Goal: Check status: Check status

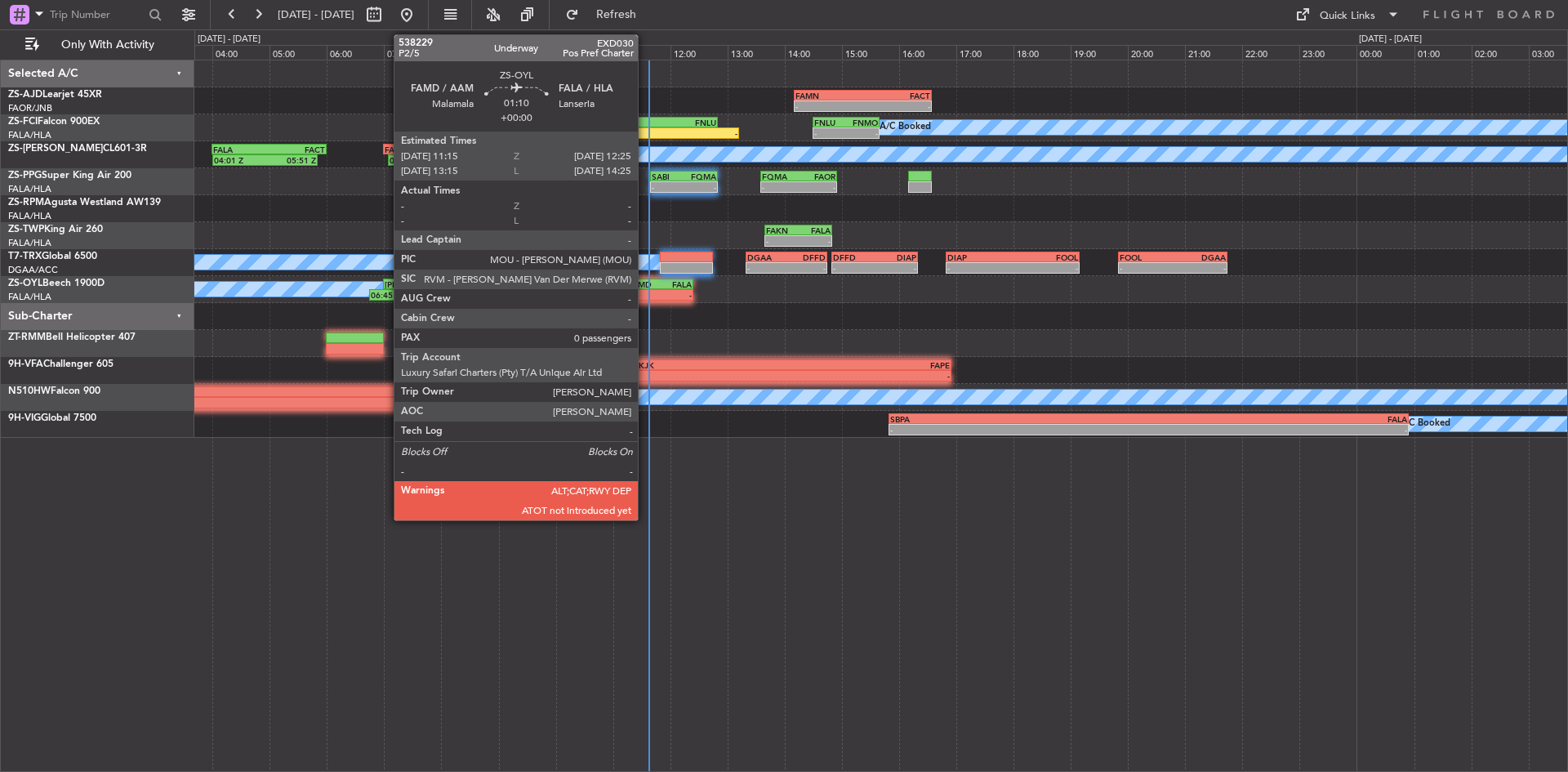
click at [645, 290] on div "-" at bounding box center [643, 295] width 31 height 10
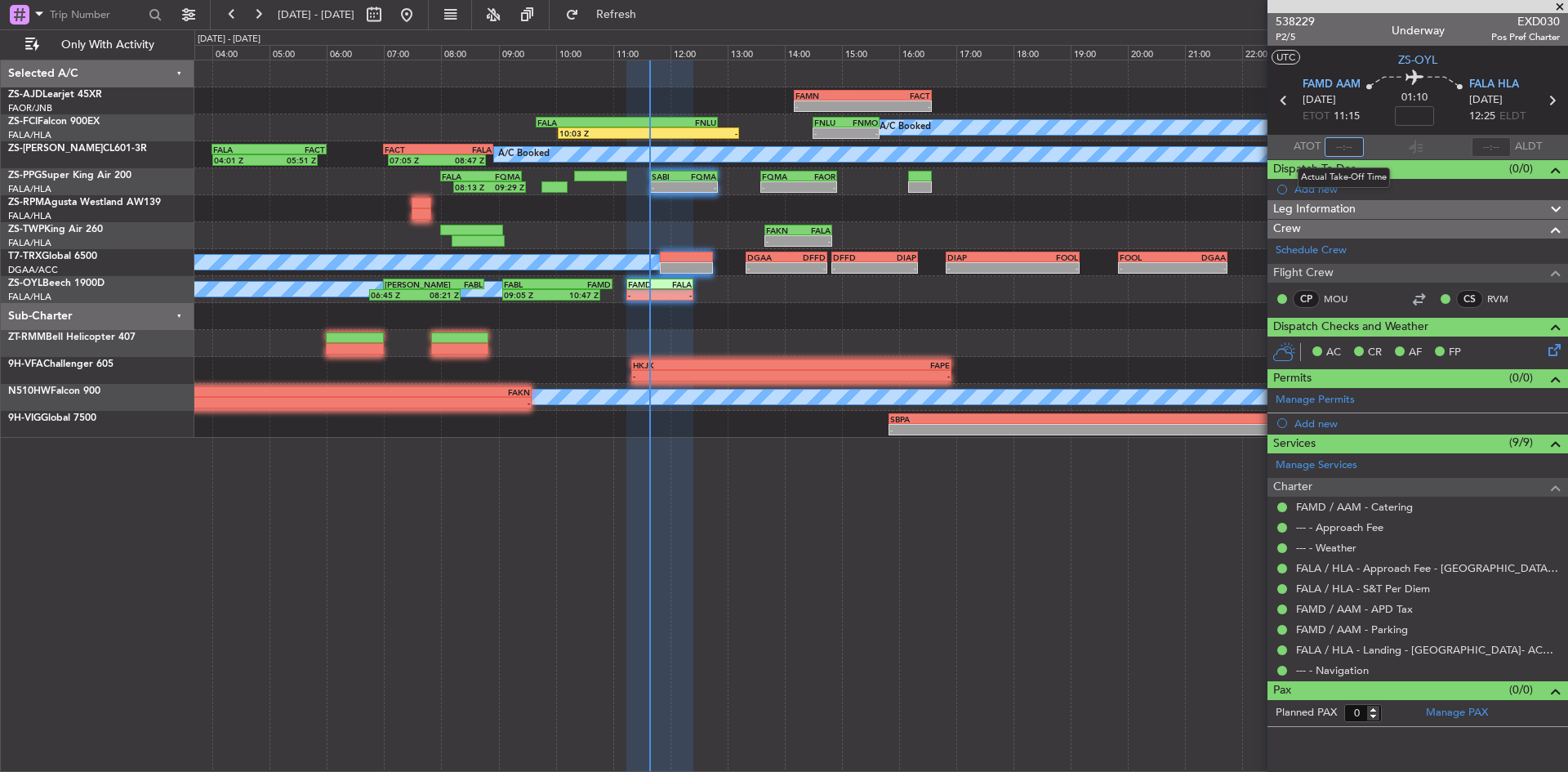
click at [1352, 152] on input "text" at bounding box center [1344, 146] width 39 height 20
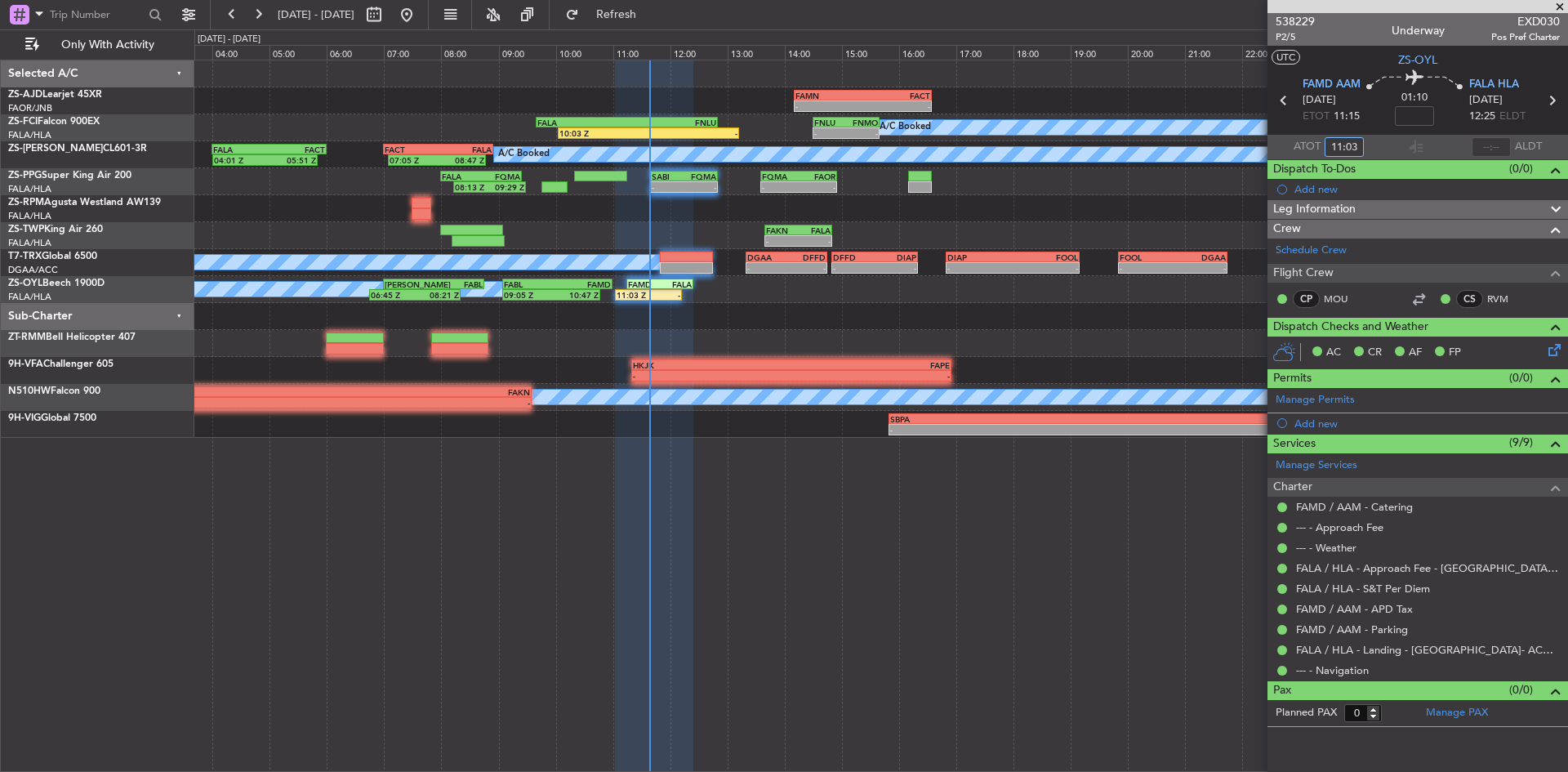
type input "11:03"
click at [1562, 6] on span at bounding box center [1559, 7] width 16 height 14
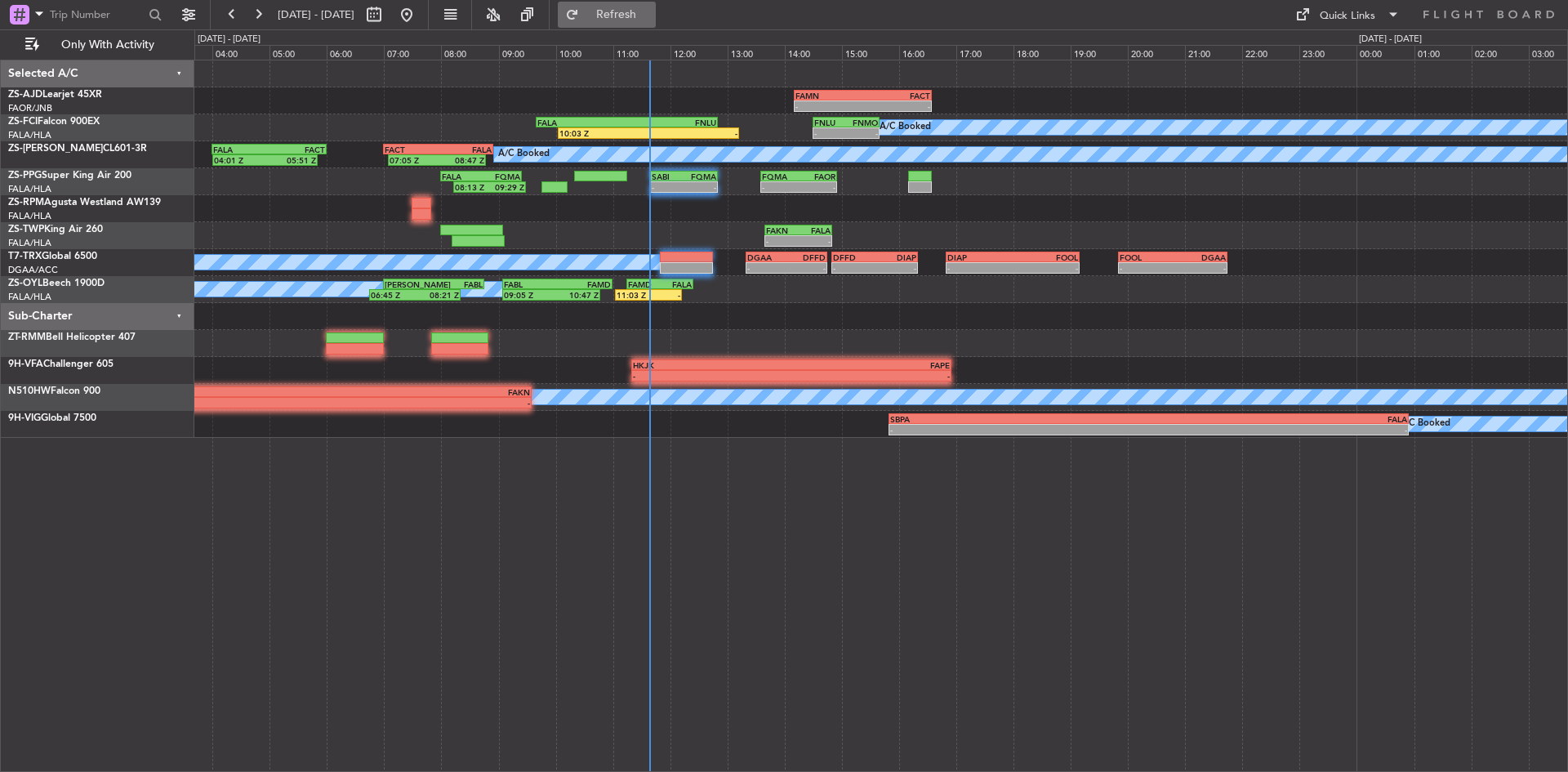
click at [651, 9] on span "Refresh" at bounding box center [617, 14] width 69 height 11
click at [656, 9] on button "Refresh" at bounding box center [607, 14] width 98 height 26
click at [257, 17] on button at bounding box center [258, 14] width 26 height 26
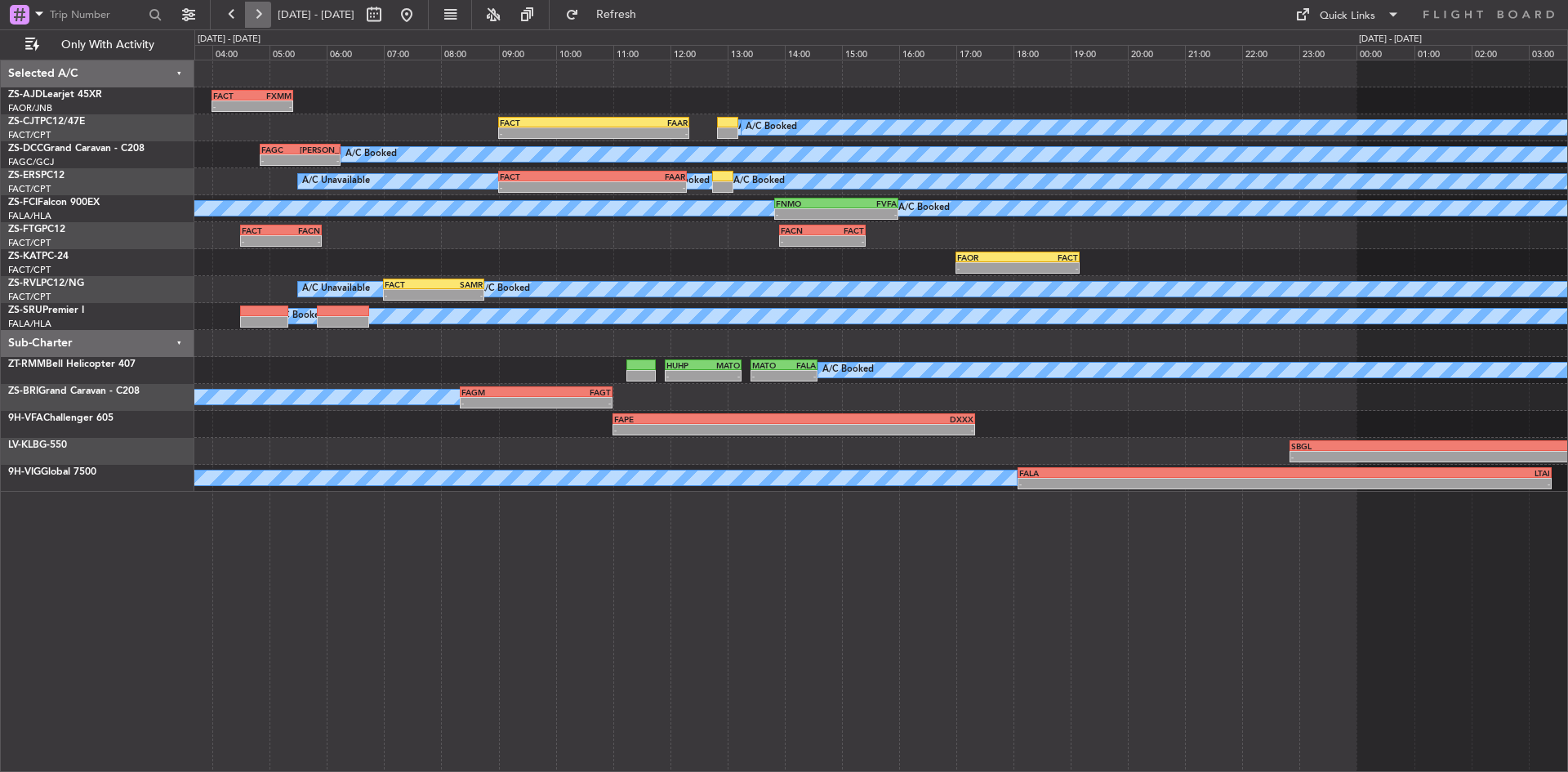
click at [257, 17] on button at bounding box center [258, 14] width 26 height 26
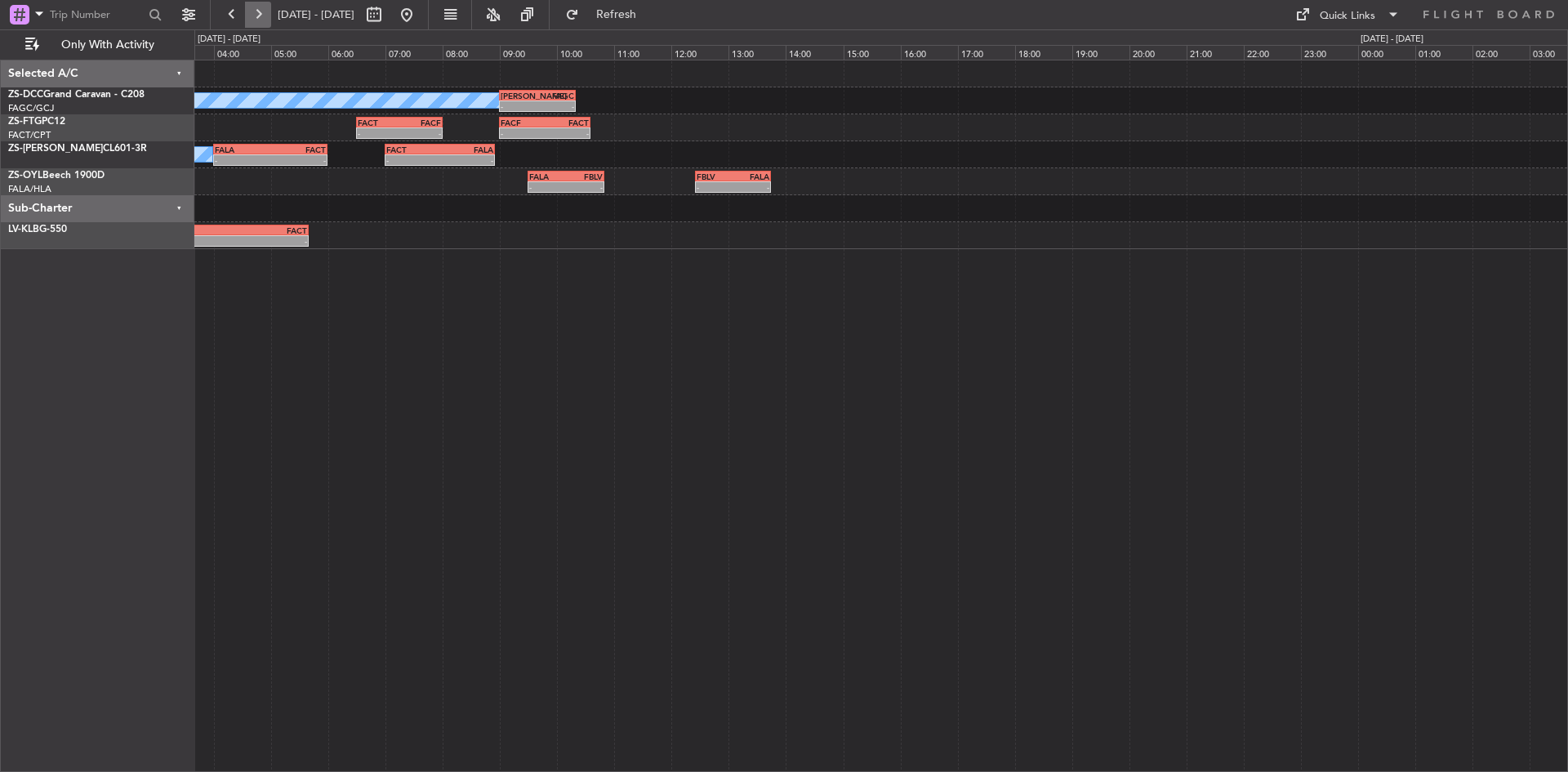
click at [257, 17] on button at bounding box center [258, 14] width 26 height 26
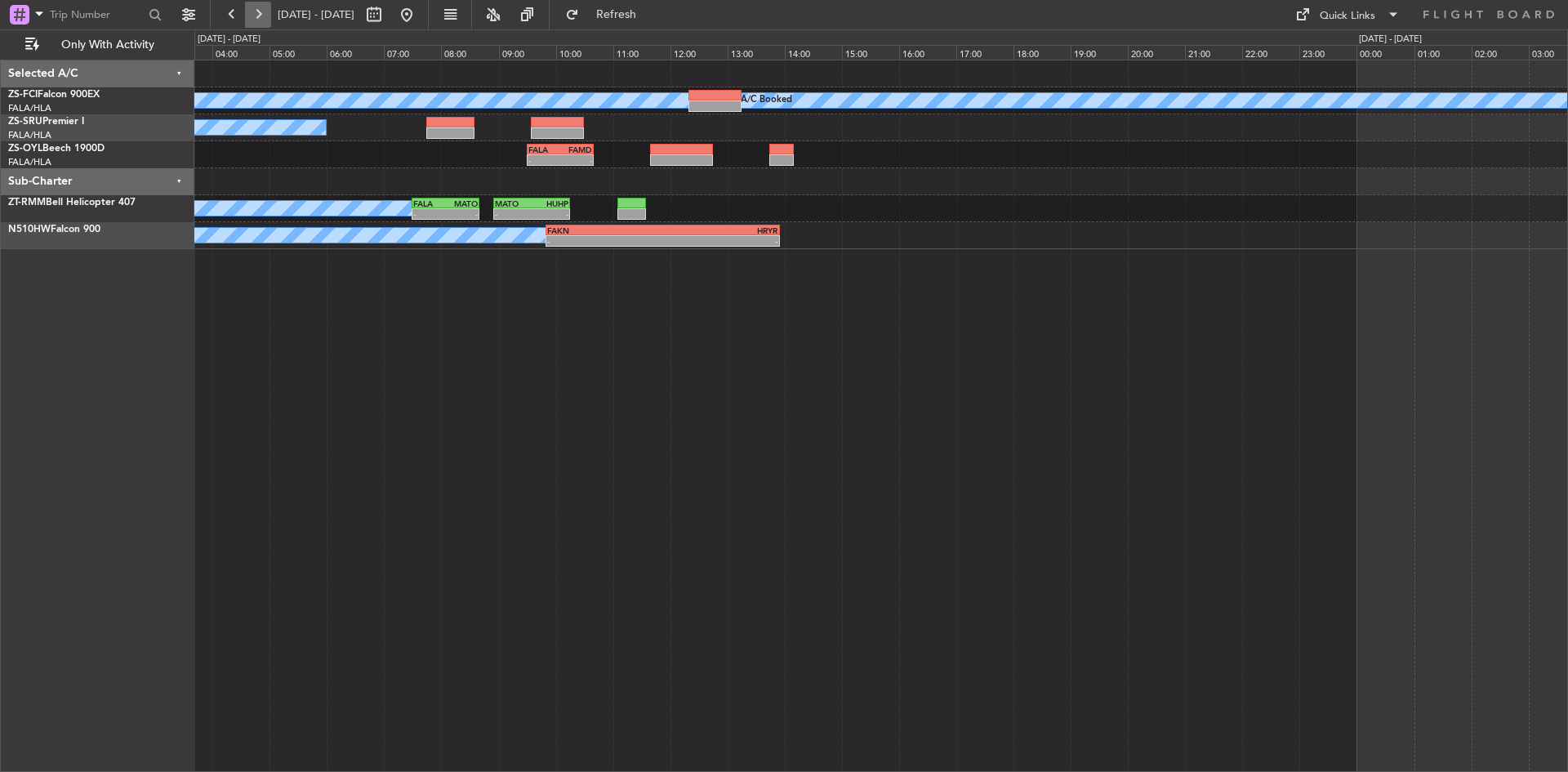
click at [257, 17] on button at bounding box center [258, 14] width 26 height 26
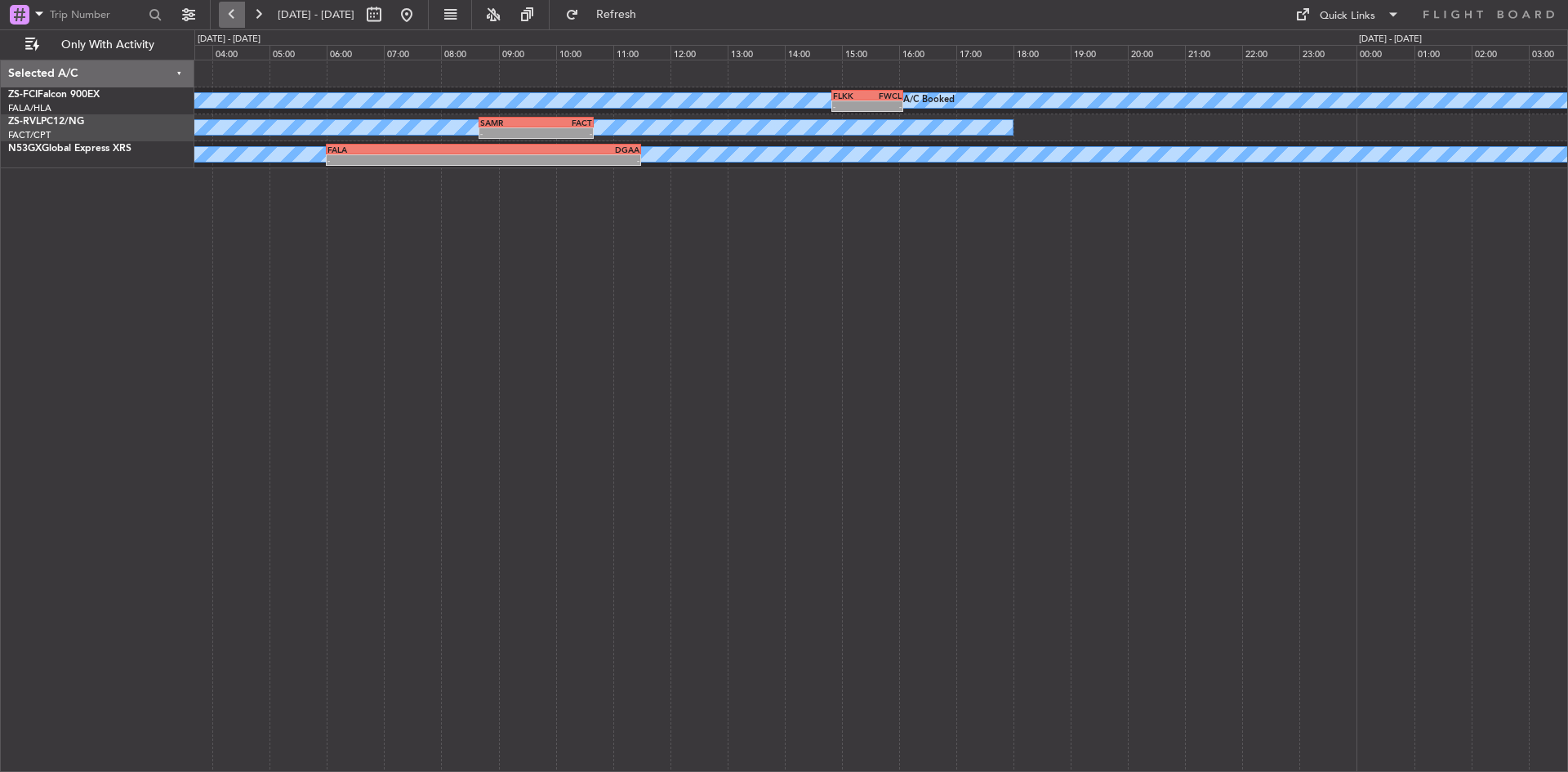
click at [225, 11] on button at bounding box center [231, 14] width 26 height 26
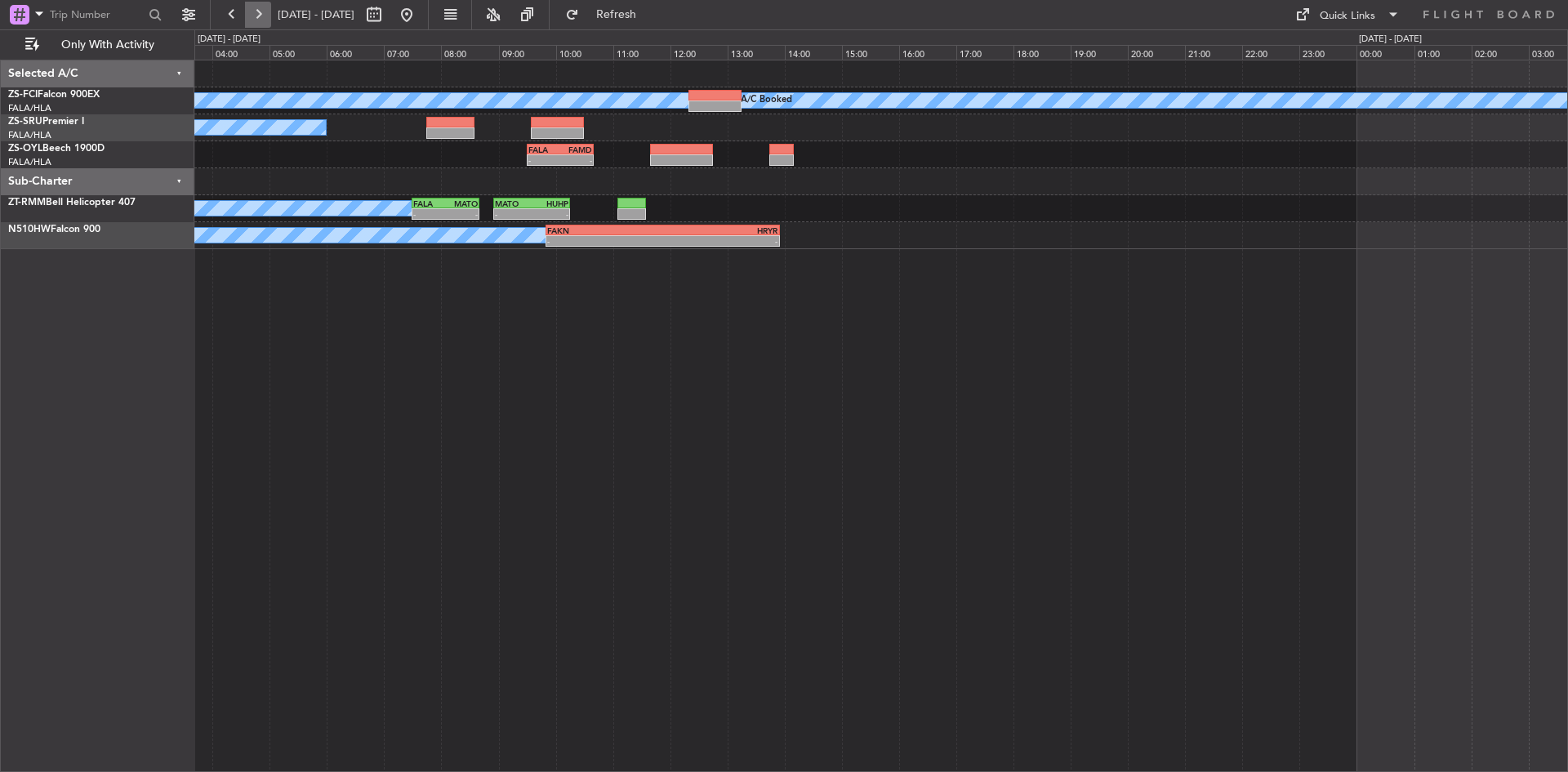
click at [267, 11] on button at bounding box center [258, 14] width 26 height 26
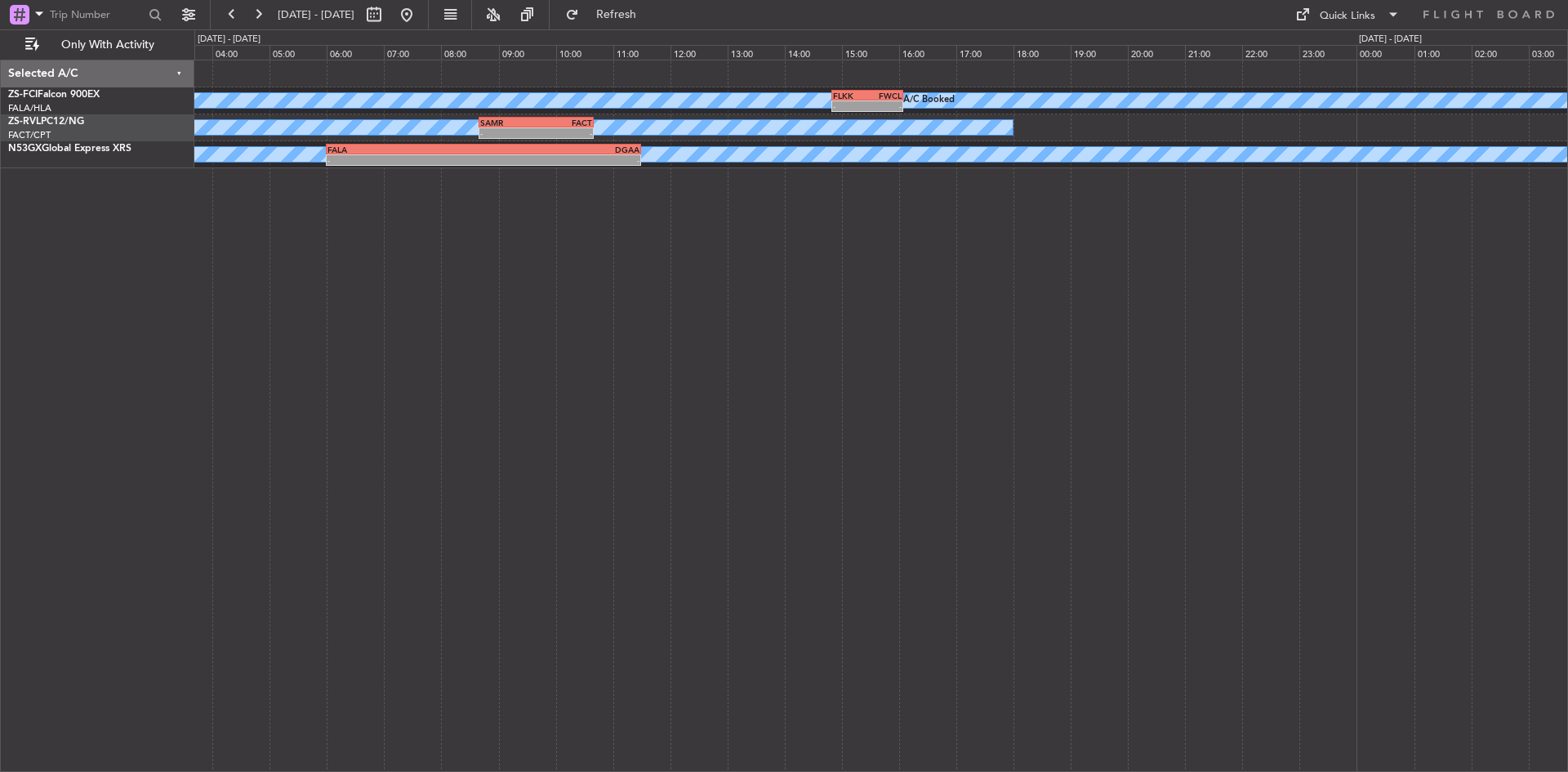
drag, startPoint x: 267, startPoint y: 11, endPoint x: 272, endPoint y: 0, distance: 12.1
click at [272, 0] on fb-range-datepicker "[DATE] - [DATE]" at bounding box center [319, 14] width 219 height 30
click at [265, 10] on button at bounding box center [258, 14] width 26 height 26
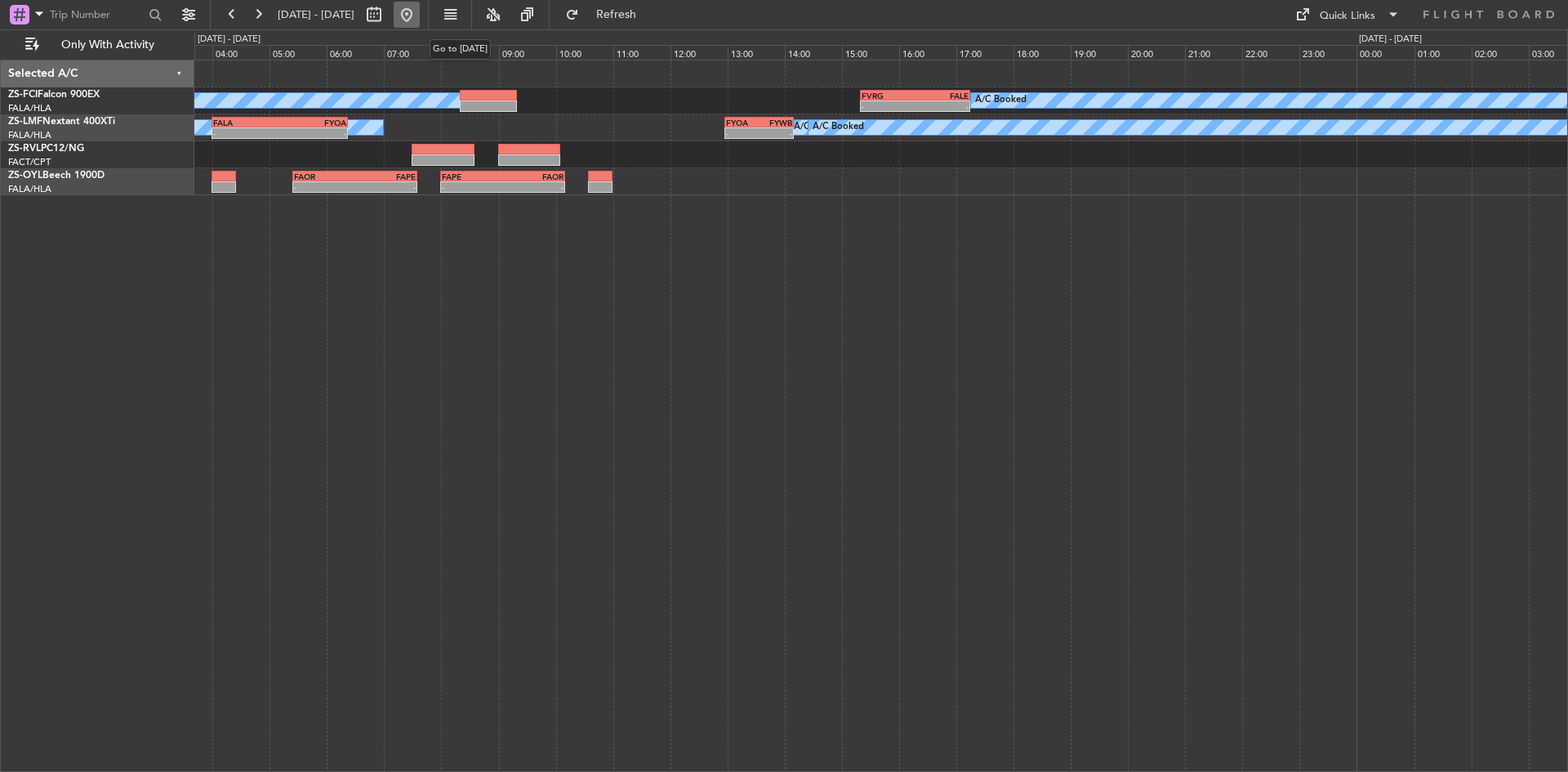
click at [419, 20] on button at bounding box center [407, 14] width 26 height 26
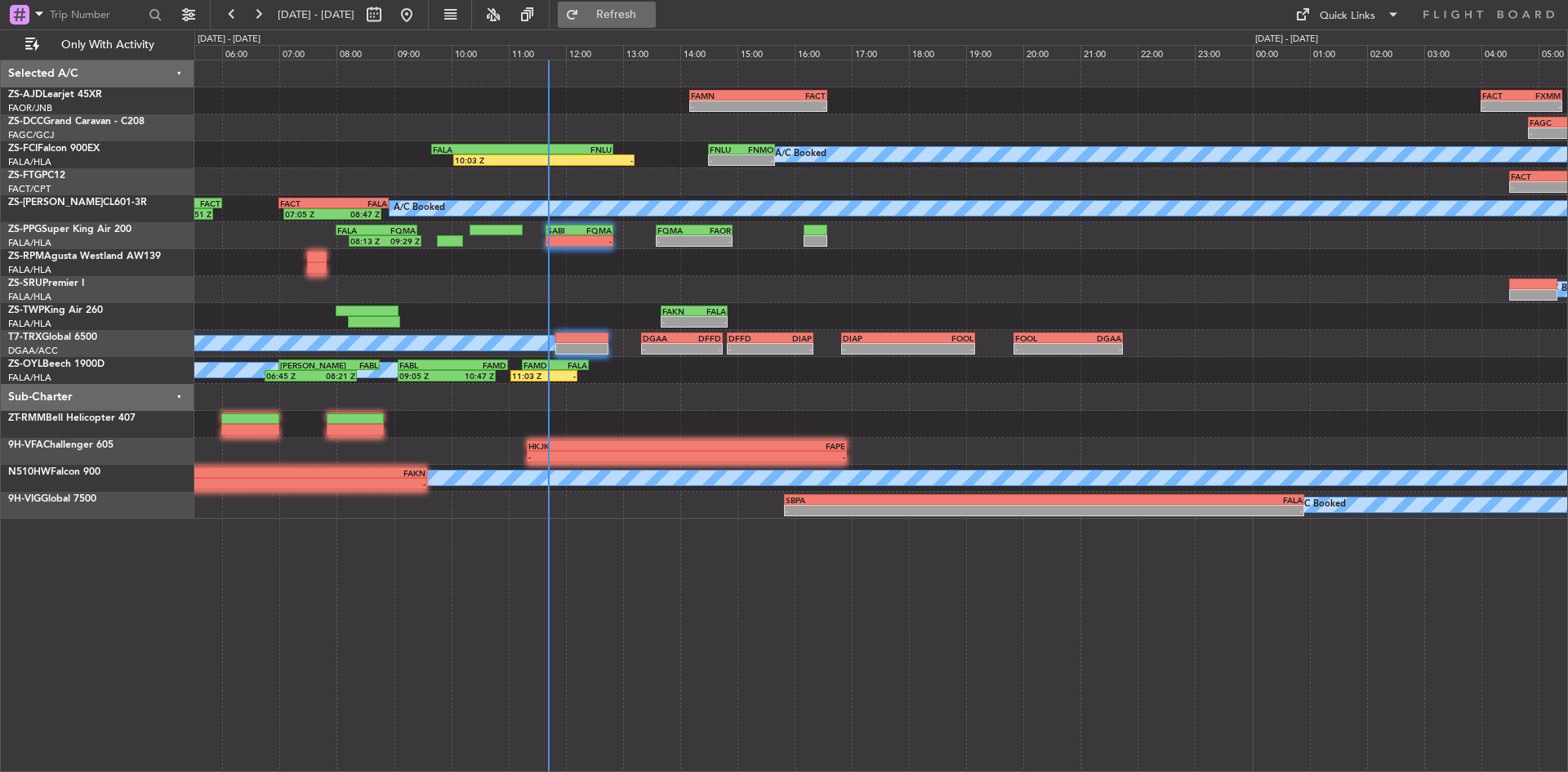
click at [651, 18] on span "Refresh" at bounding box center [617, 14] width 69 height 11
click at [621, 18] on button "Refresh" at bounding box center [607, 14] width 98 height 26
click at [625, 19] on button "Refresh" at bounding box center [607, 14] width 98 height 26
click at [262, 12] on button at bounding box center [258, 14] width 26 height 26
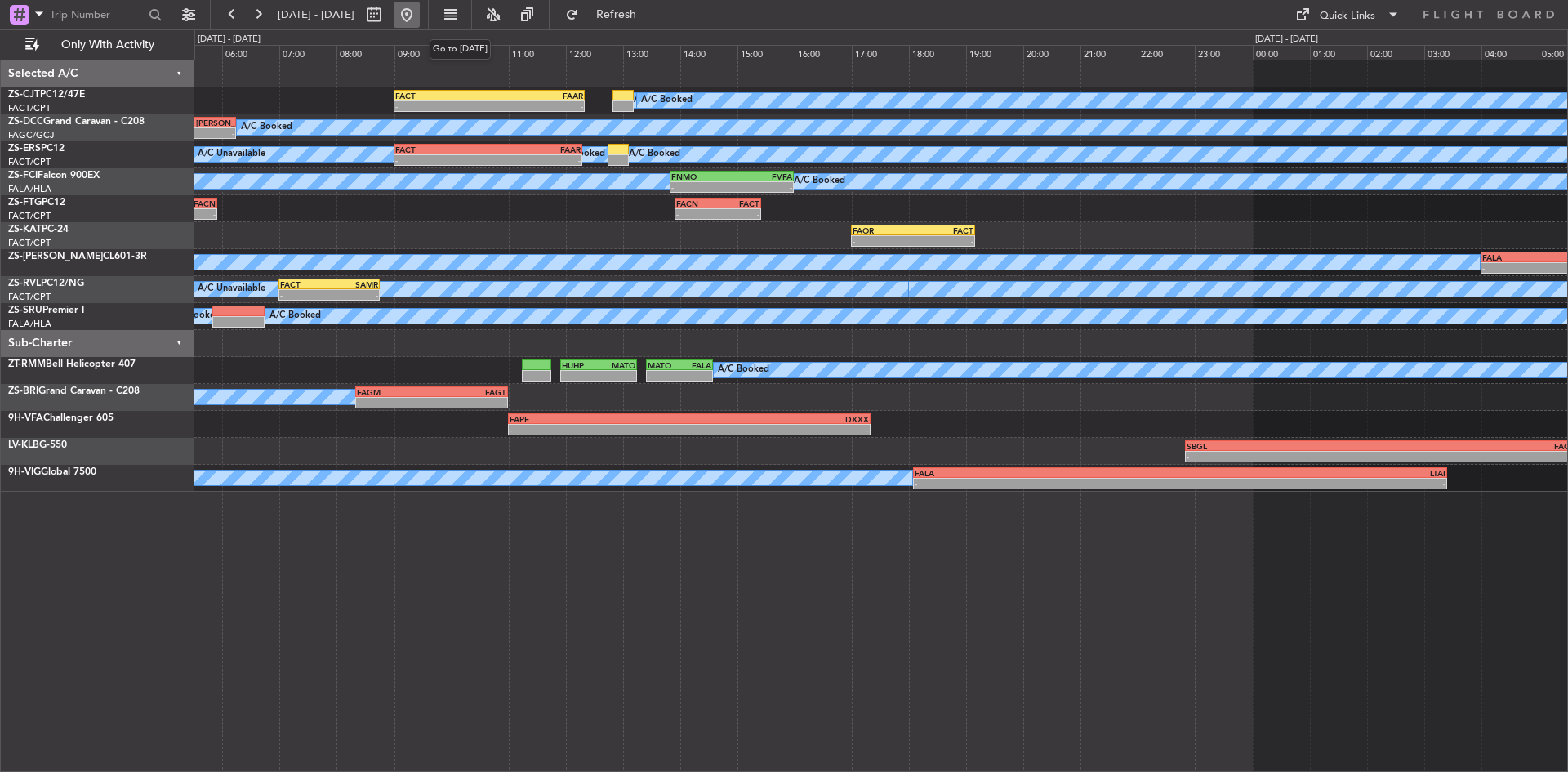
click at [419, 20] on button at bounding box center [407, 14] width 26 height 26
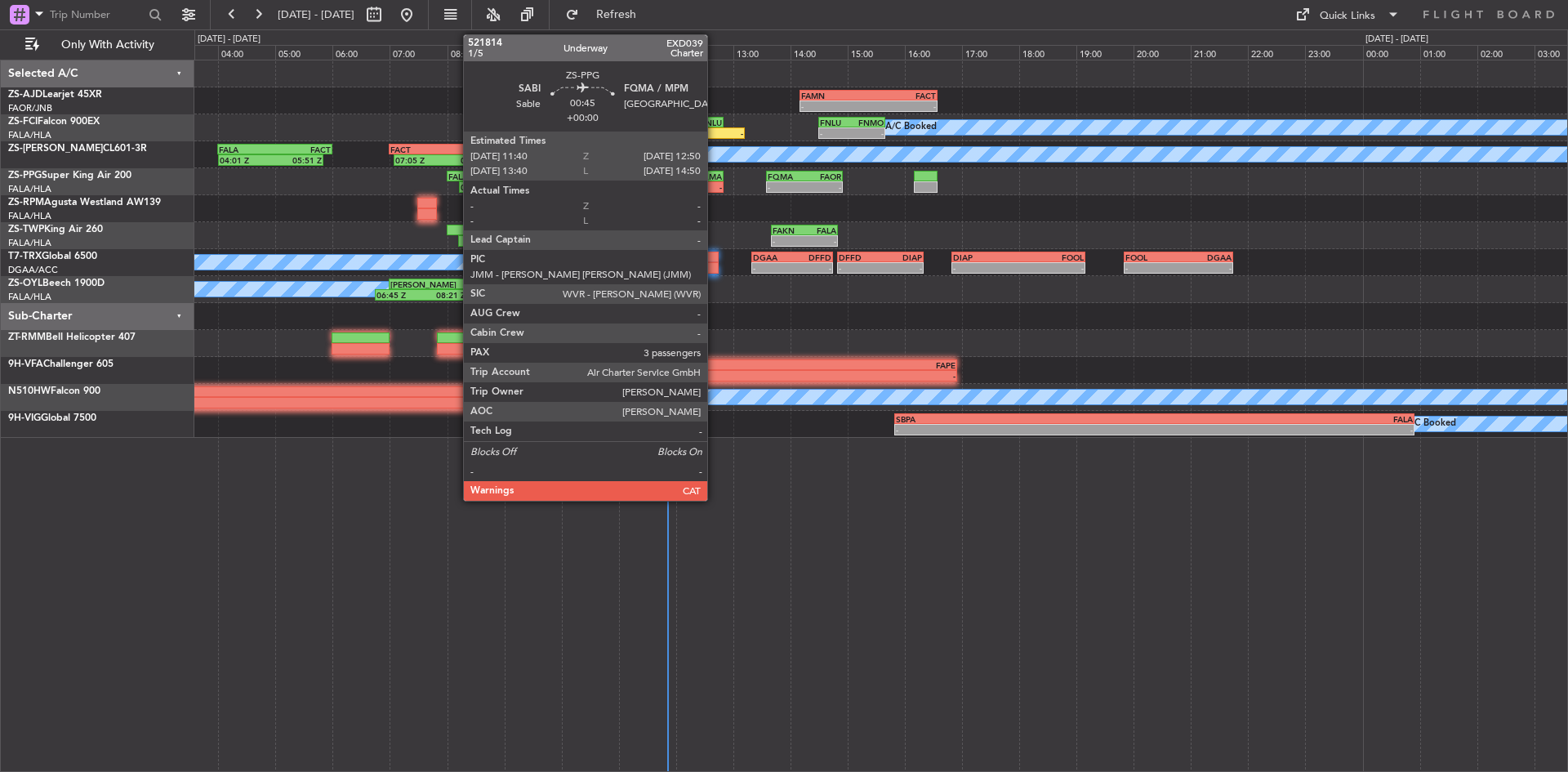
click at [709, 181] on div "- -" at bounding box center [689, 186] width 67 height 11
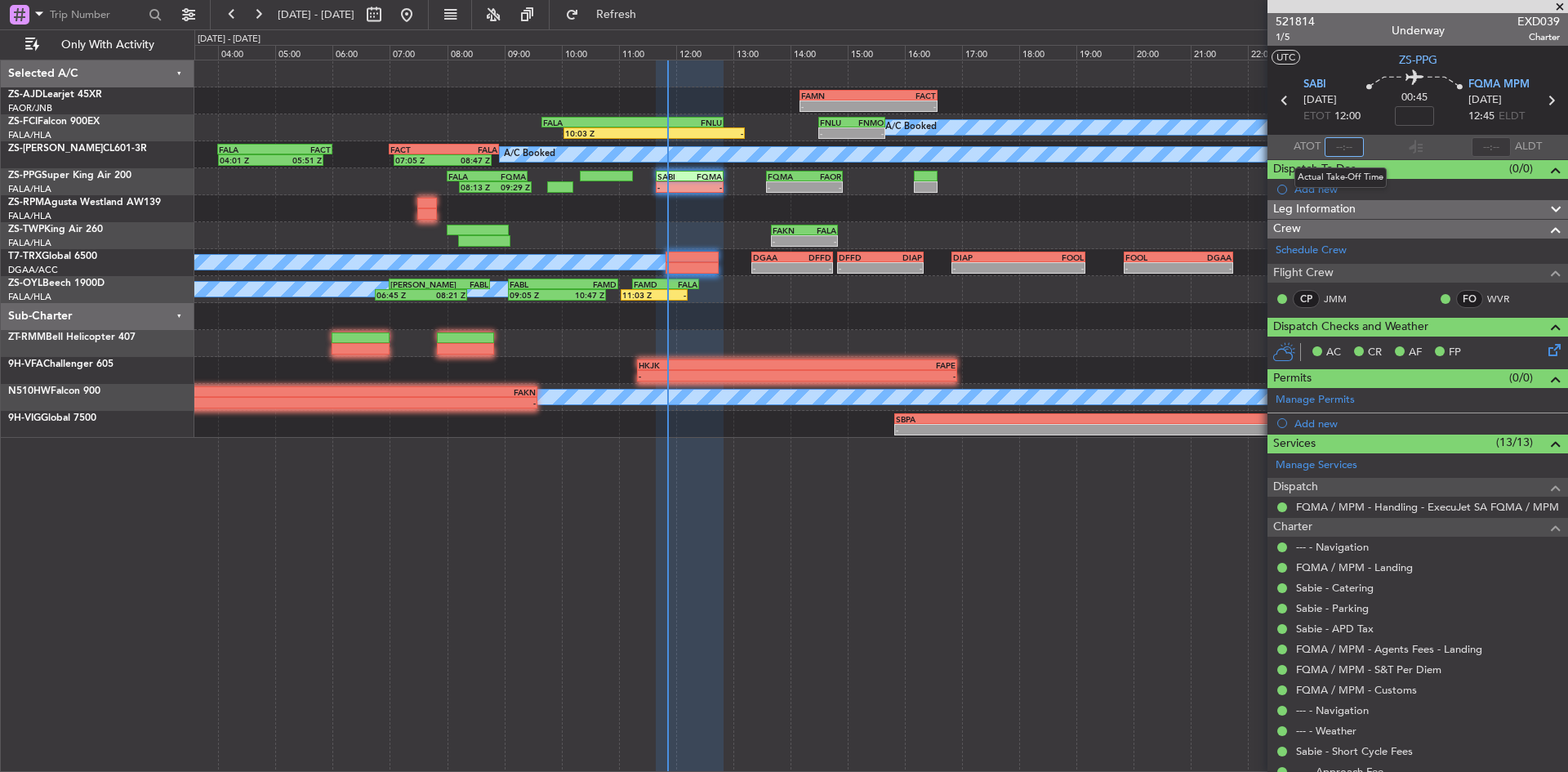
click at [1337, 143] on input "text" at bounding box center [1344, 146] width 39 height 20
type input "11:51"
click at [1561, 9] on span at bounding box center [1559, 7] width 16 height 14
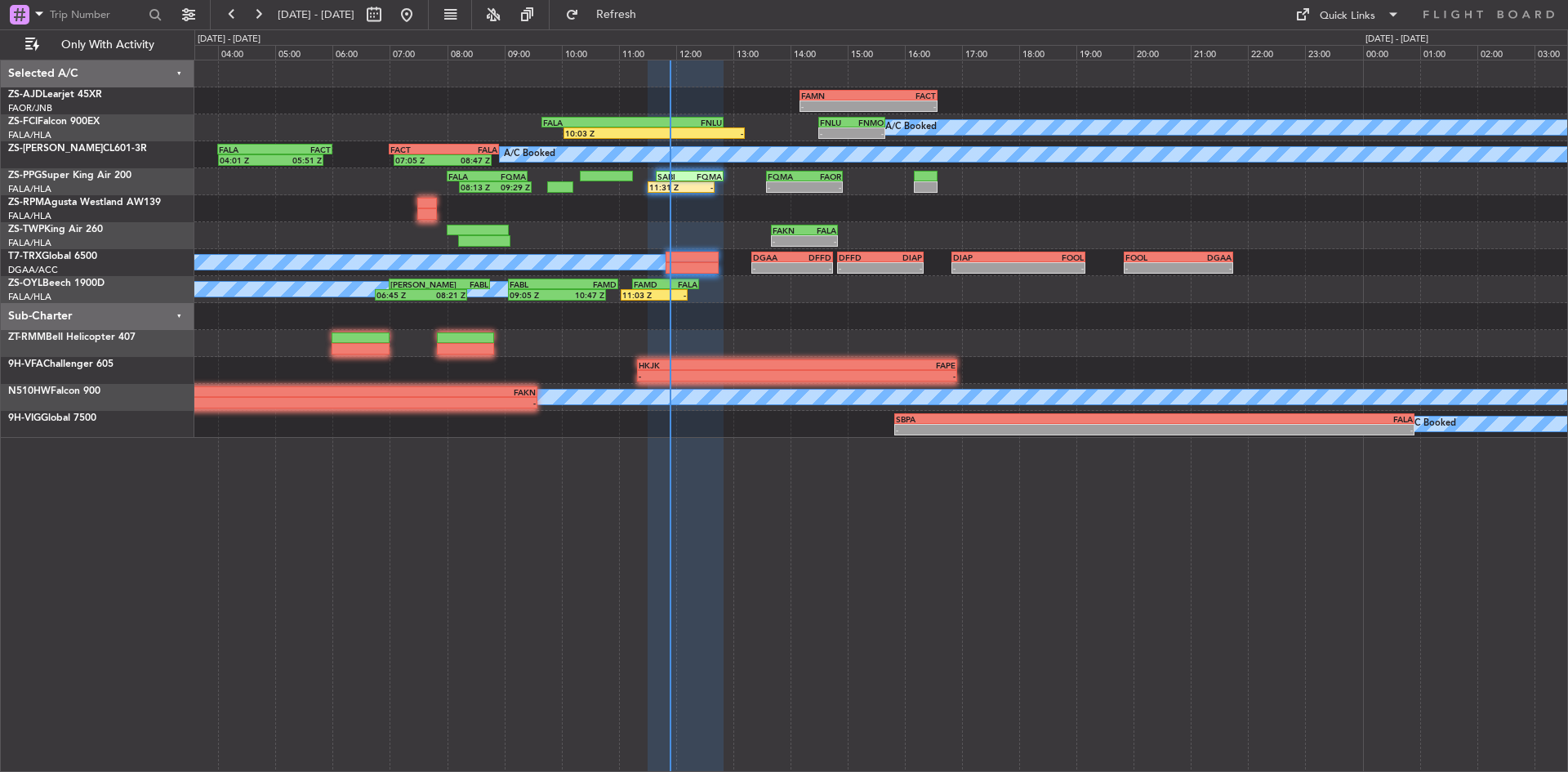
type input "0"
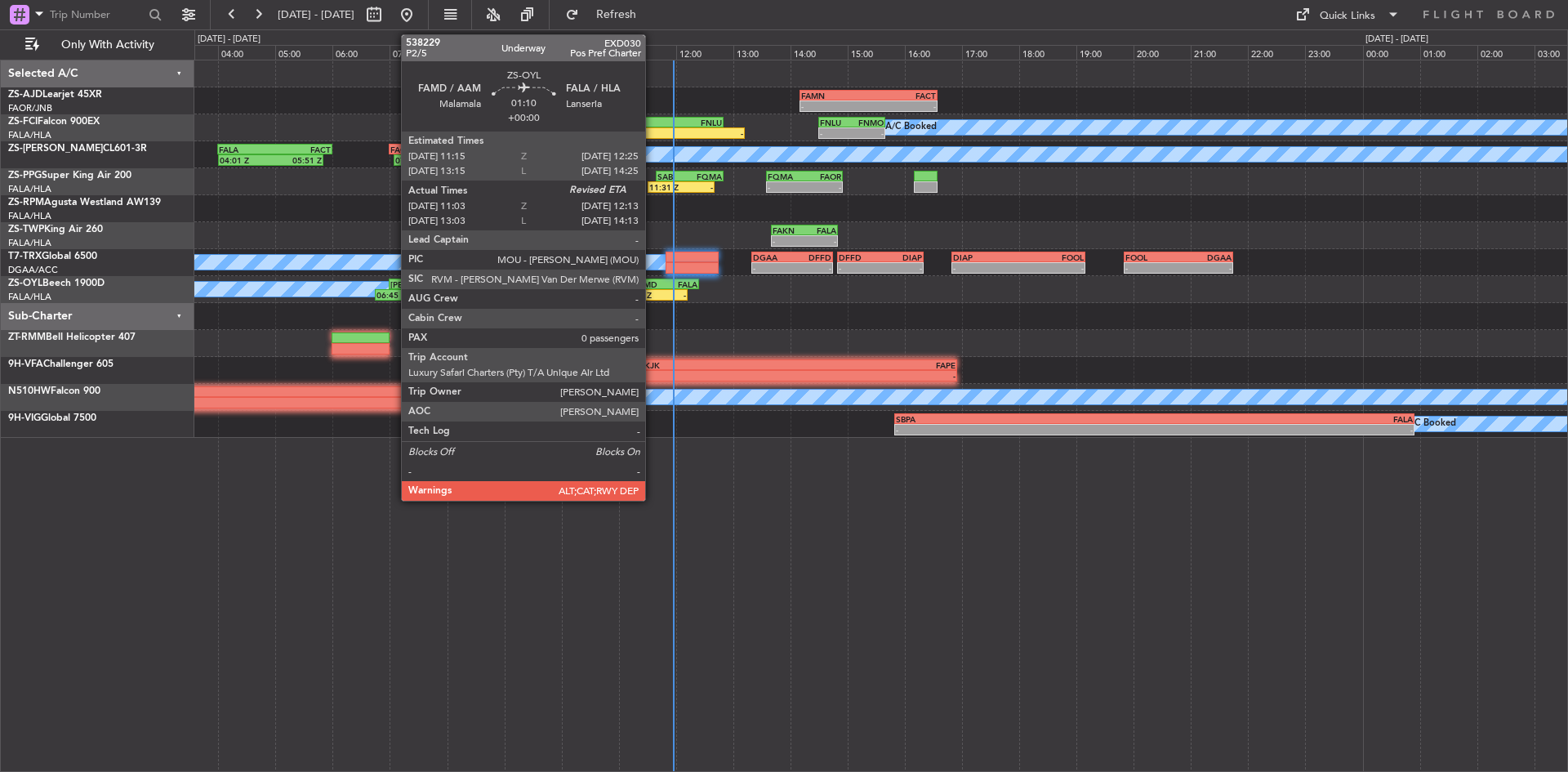
click at [653, 292] on div "11:03 Z" at bounding box center [638, 295] width 31 height 10
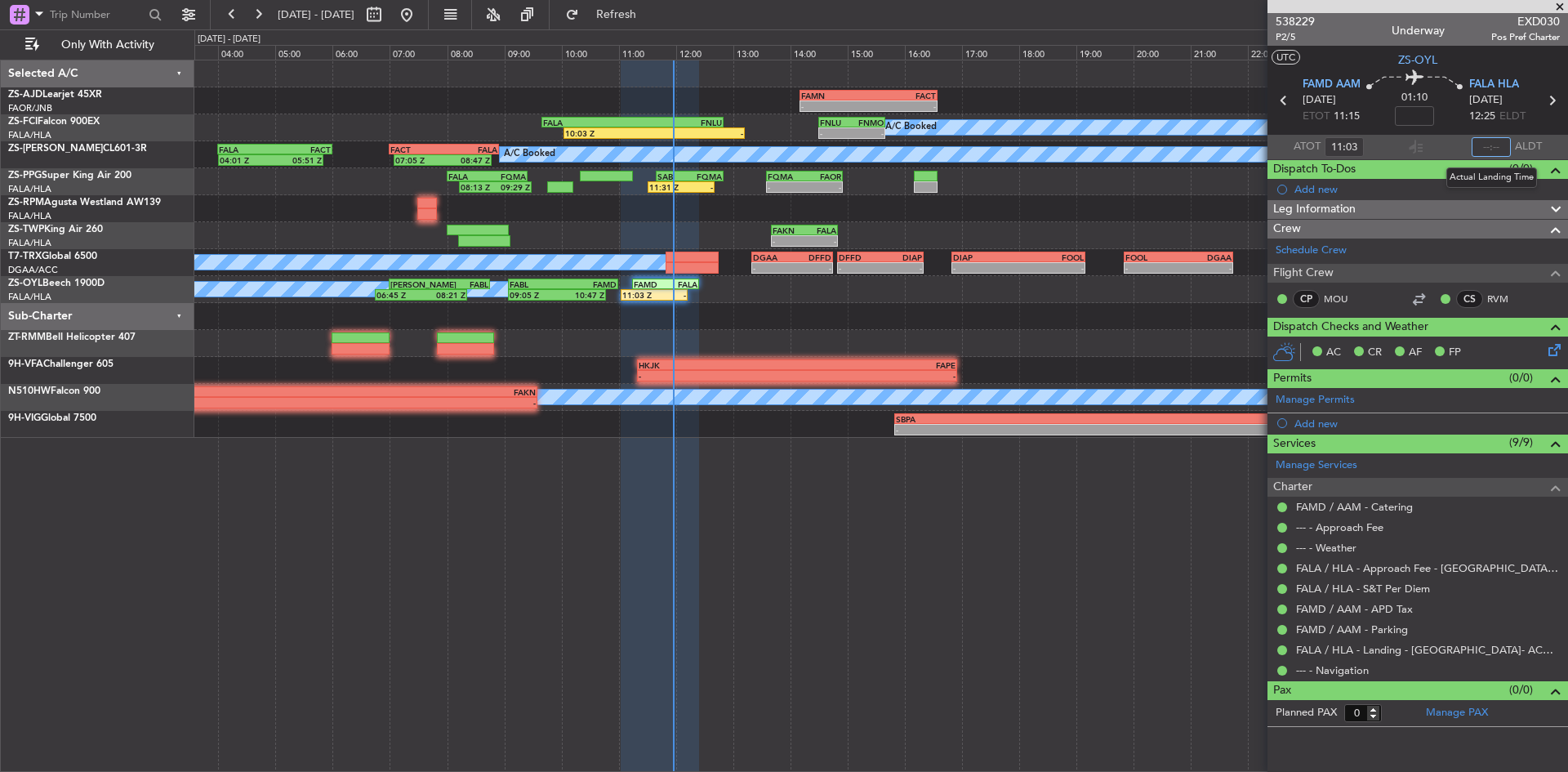
click at [1495, 151] on input "text" at bounding box center [1491, 146] width 39 height 20
type input "11:57"
click at [1559, 6] on span at bounding box center [1559, 7] width 16 height 14
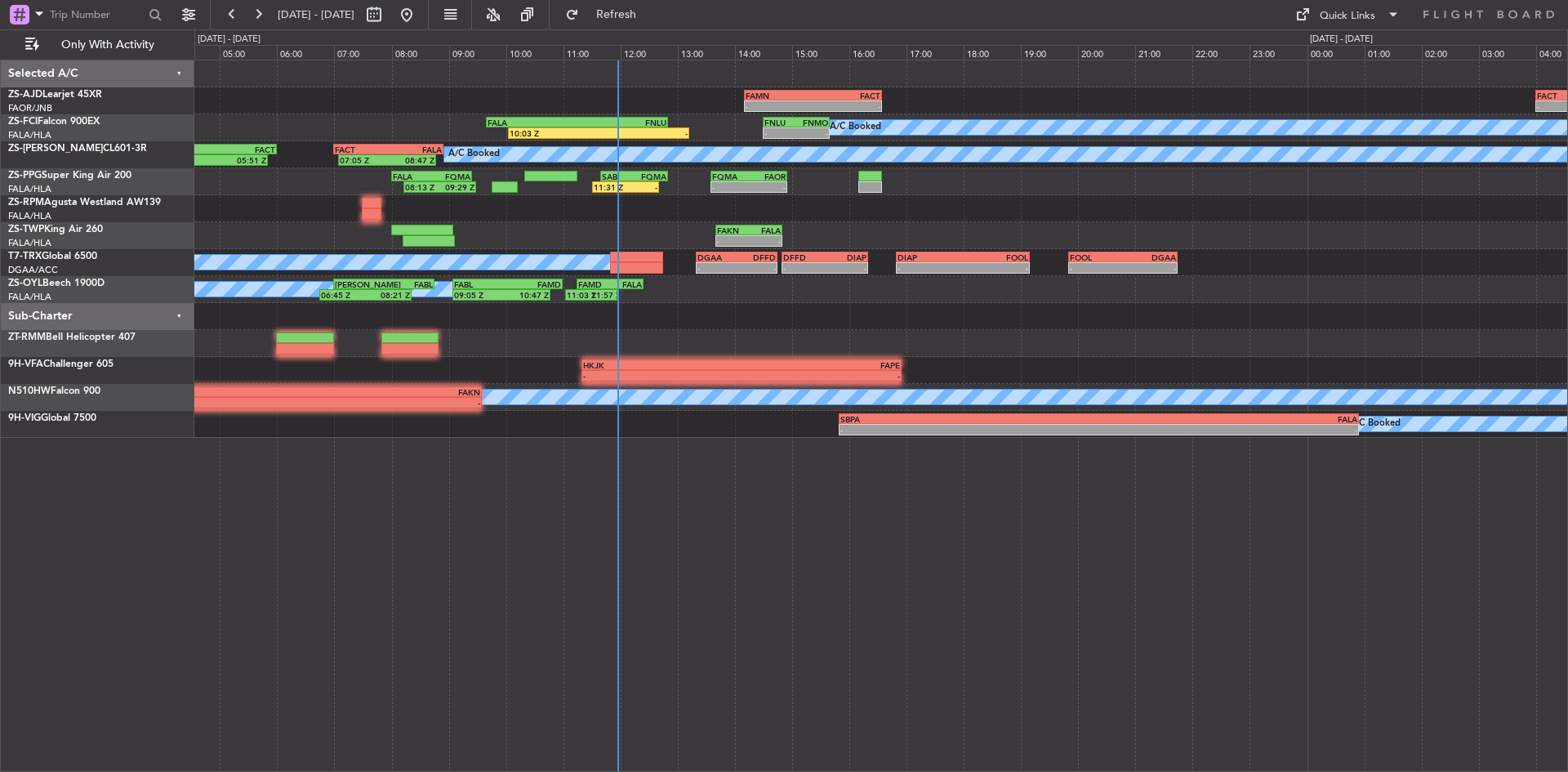
click at [803, 317] on div at bounding box center [881, 317] width 1373 height 27
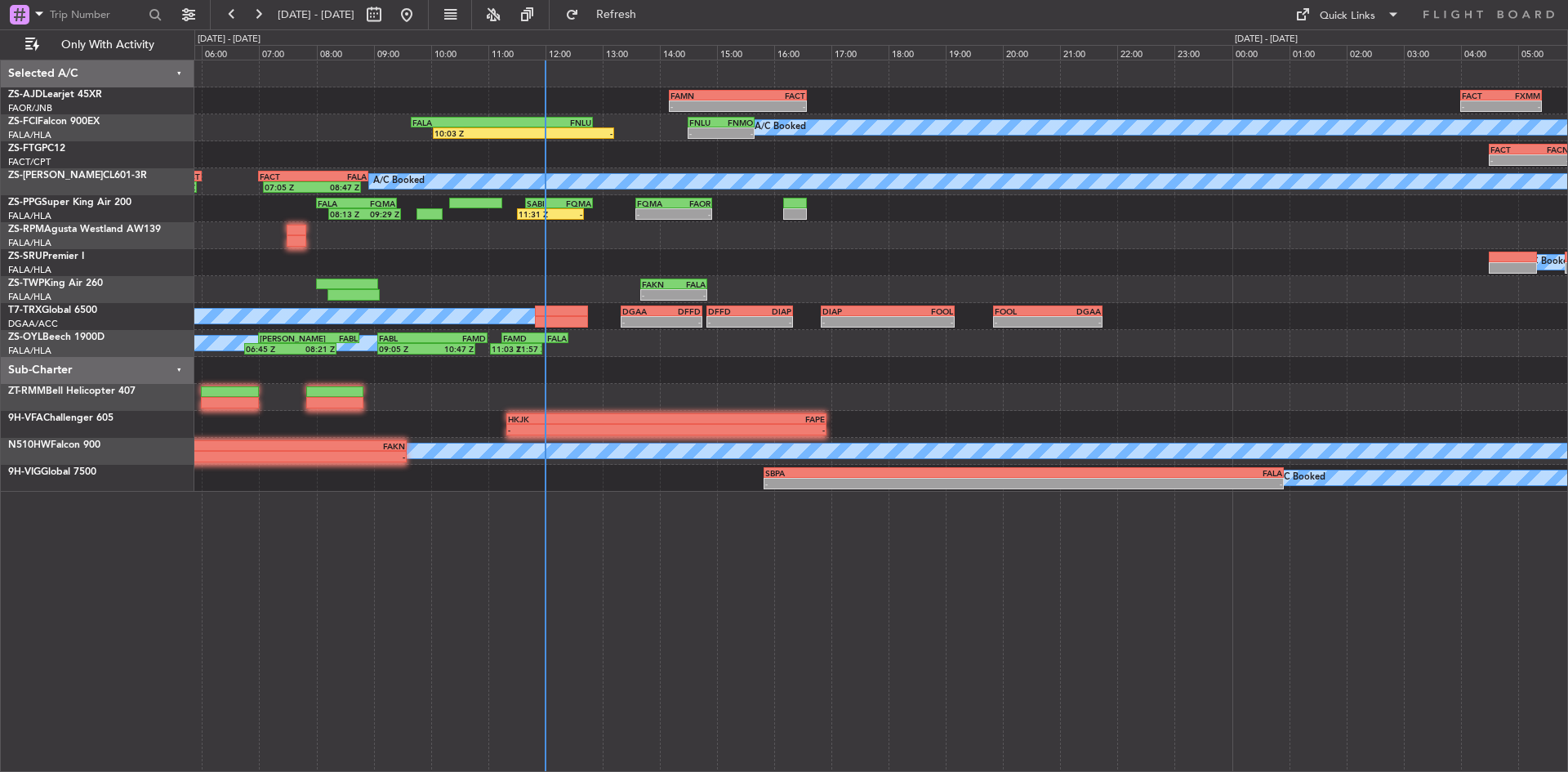
click at [488, 264] on div "A/C Booked A/C Booked A/C Booked" at bounding box center [881, 263] width 1373 height 27
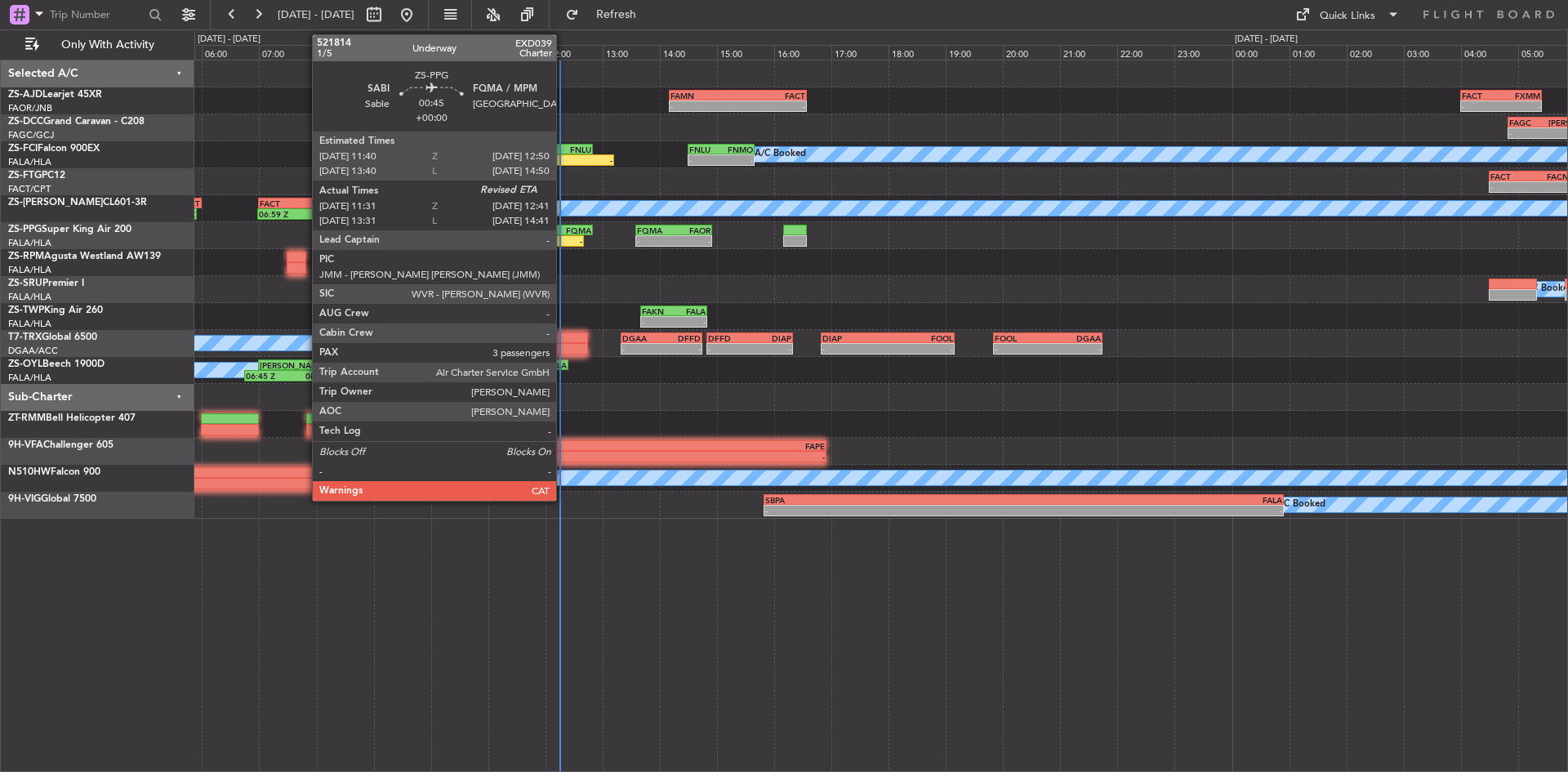
click at [563, 234] on div "FQMA" at bounding box center [575, 231] width 31 height 10
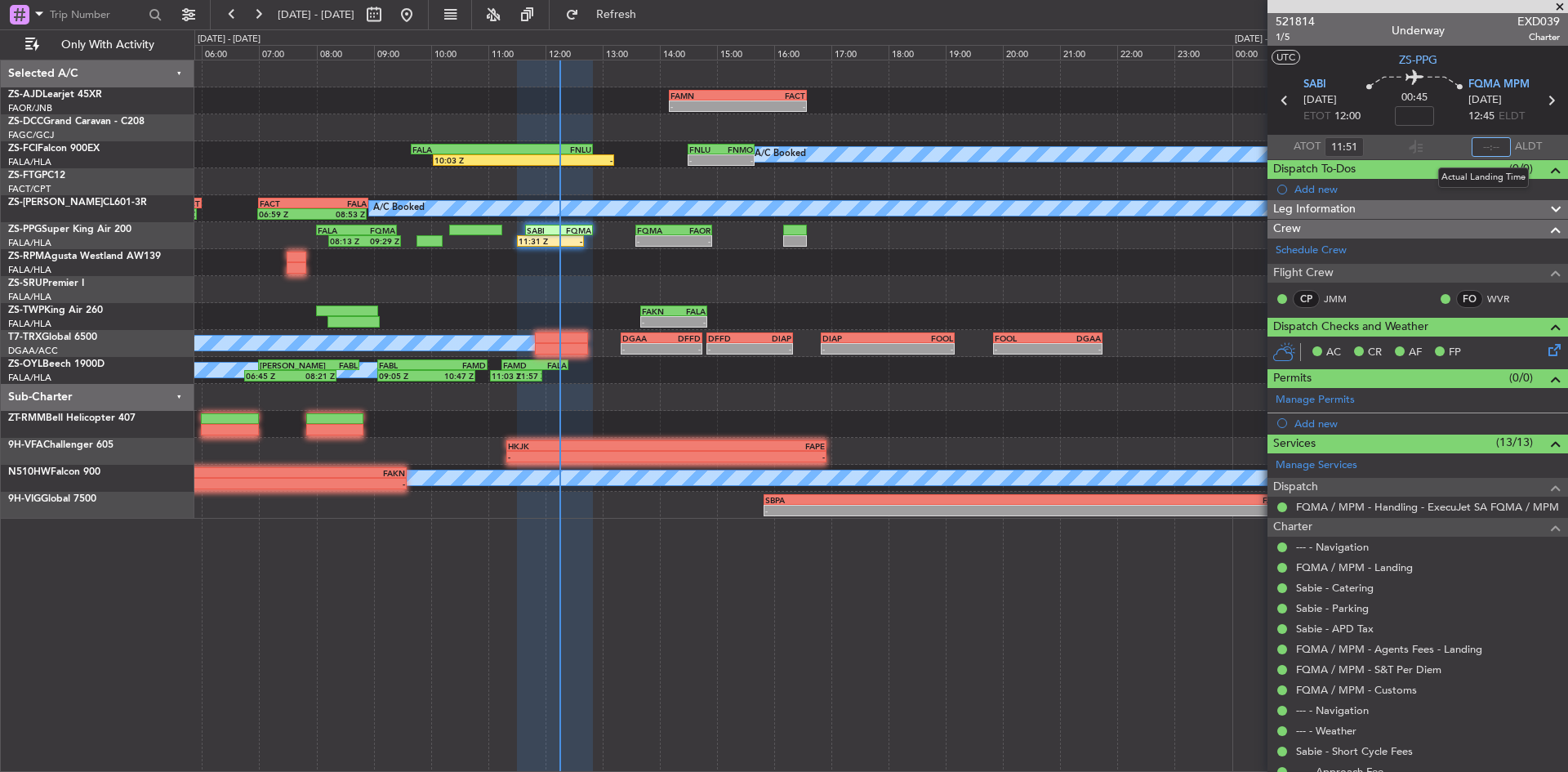
click at [1480, 146] on input "text" at bounding box center [1491, 146] width 39 height 20
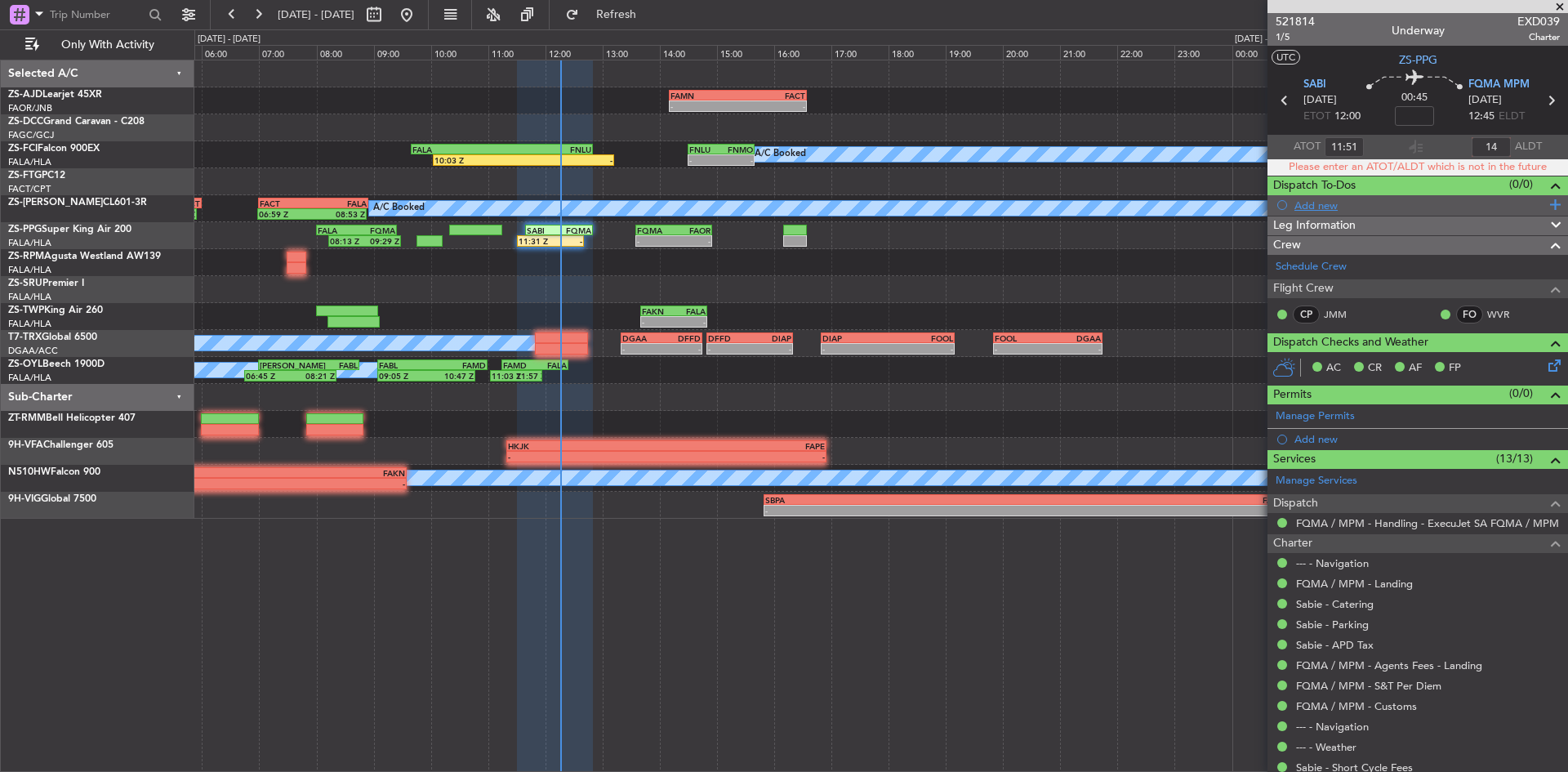
type input "1"
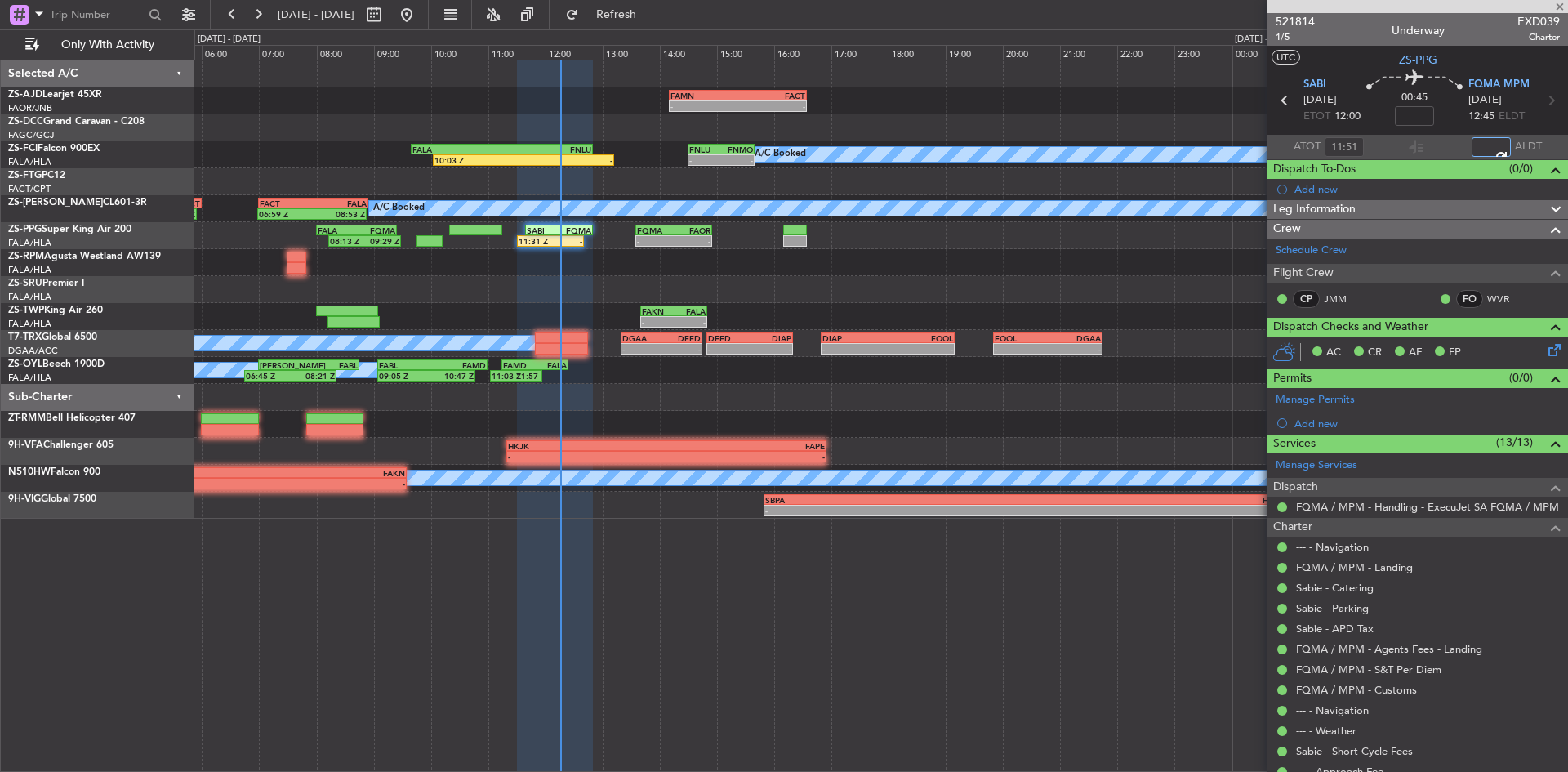
type input "12:11"
click at [1567, 2] on span at bounding box center [1559, 7] width 16 height 14
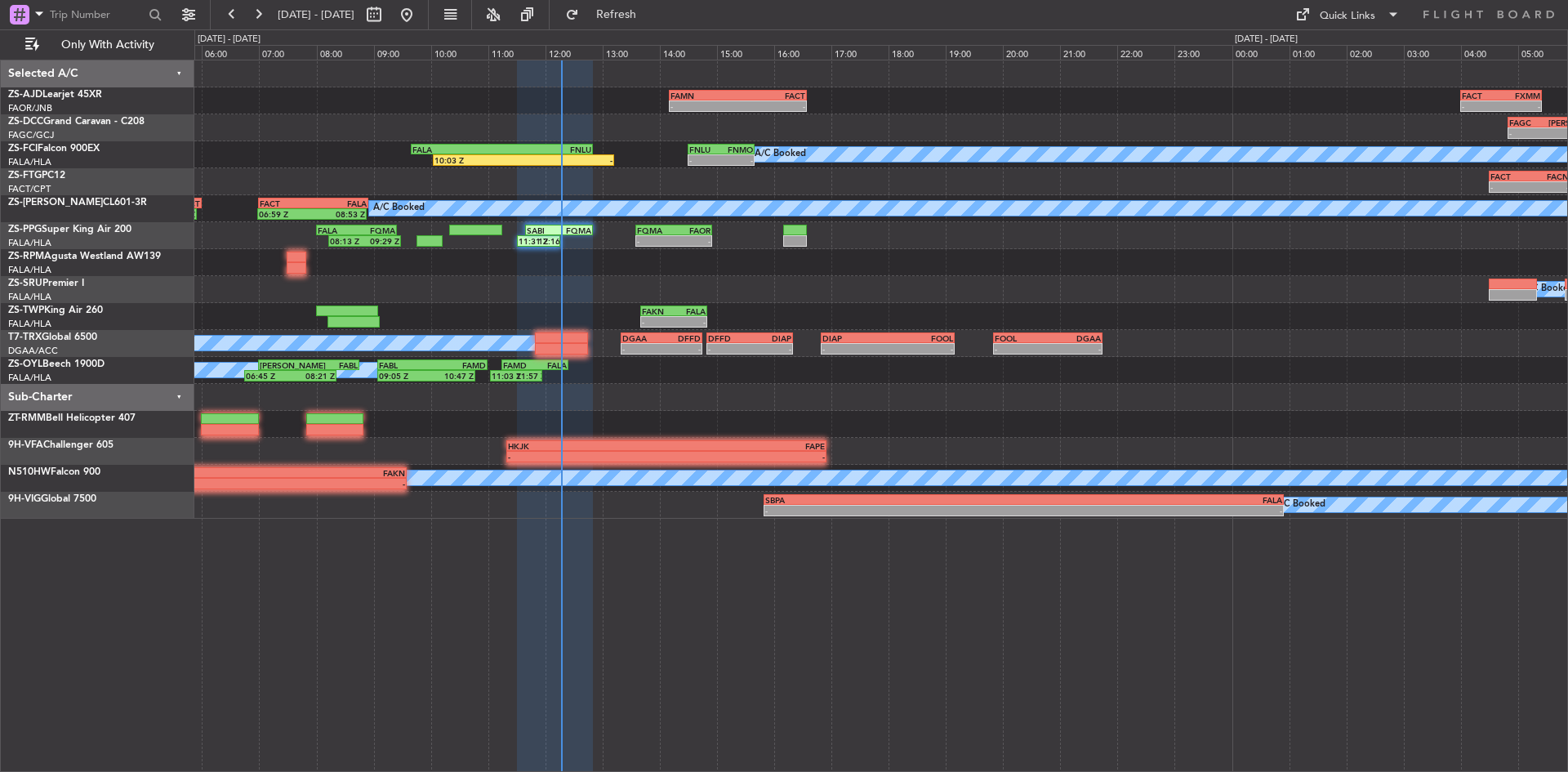
click at [1564, 6] on span at bounding box center [1559, 7] width 16 height 14
click at [907, 324] on div "- - FAKN 13:40 Z FALA 14:50 Z" at bounding box center [881, 317] width 1373 height 27
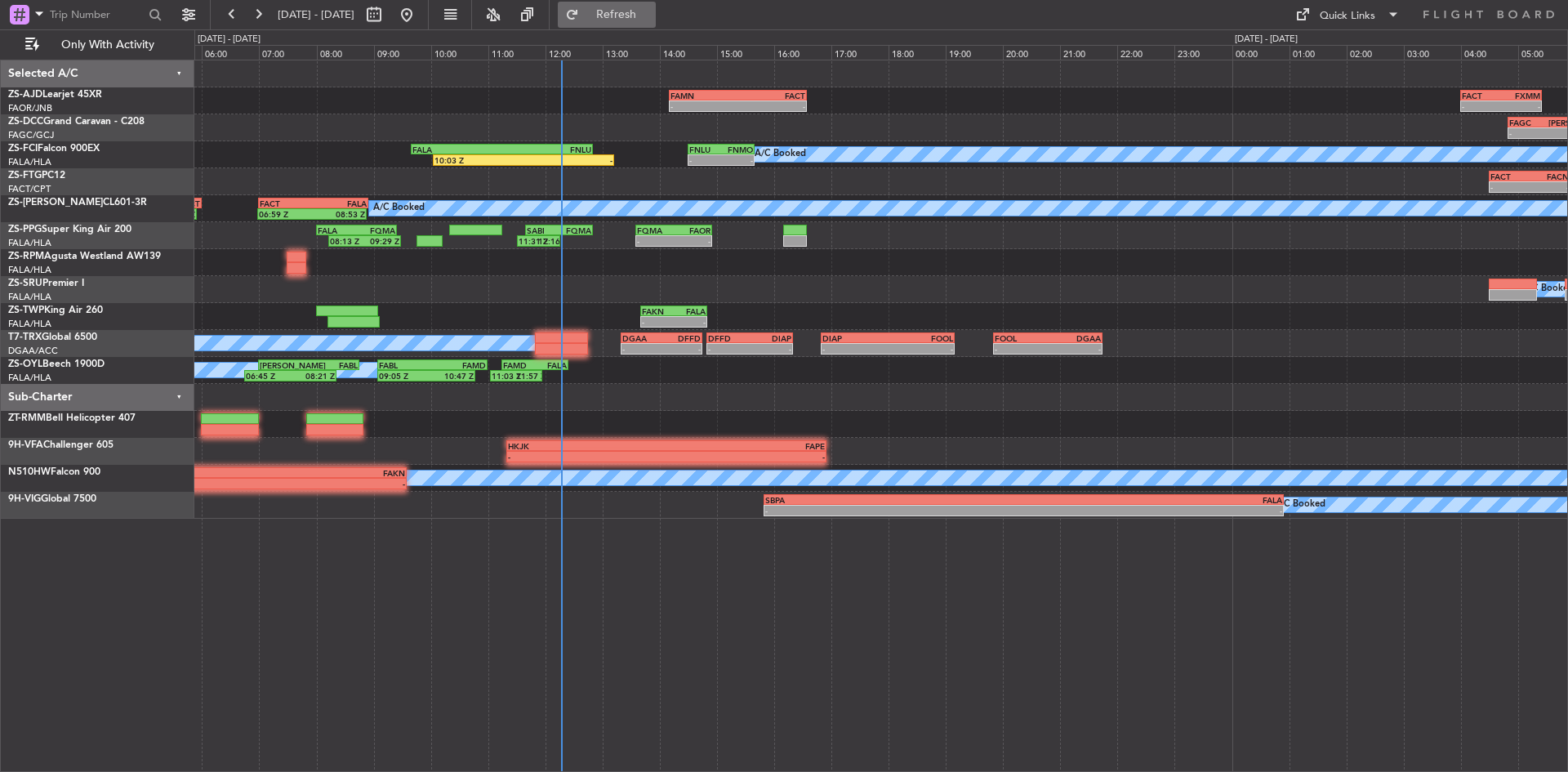
click at [651, 13] on span "Refresh" at bounding box center [617, 14] width 69 height 11
click at [256, 6] on button at bounding box center [258, 14] width 26 height 26
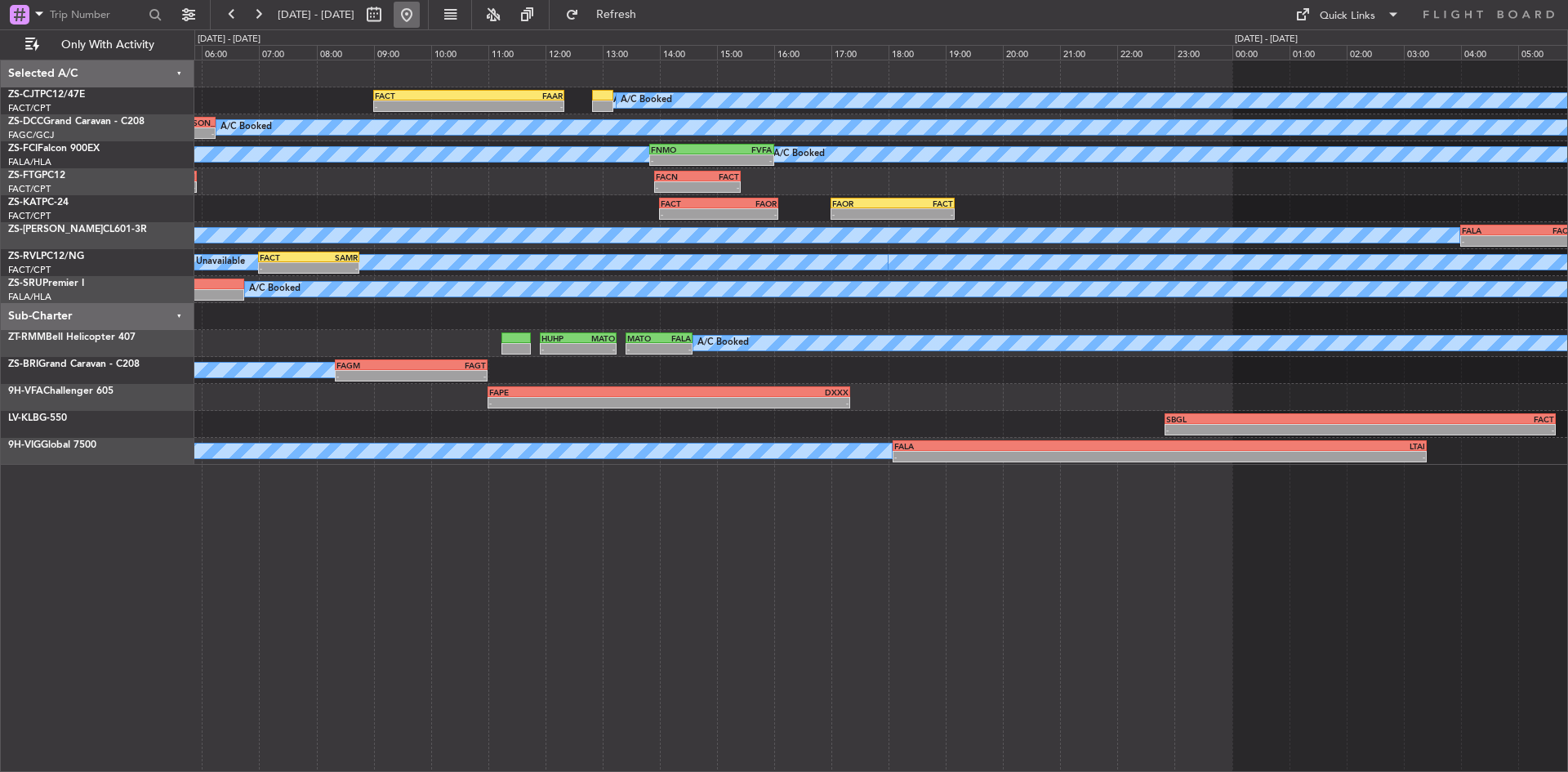
click at [419, 11] on button at bounding box center [407, 14] width 26 height 26
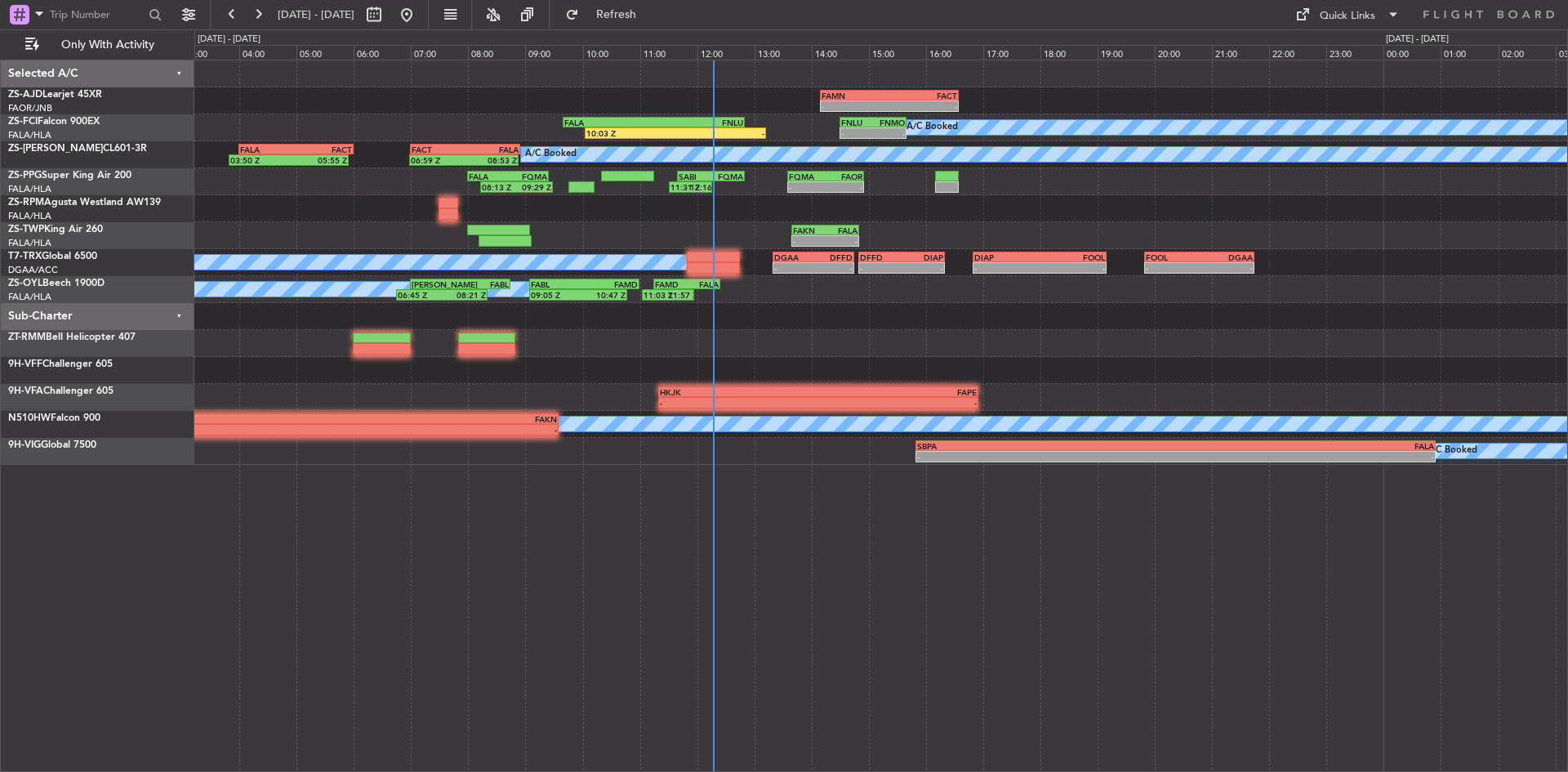
click at [752, 341] on div "FAMN 14:10 Z FACT 16:35 Z - - - - FACT 04:00 Z FXMM 05:25 Z A/C Booked - - FNLU…" at bounding box center [881, 262] width 1373 height 404
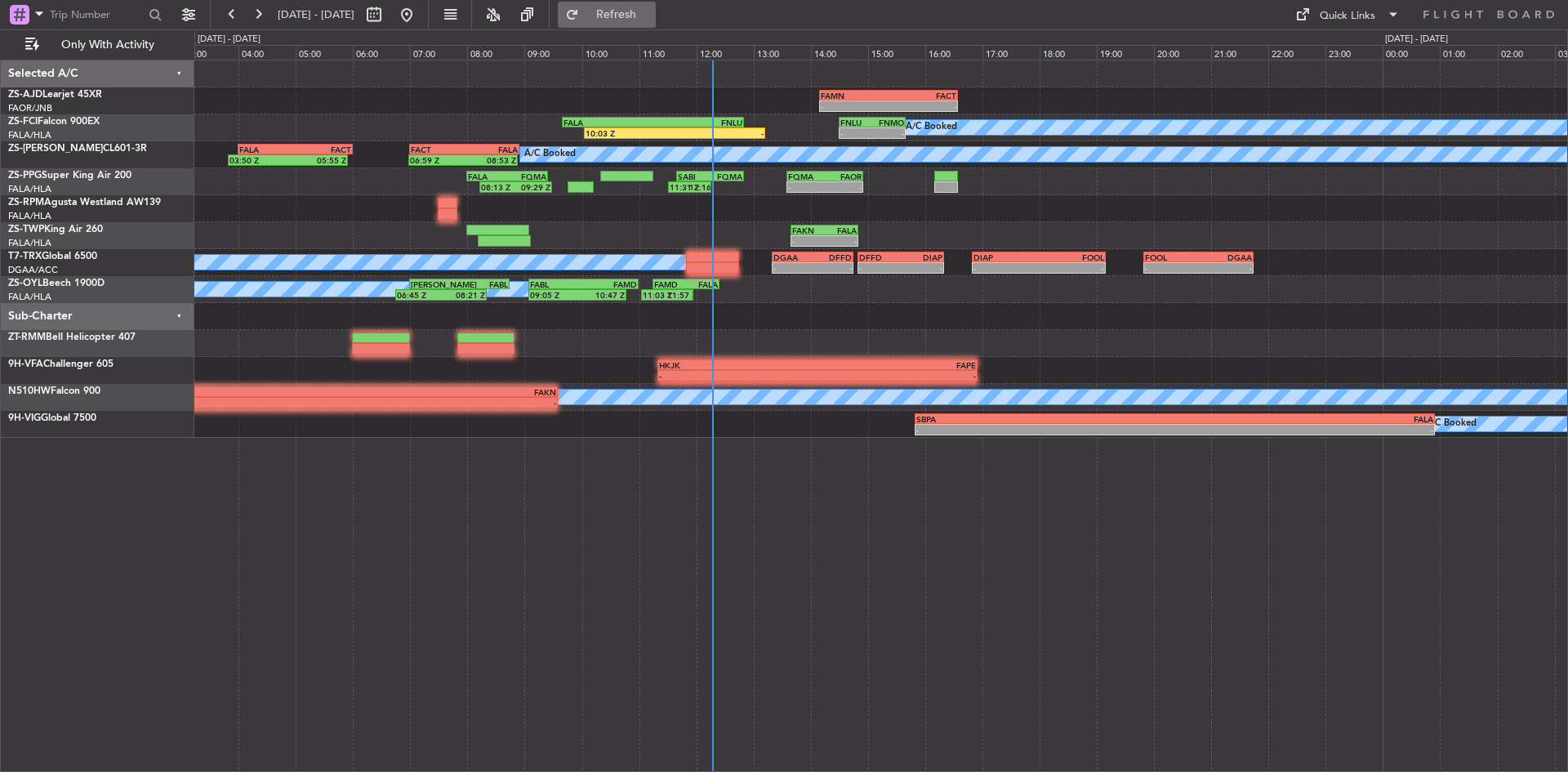
click at [624, 14] on button "Refresh" at bounding box center [607, 14] width 98 height 26
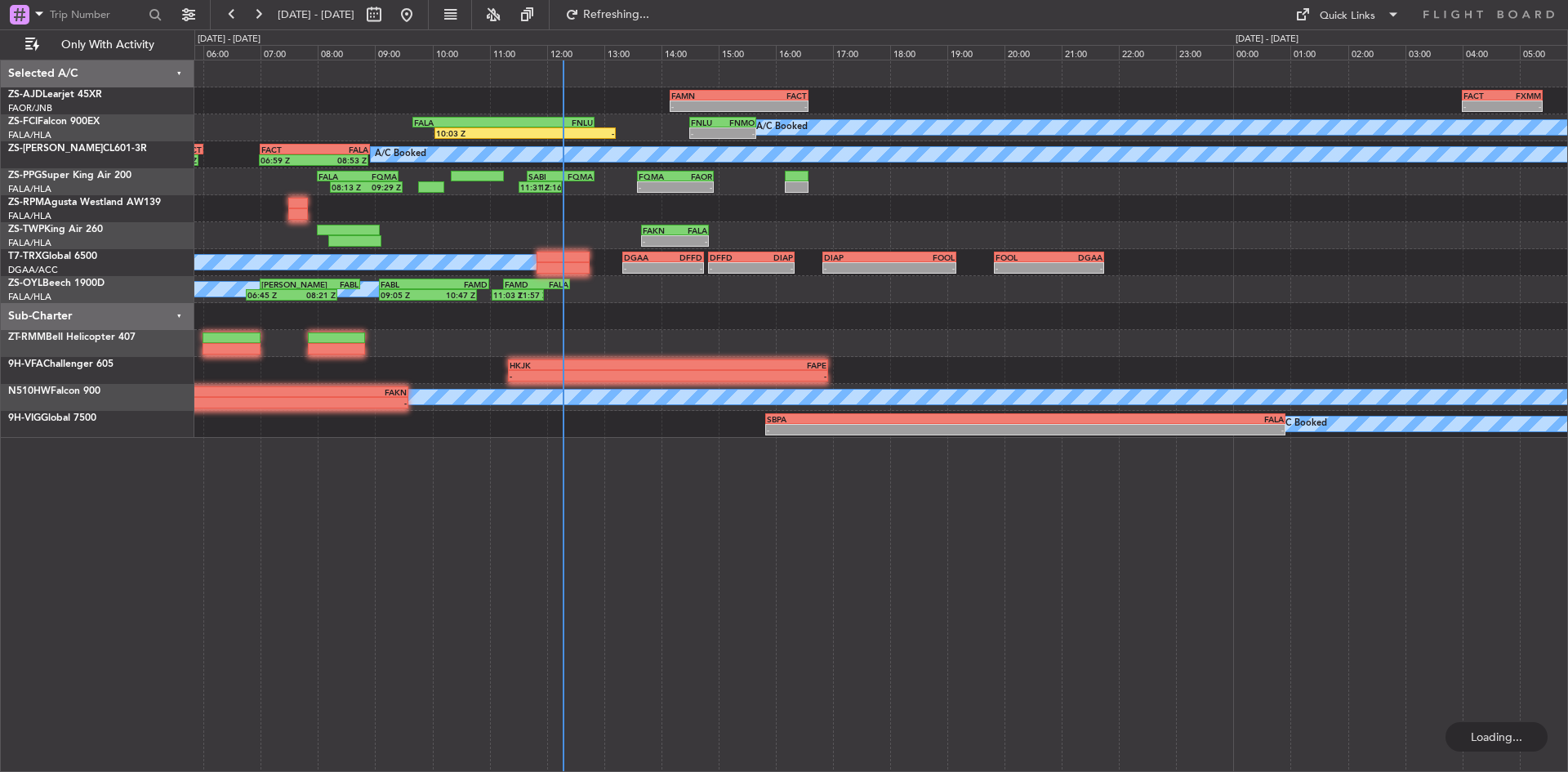
click at [647, 352] on div "FAMN 14:10 Z FACT 16:35 Z - - - - FACT 04:00 Z FXMM 05:25 Z A/C Booked - - FNLU…" at bounding box center [881, 249] width 1373 height 378
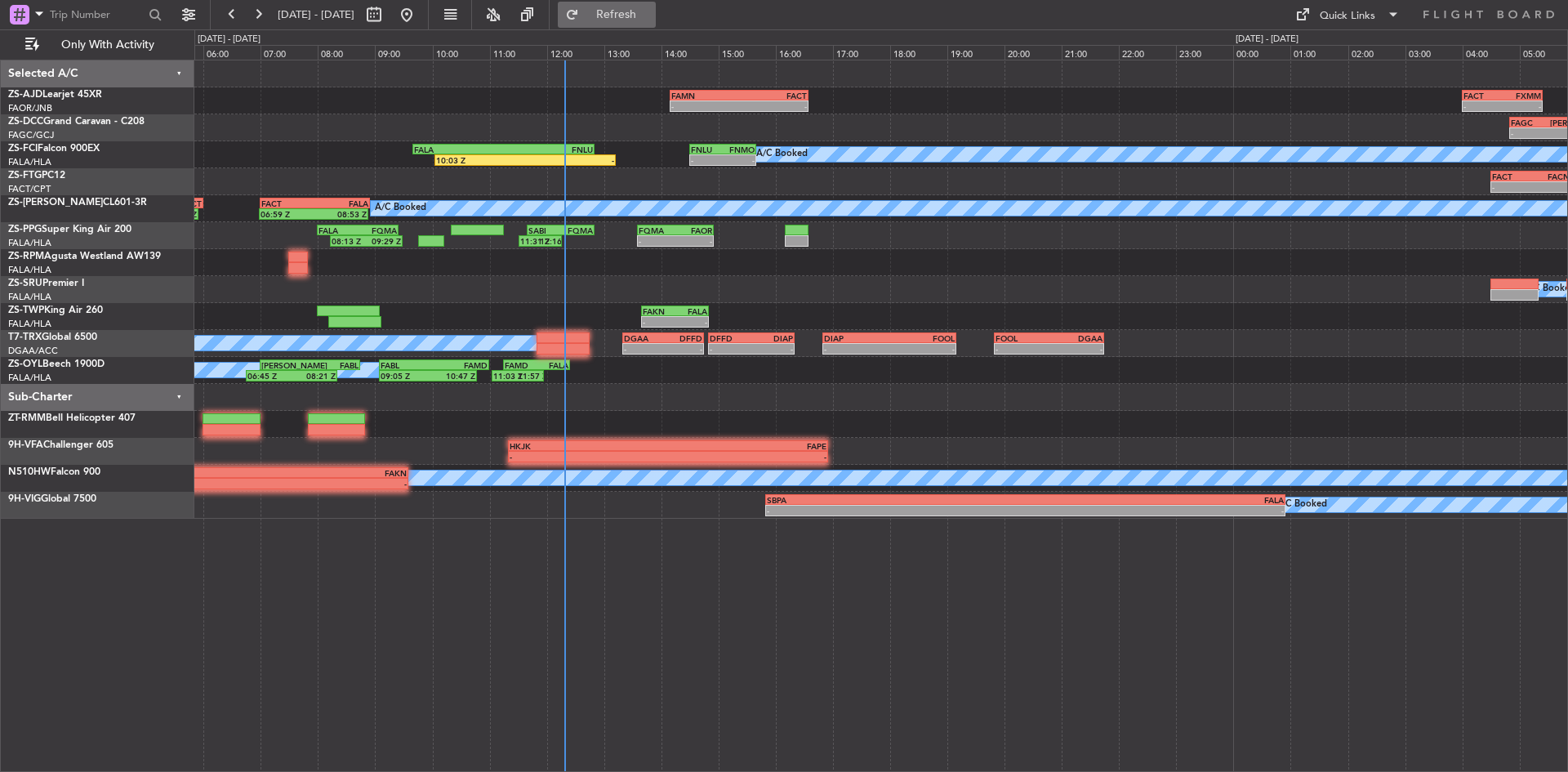
click at [640, 20] on button "Refresh" at bounding box center [607, 14] width 98 height 26
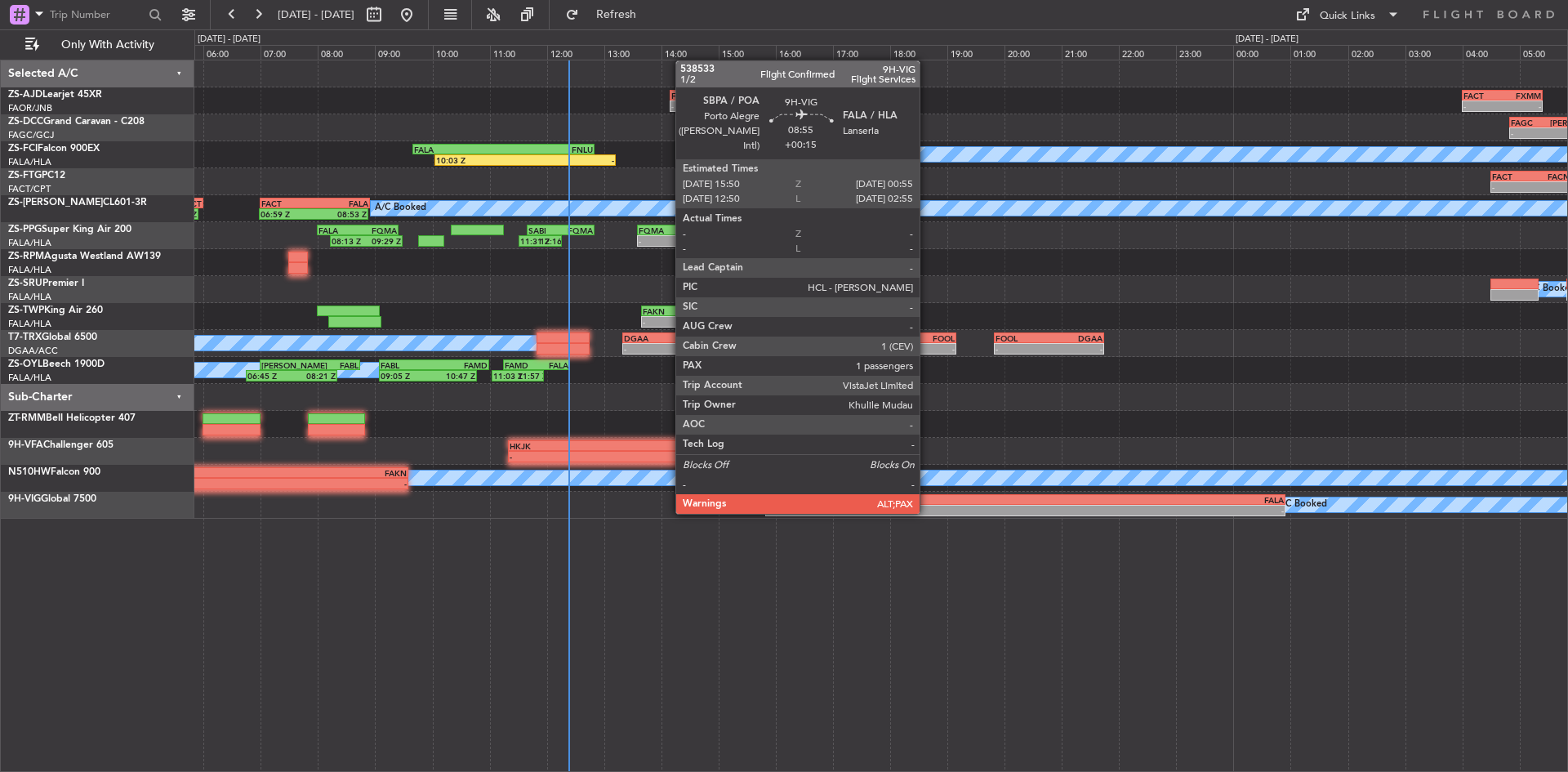
click at [927, 512] on div "-" at bounding box center [896, 511] width 258 height 10
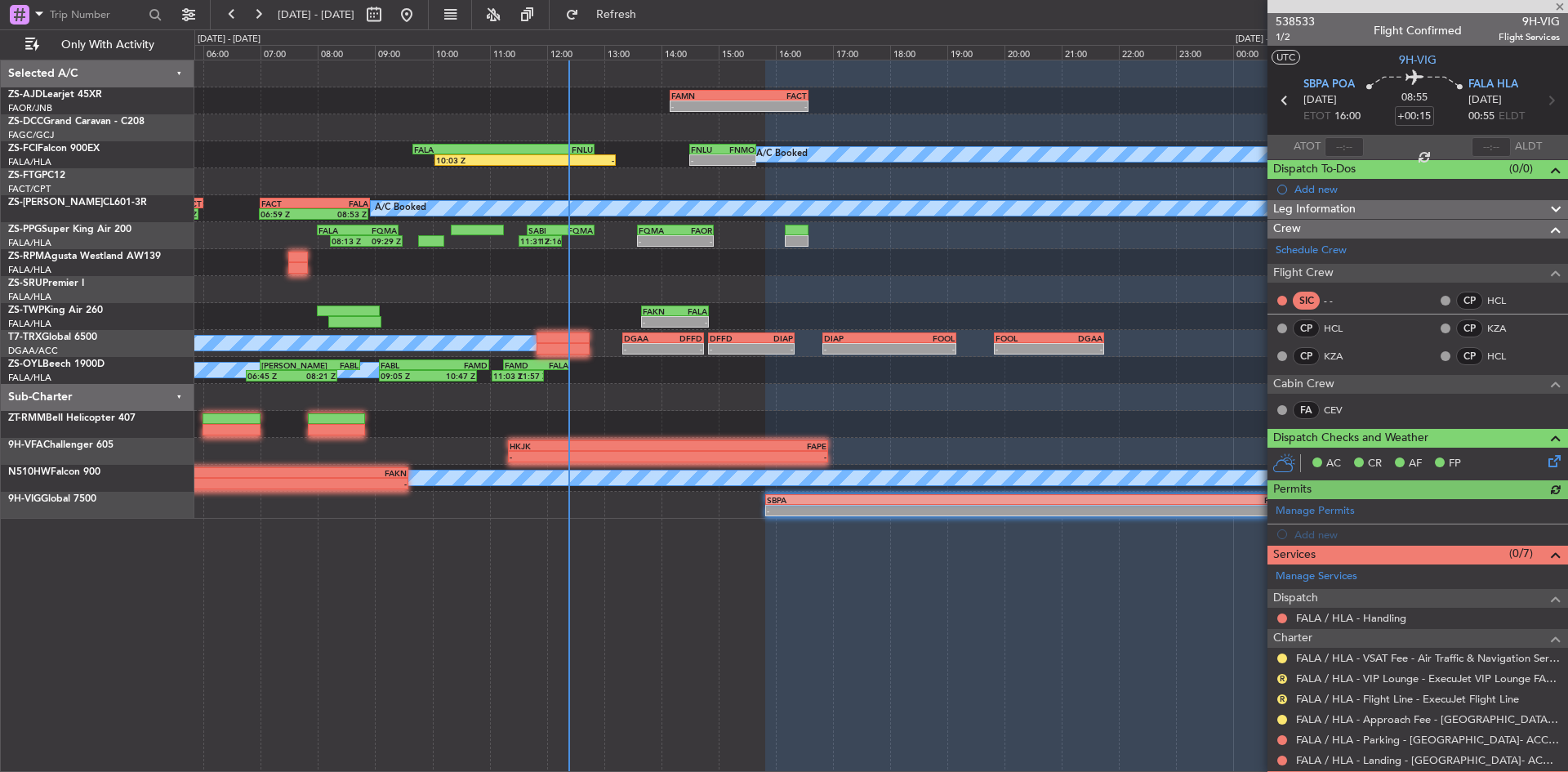
scroll to position [66, 0]
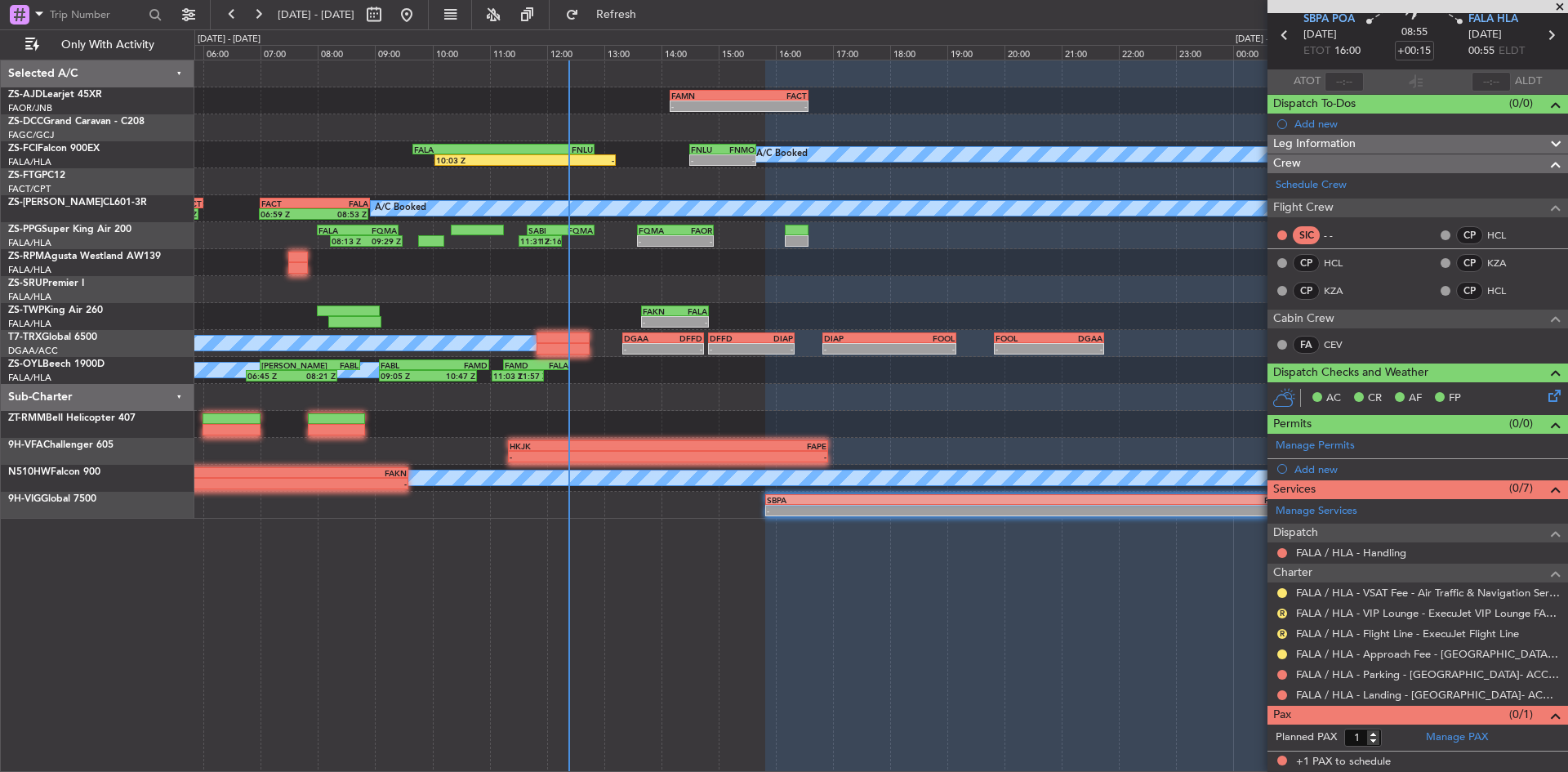
click at [1554, 4] on span at bounding box center [1559, 7] width 16 height 14
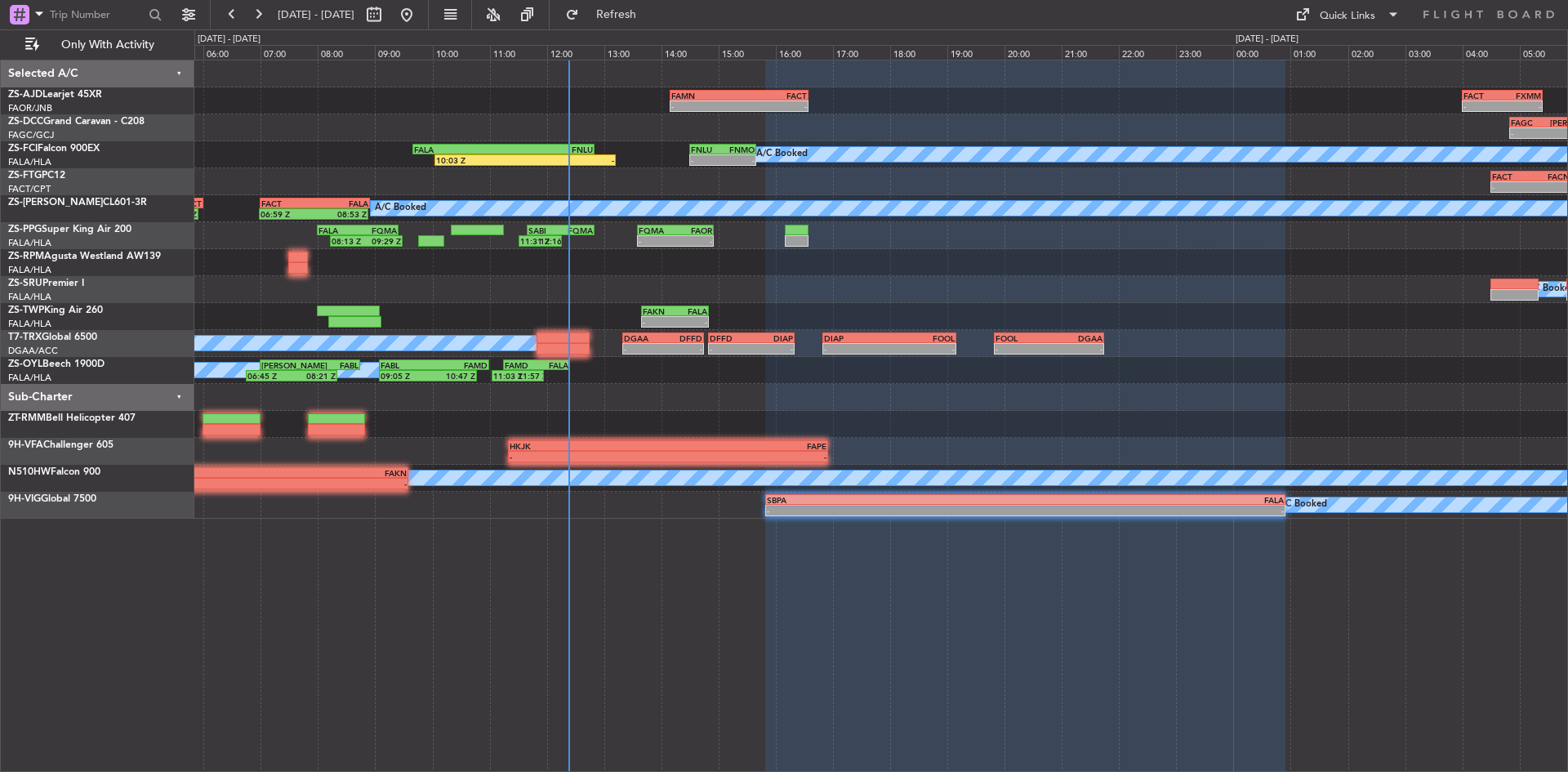
type input "0"
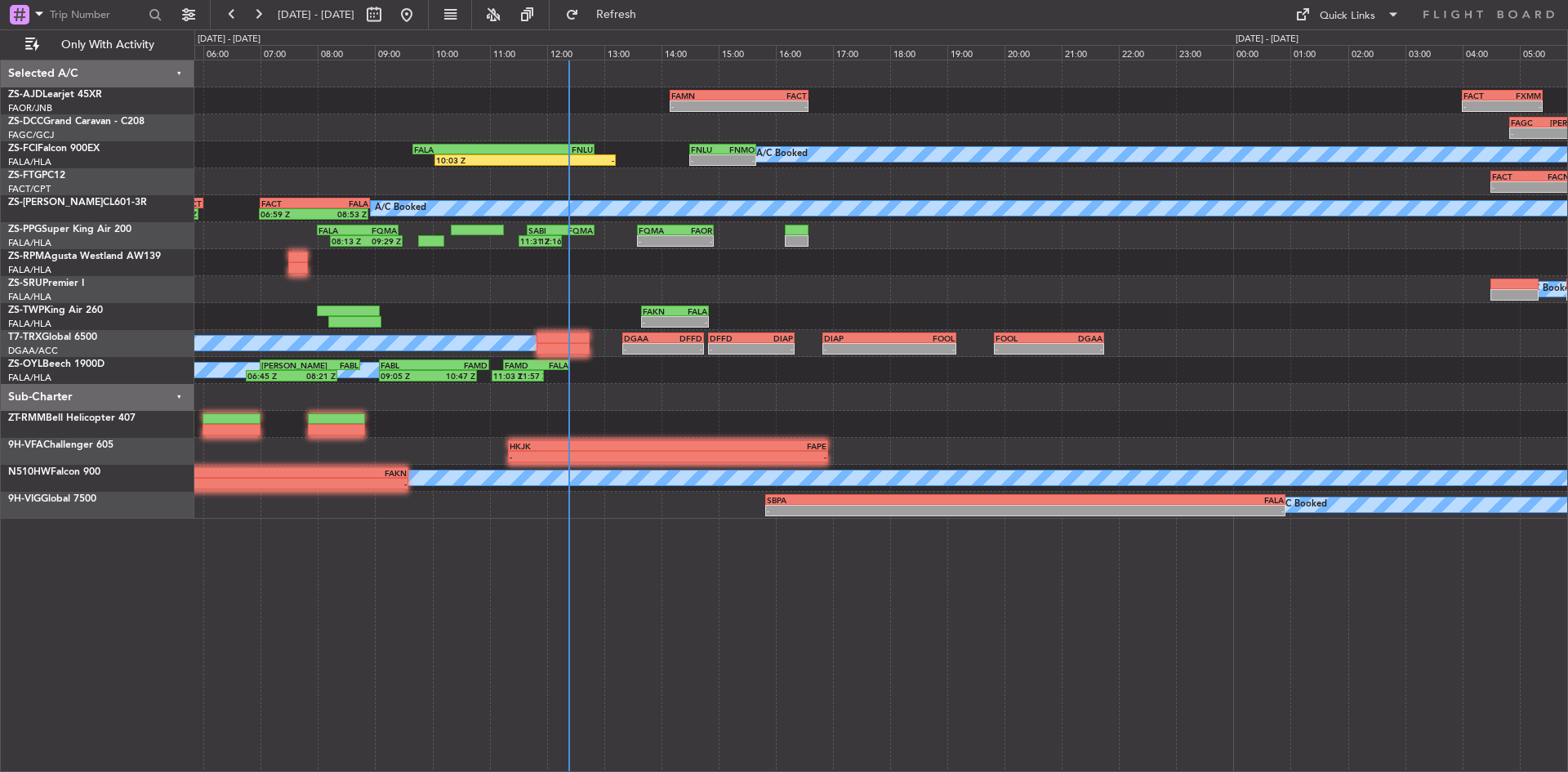
click at [882, 432] on div at bounding box center [881, 425] width 1373 height 27
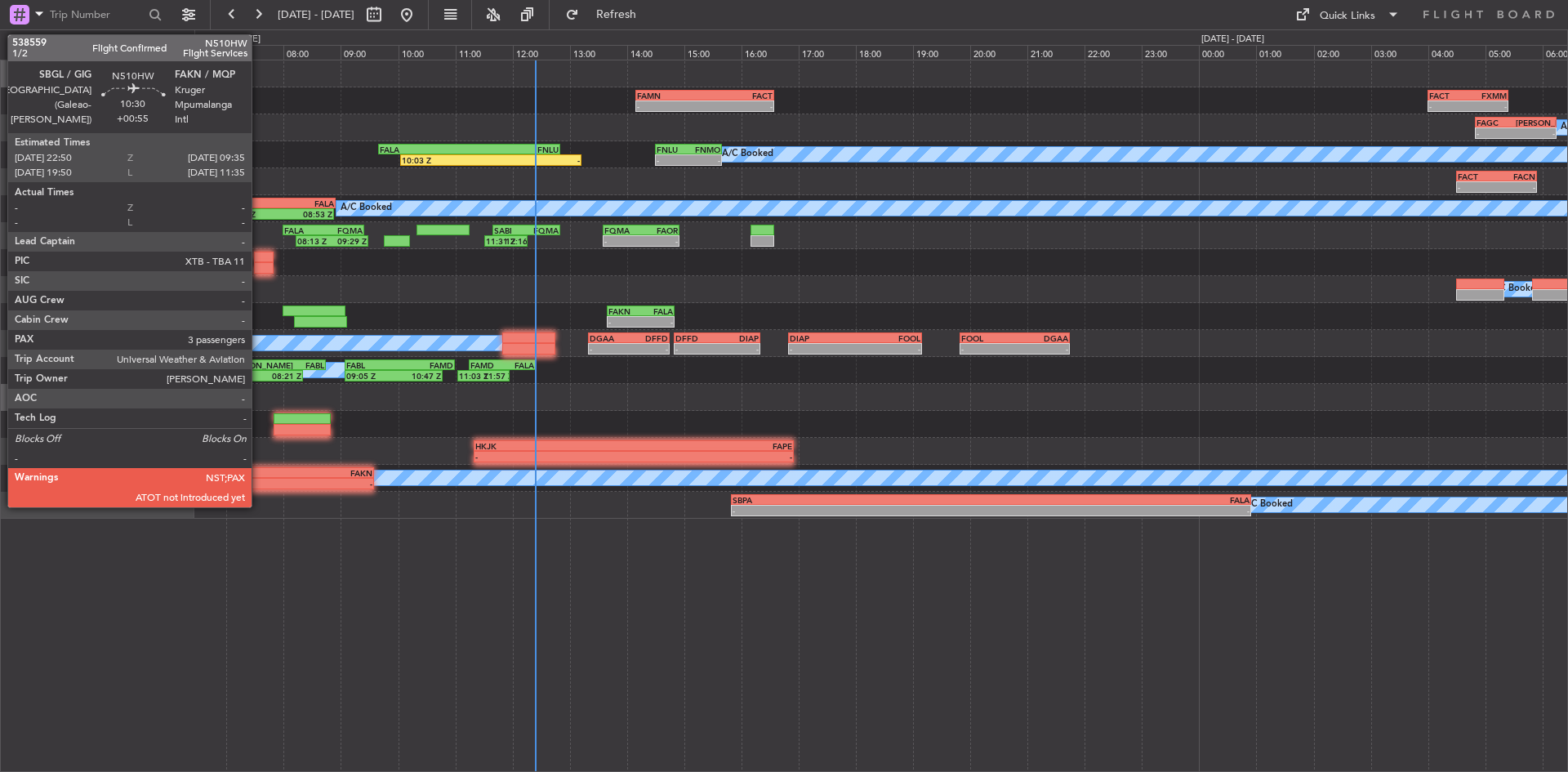
click at [259, 483] on div "-" at bounding box center [220, 484] width 306 height 10
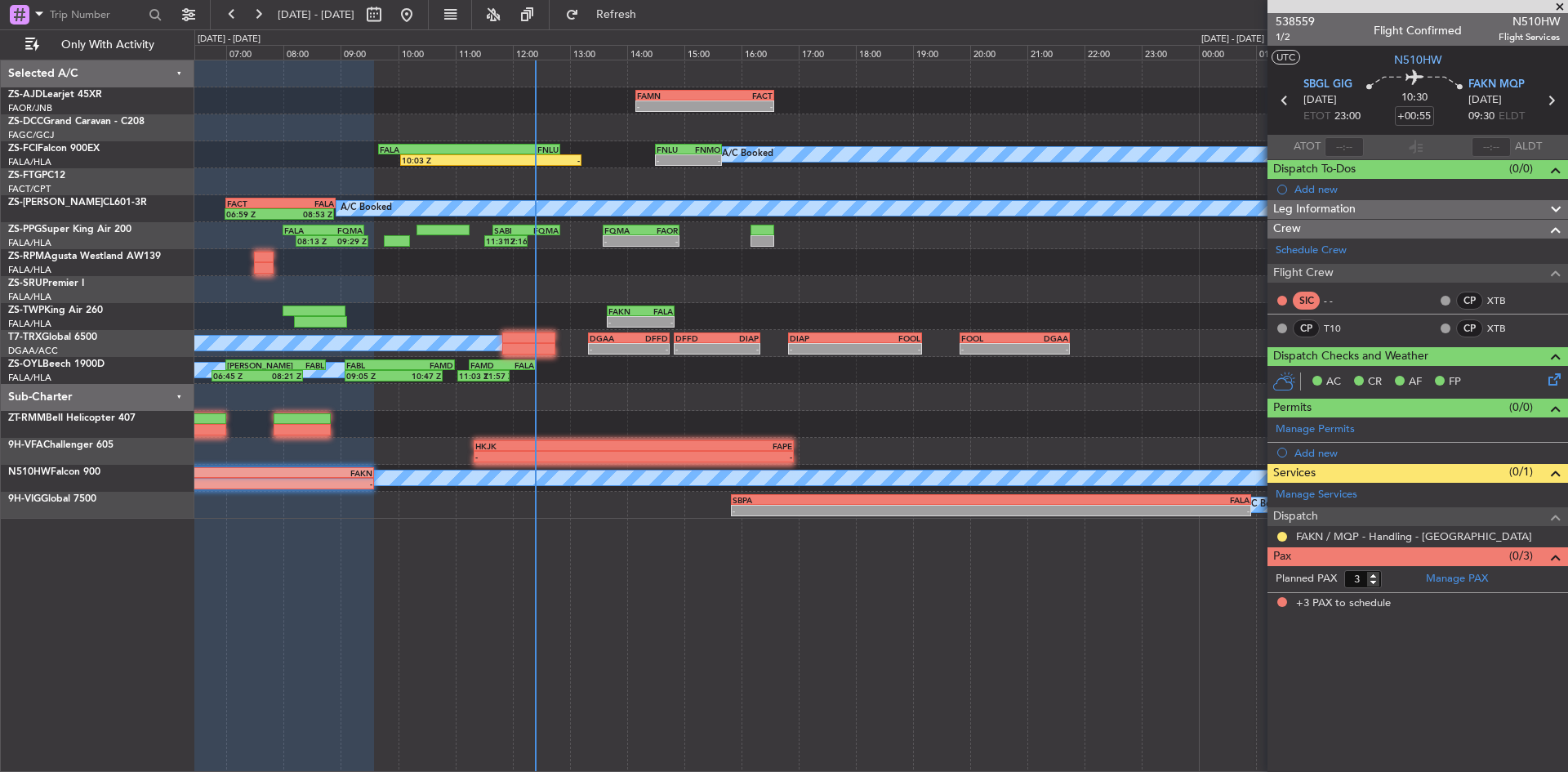
click at [1561, 12] on span at bounding box center [1559, 7] width 16 height 14
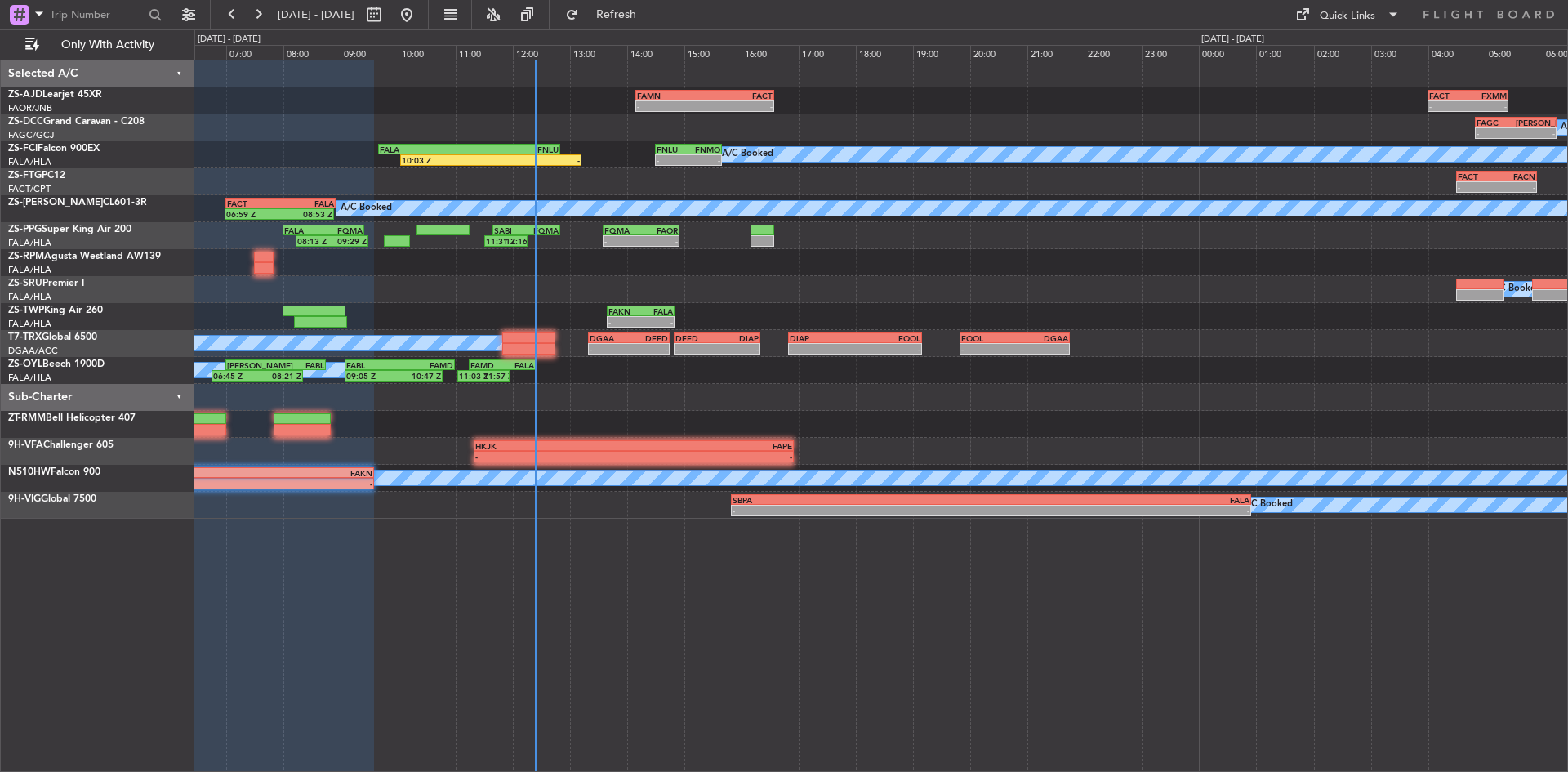
type input "0"
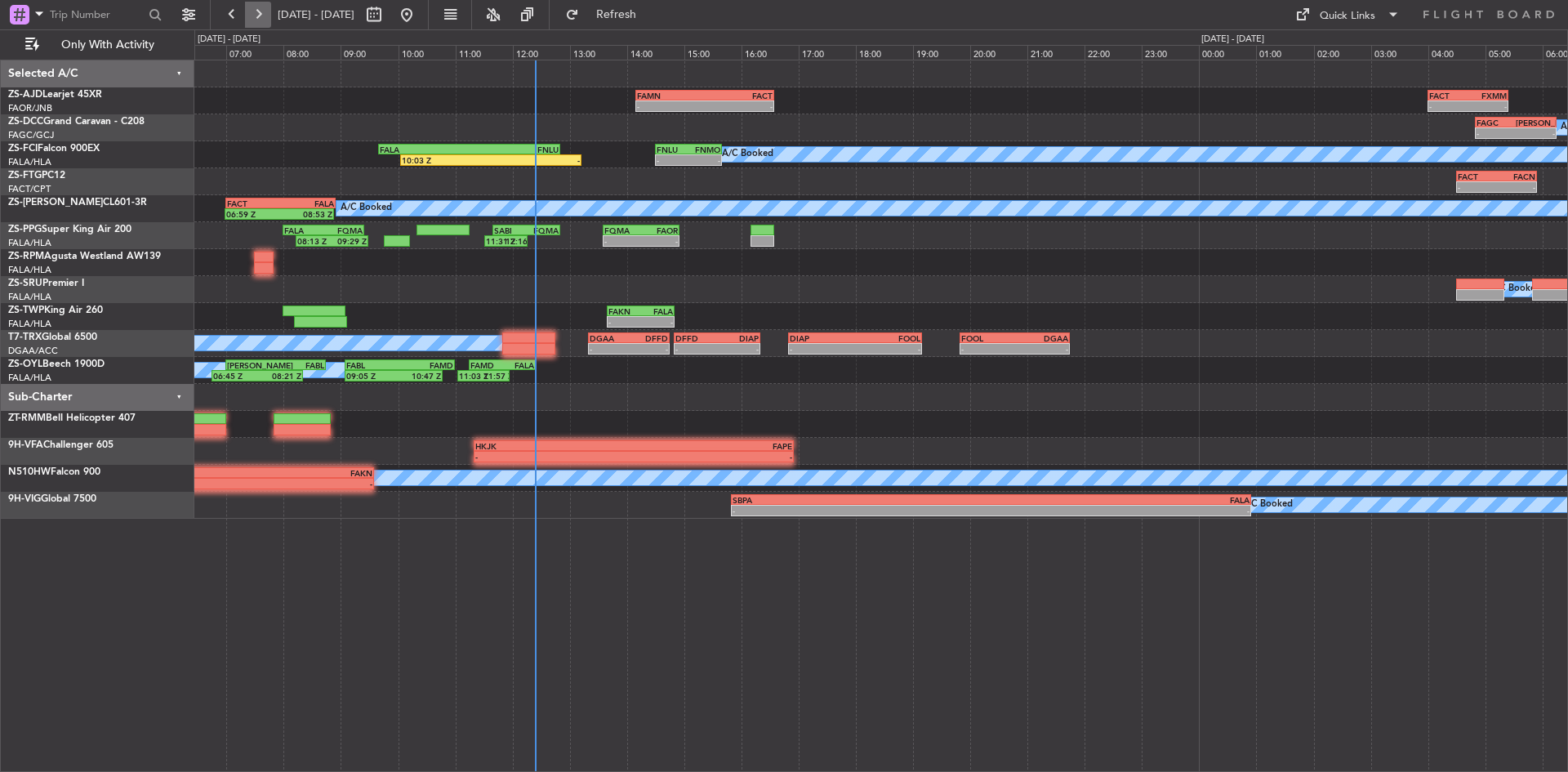
click at [257, 9] on button at bounding box center [258, 14] width 26 height 26
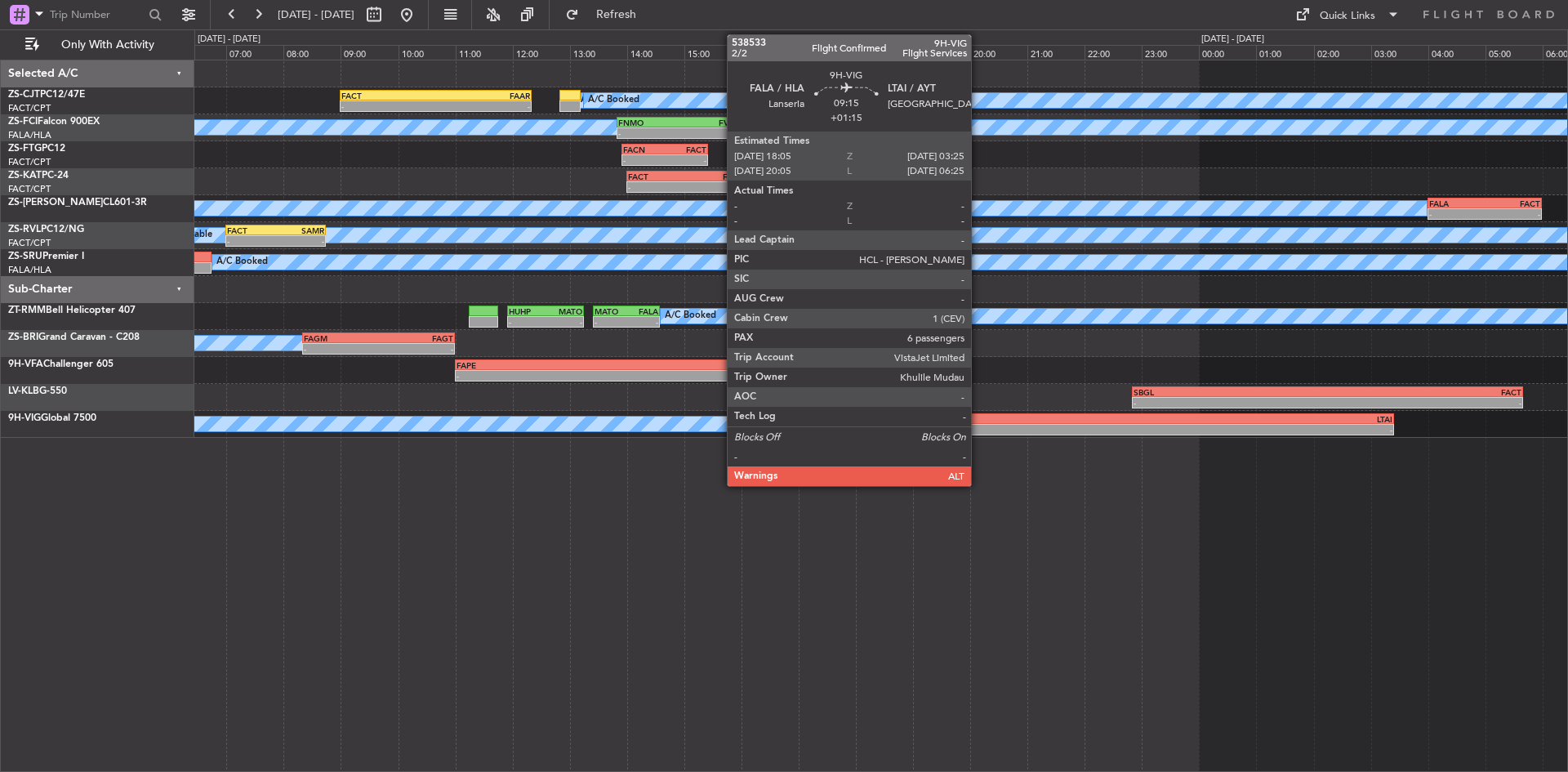
click at [978, 420] on div "FALA" at bounding box center [995, 420] width 265 height 10
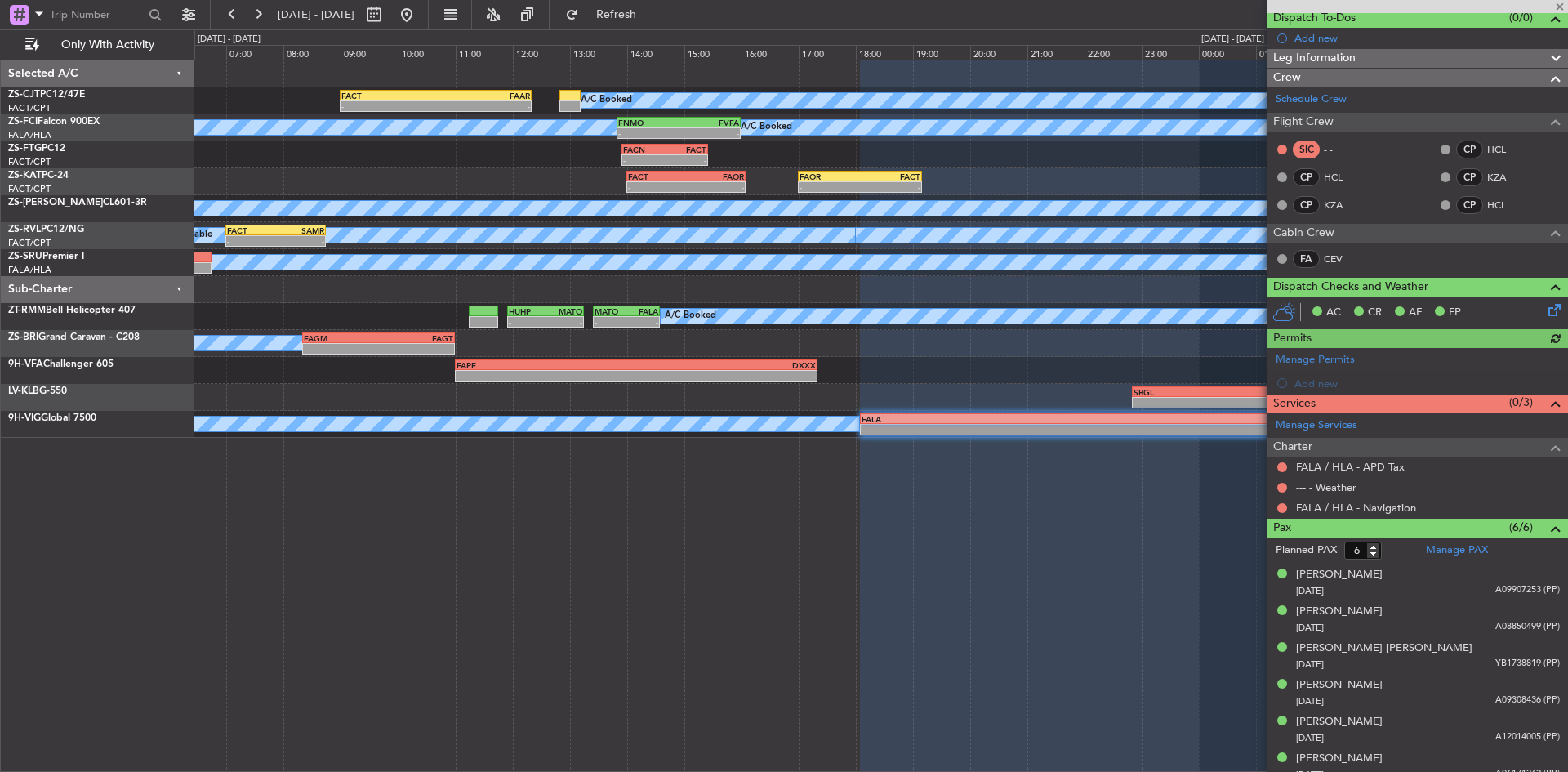
scroll to position [163, 0]
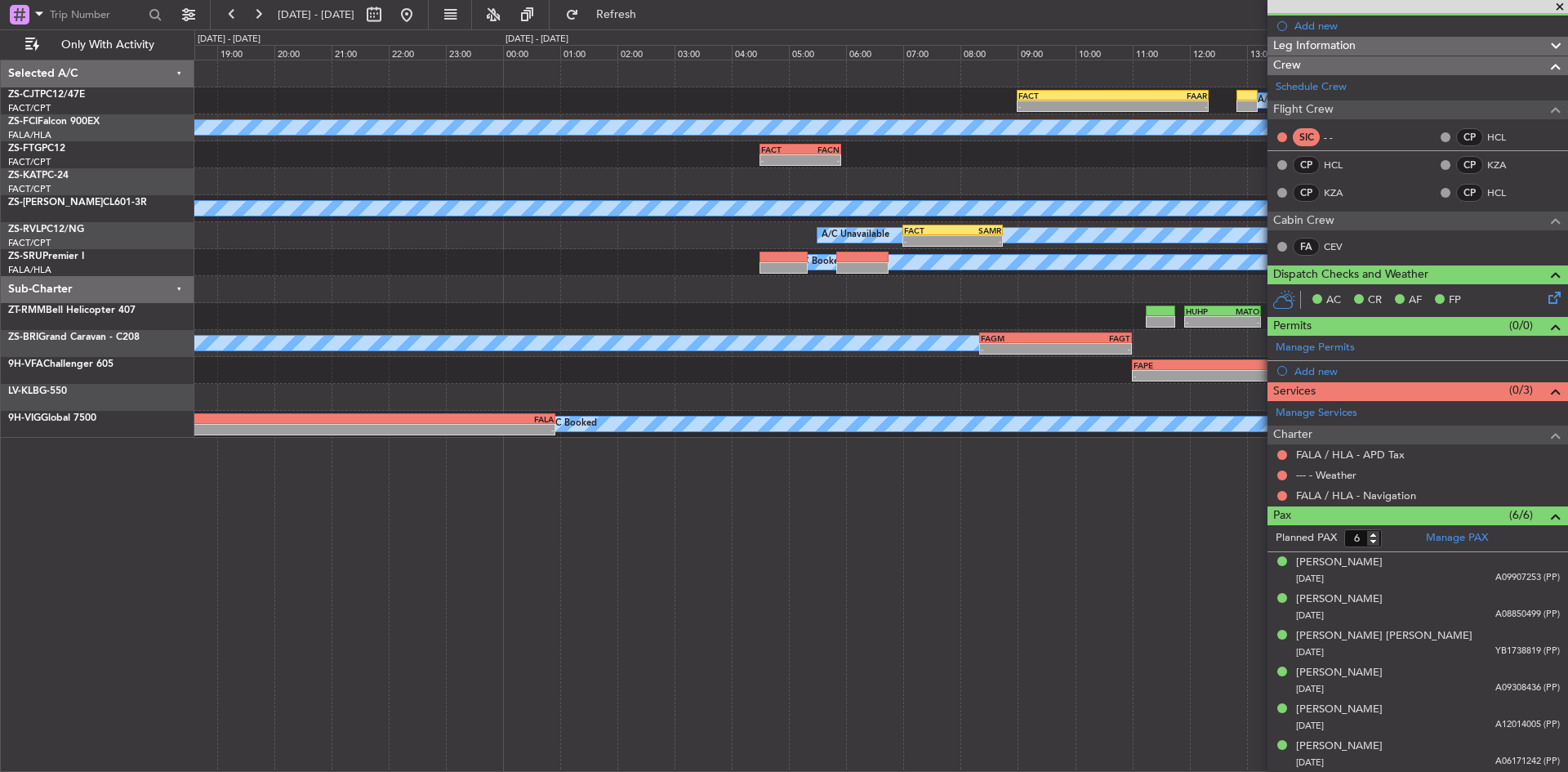
click at [1089, 522] on div "A/C Booked A/C Booked A/C Booked - - FACT 09:00 Z FAAR 12:20 Z A/C Booked A/C B…" at bounding box center [881, 415] width 1374 height 712
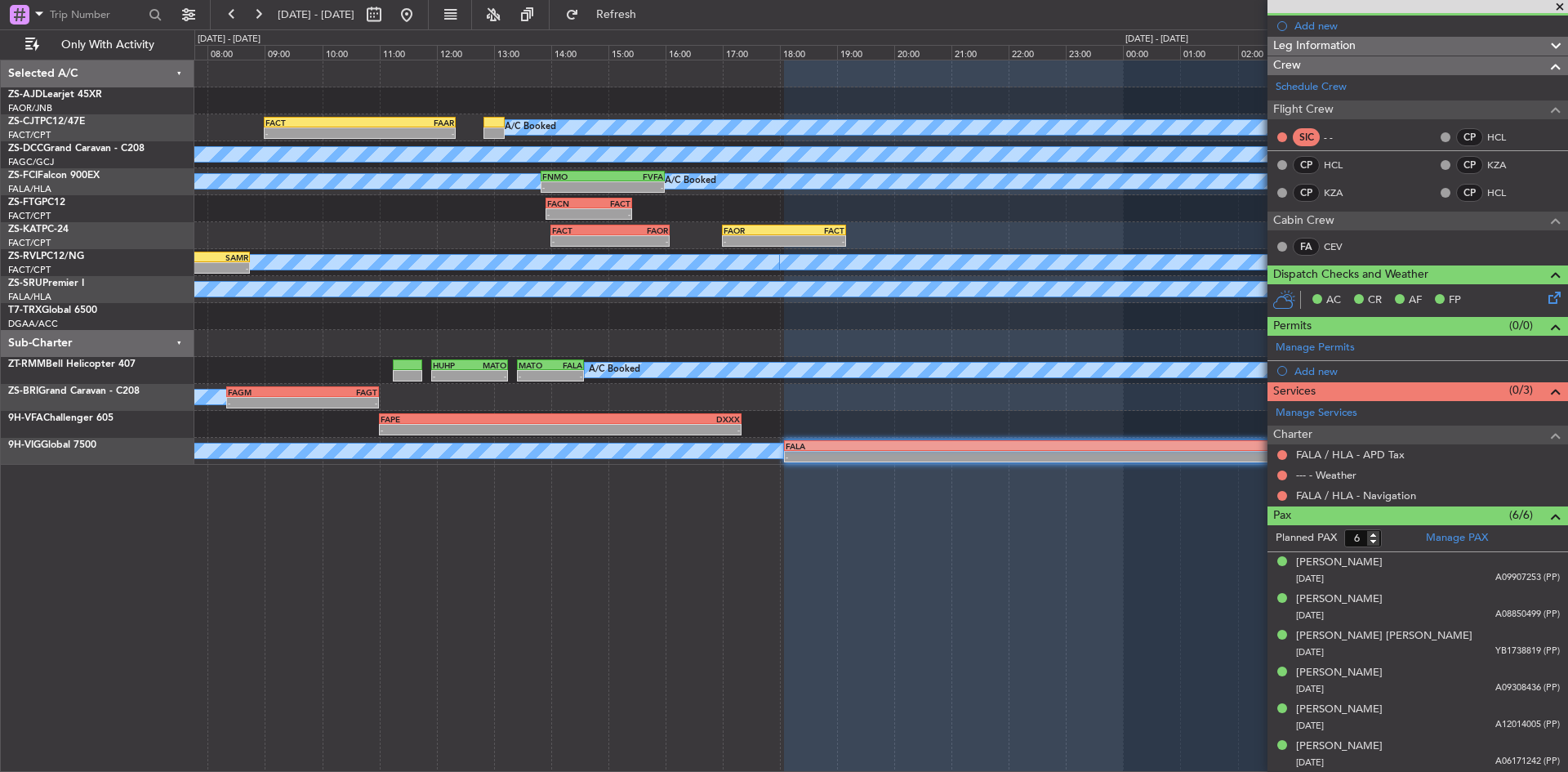
click at [282, 588] on div "- - FACT 04:00 Z FXMM 05:25 Z A/C Booked A/C Booked A/C Booked - - FACT 09:00 Z…" at bounding box center [881, 415] width 1374 height 712
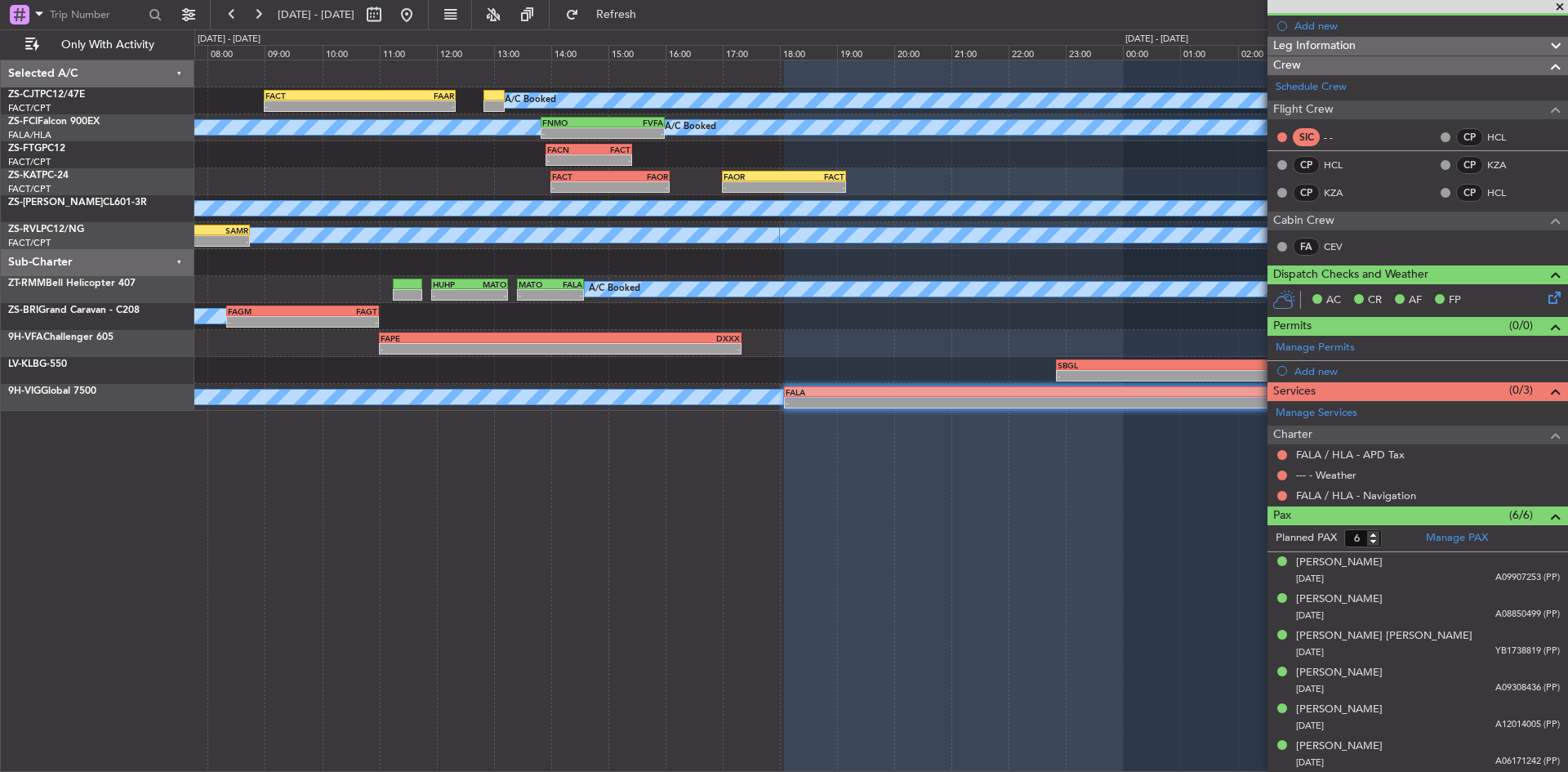
click at [1558, 4] on span at bounding box center [1559, 7] width 16 height 14
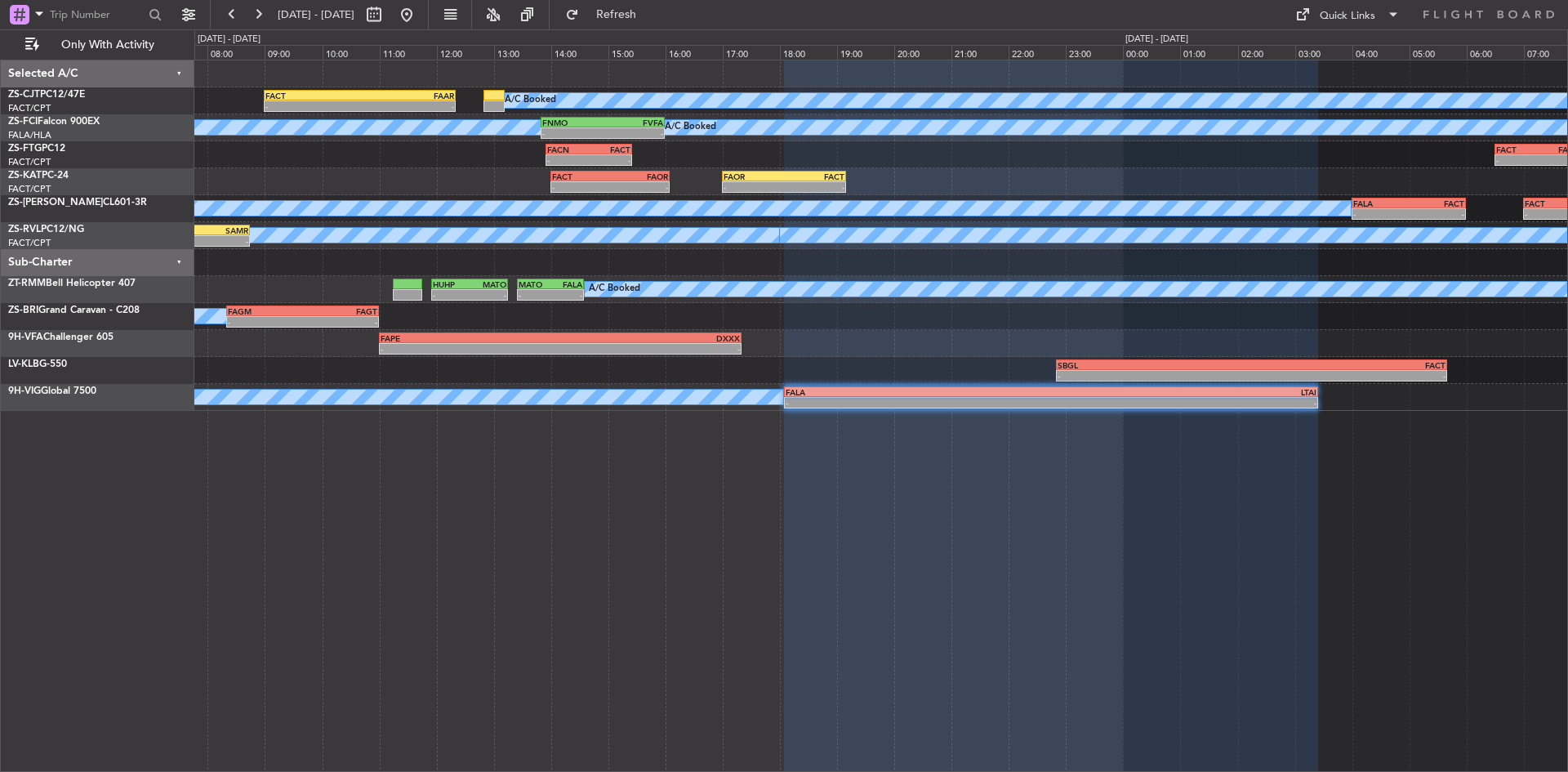
type input "0"
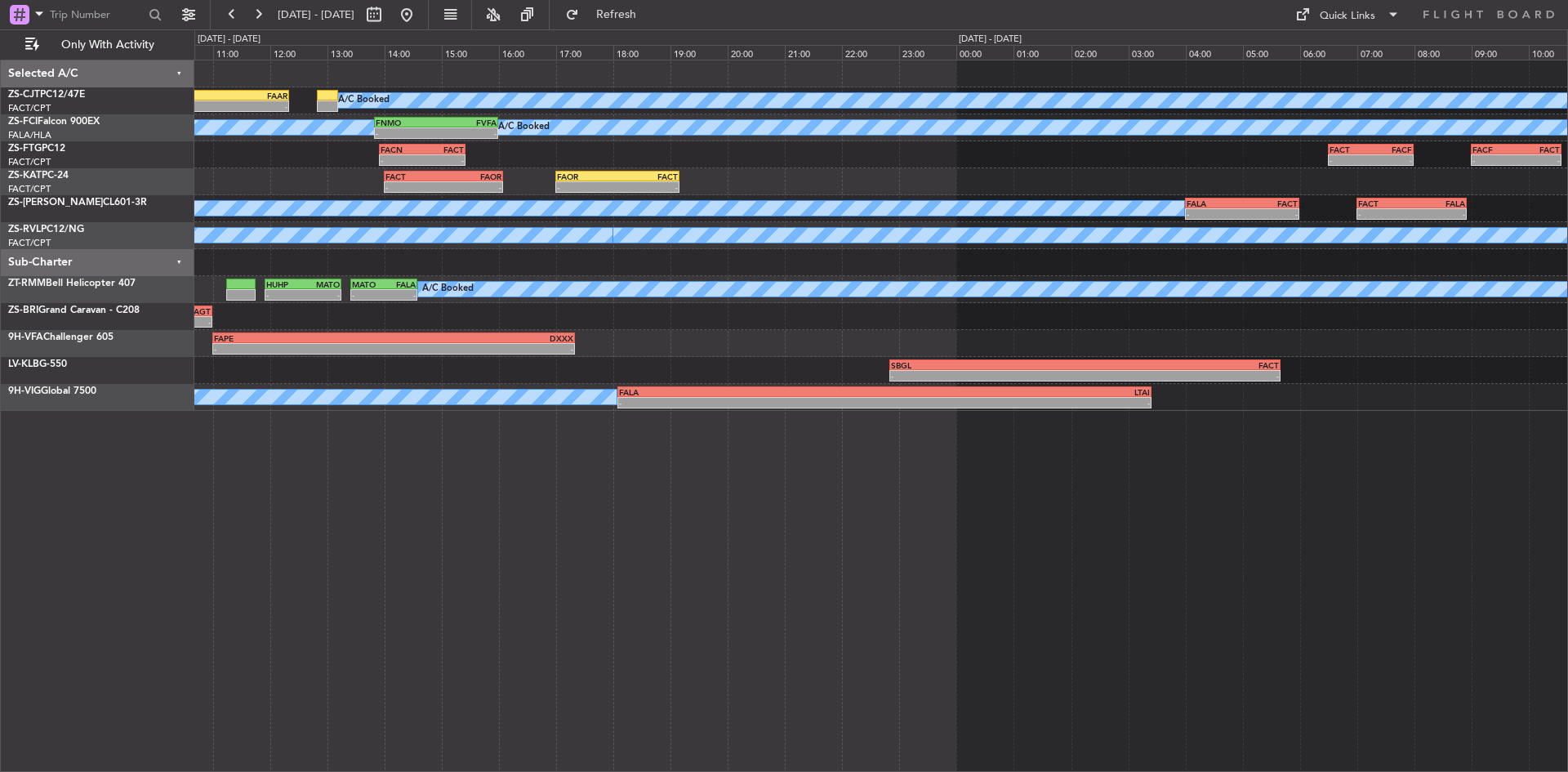
click at [817, 347] on div "A/C Booked A/C Booked A/C Booked - - FACT 09:00 Z FAAR 12:20 Z A/C Booked A/C B…" at bounding box center [881, 236] width 1373 height 351
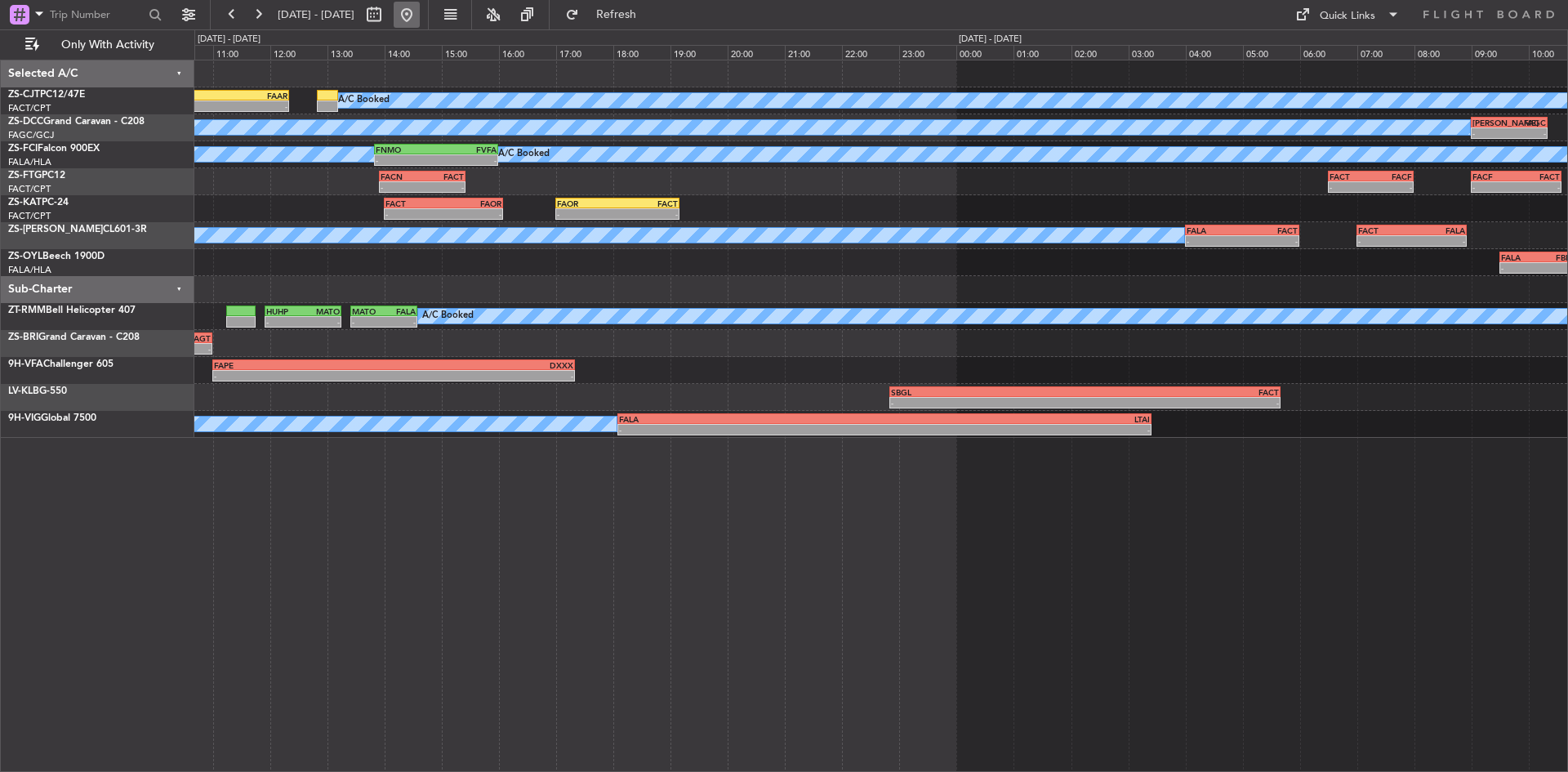
click at [419, 16] on button at bounding box center [407, 14] width 26 height 26
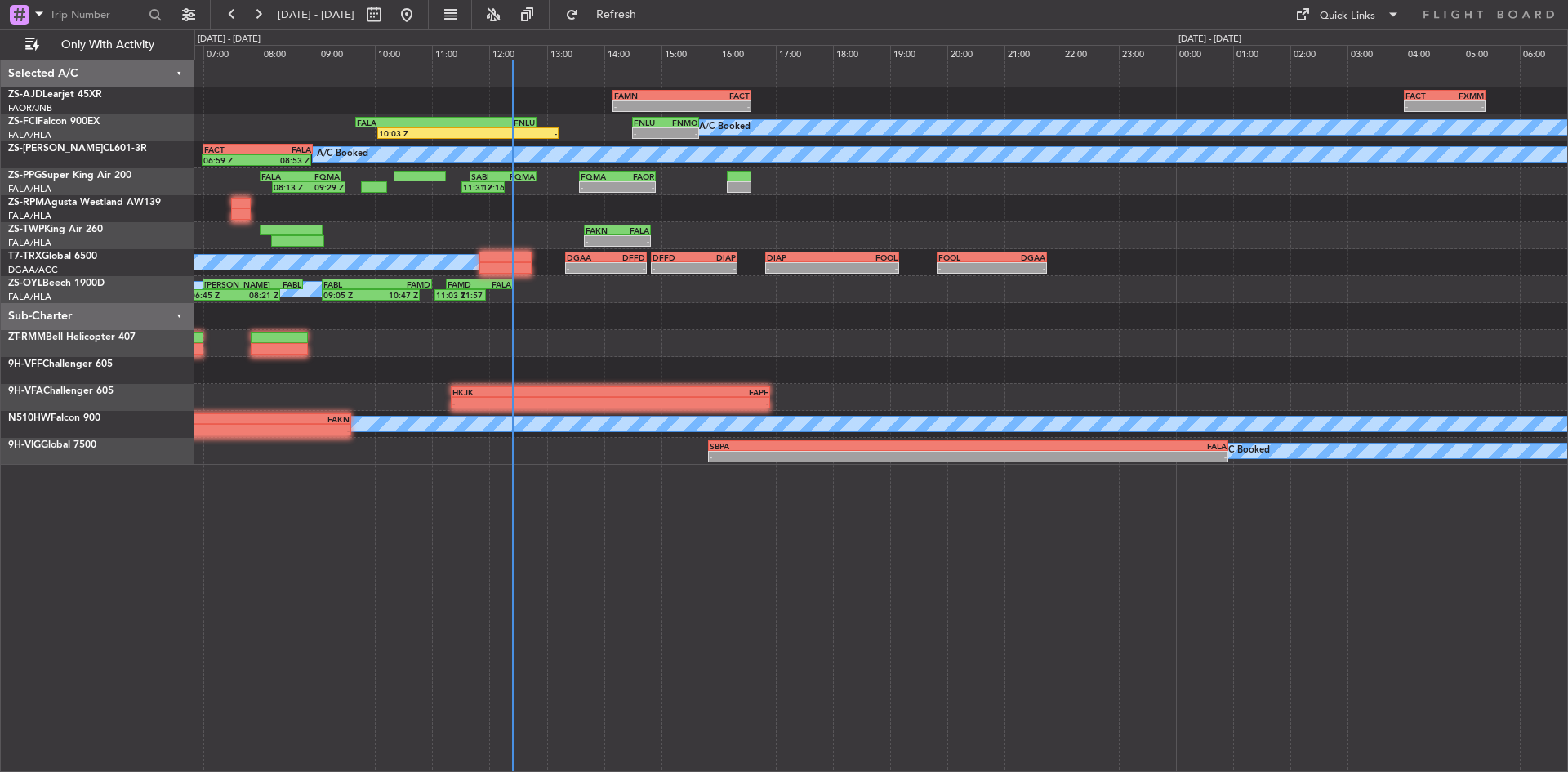
click at [402, 350] on div "- - HUHP 11:55 Z MATO 13:15 Z" at bounding box center [881, 344] width 1373 height 27
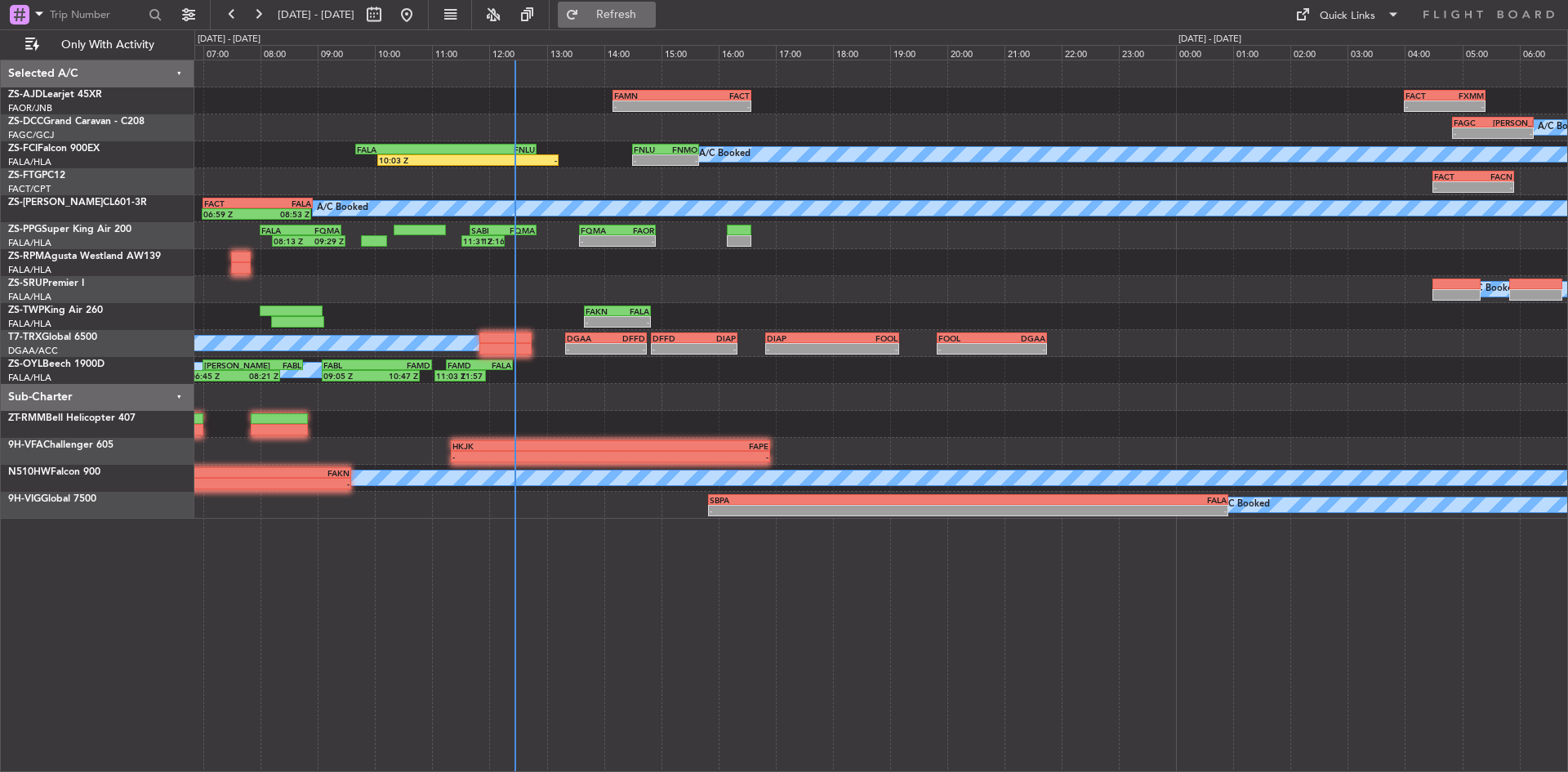
click at [625, 13] on button "Refresh" at bounding box center [607, 14] width 98 height 26
click at [257, 14] on button at bounding box center [258, 14] width 26 height 26
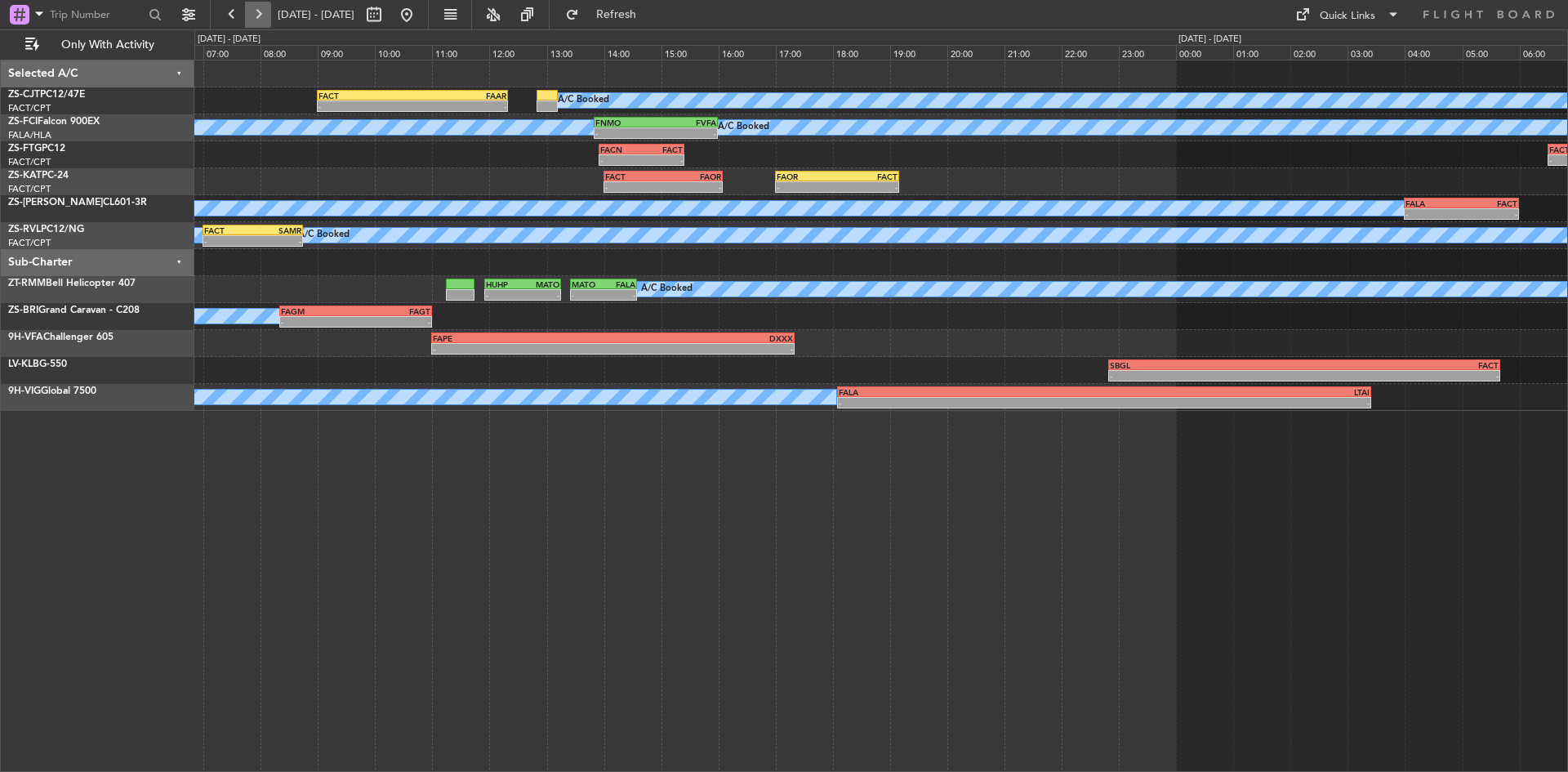
click at [260, 6] on button at bounding box center [258, 14] width 26 height 26
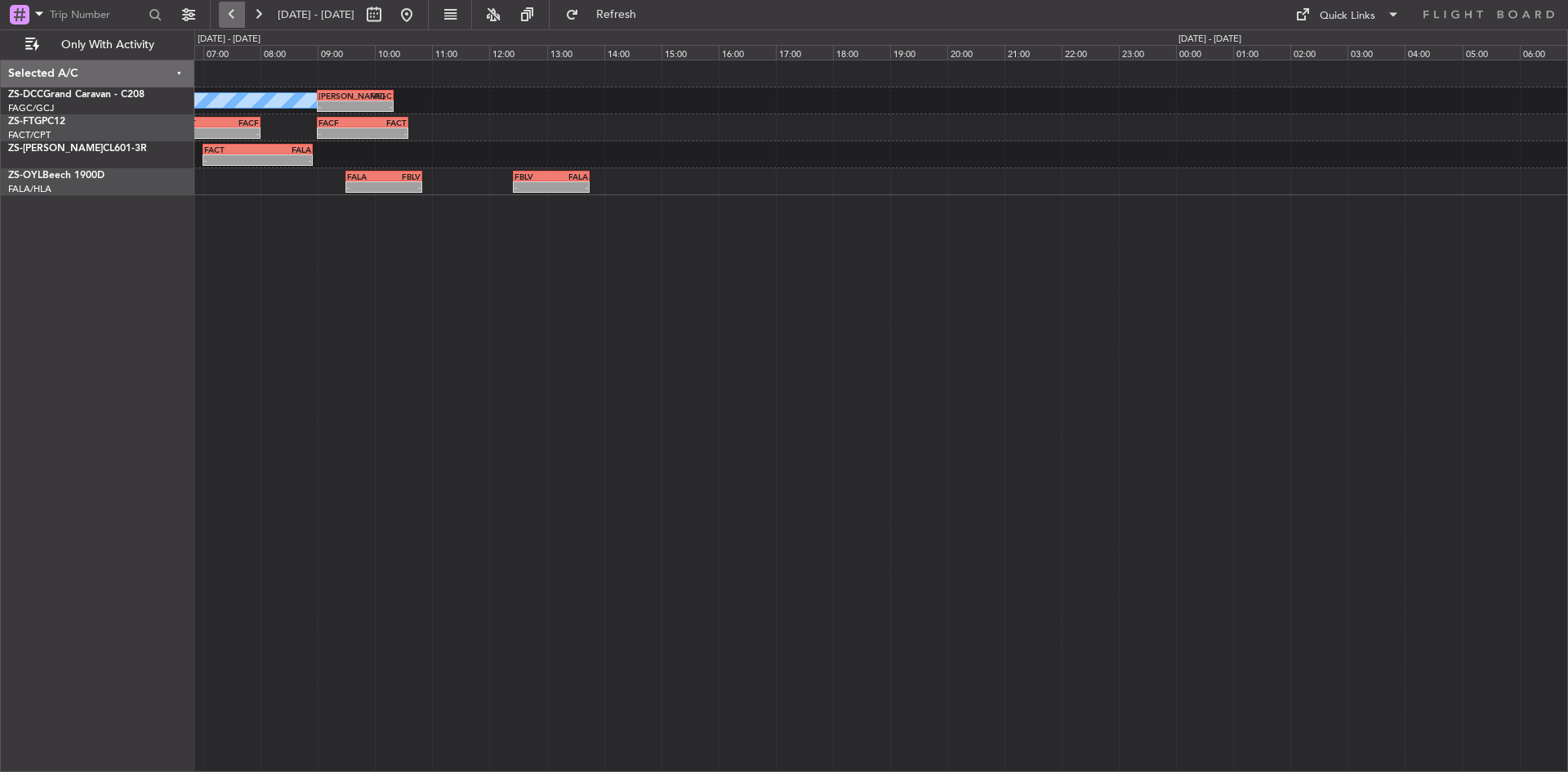
click at [232, 14] on button at bounding box center [231, 14] width 26 height 26
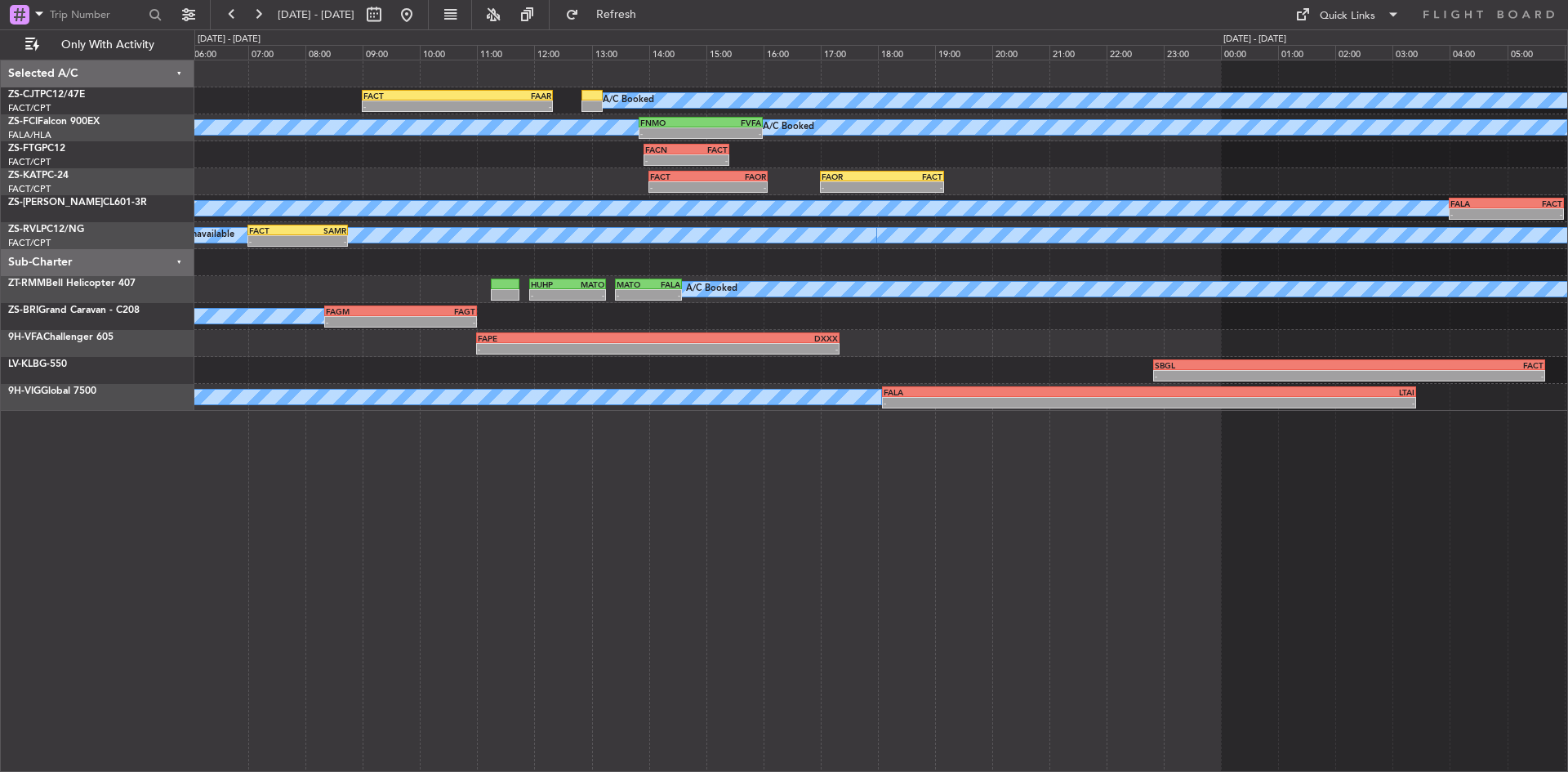
click at [542, 185] on div "FAOR 17:00 Z FACT 19:10 Z - - FACT 14:00 Z FAOR 16:05 Z - -" at bounding box center [881, 182] width 1373 height 27
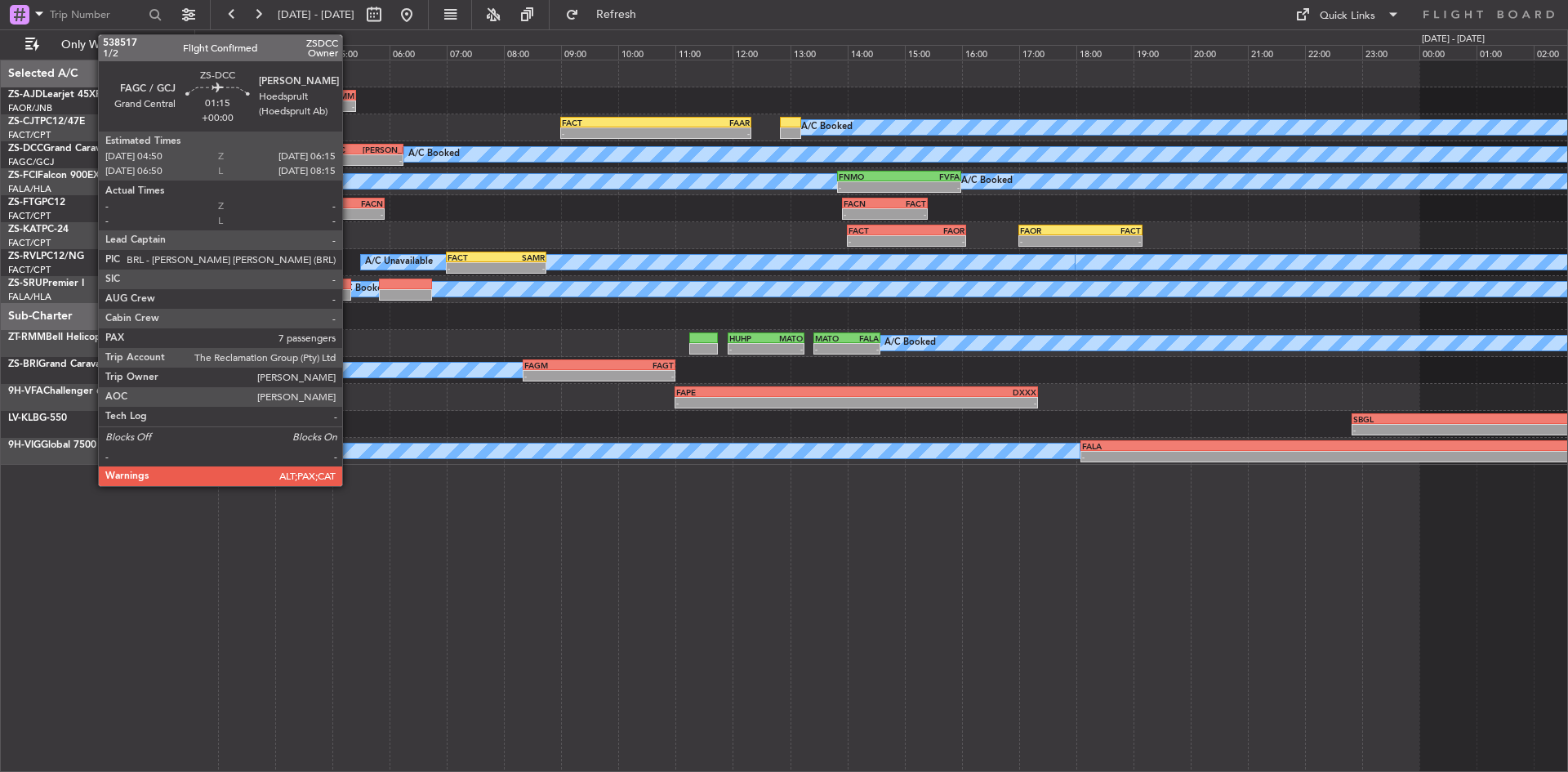
click at [350, 157] on div "-" at bounding box center [343, 160] width 39 height 10
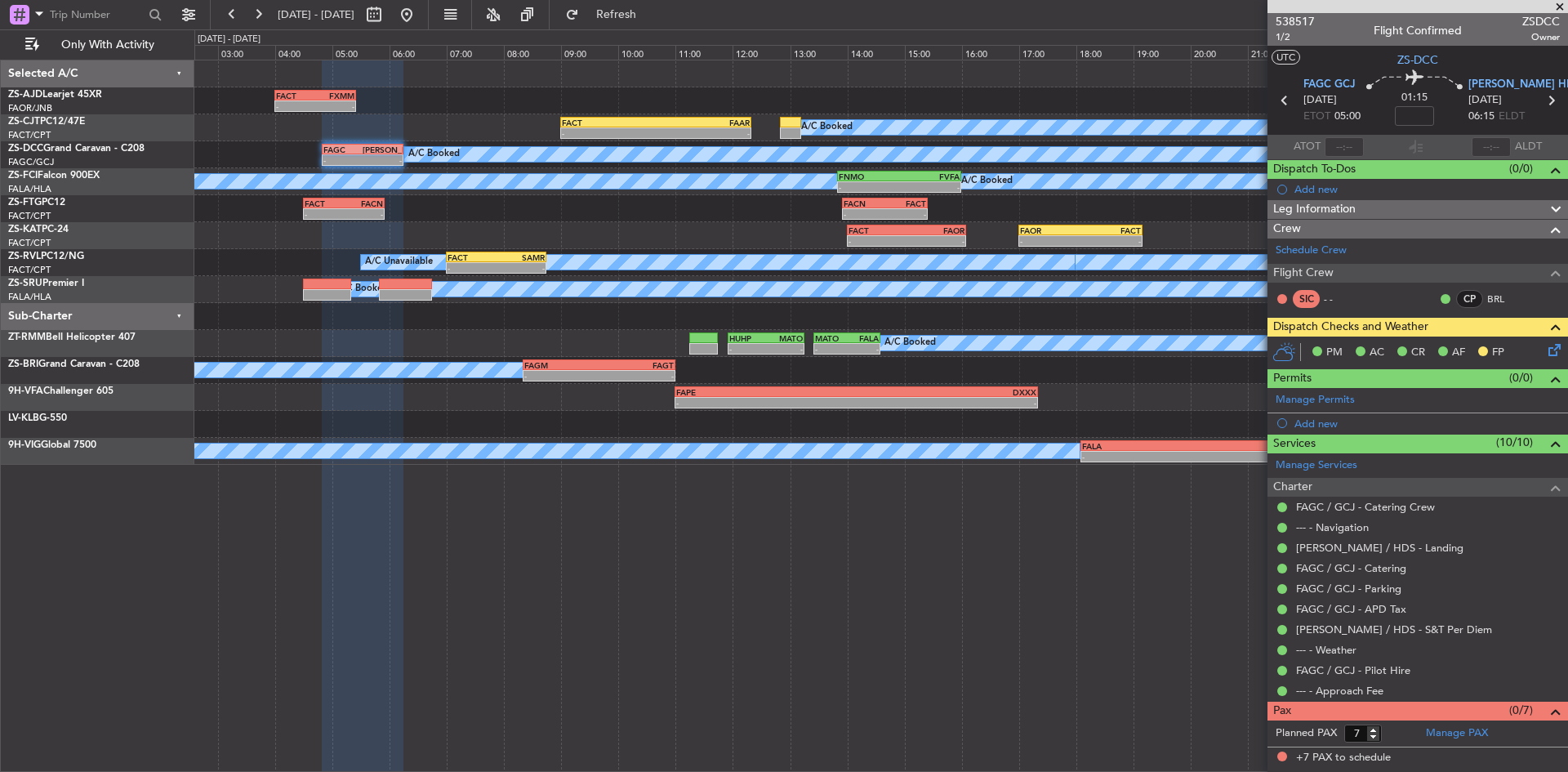
click at [1560, 3] on span at bounding box center [1559, 7] width 16 height 14
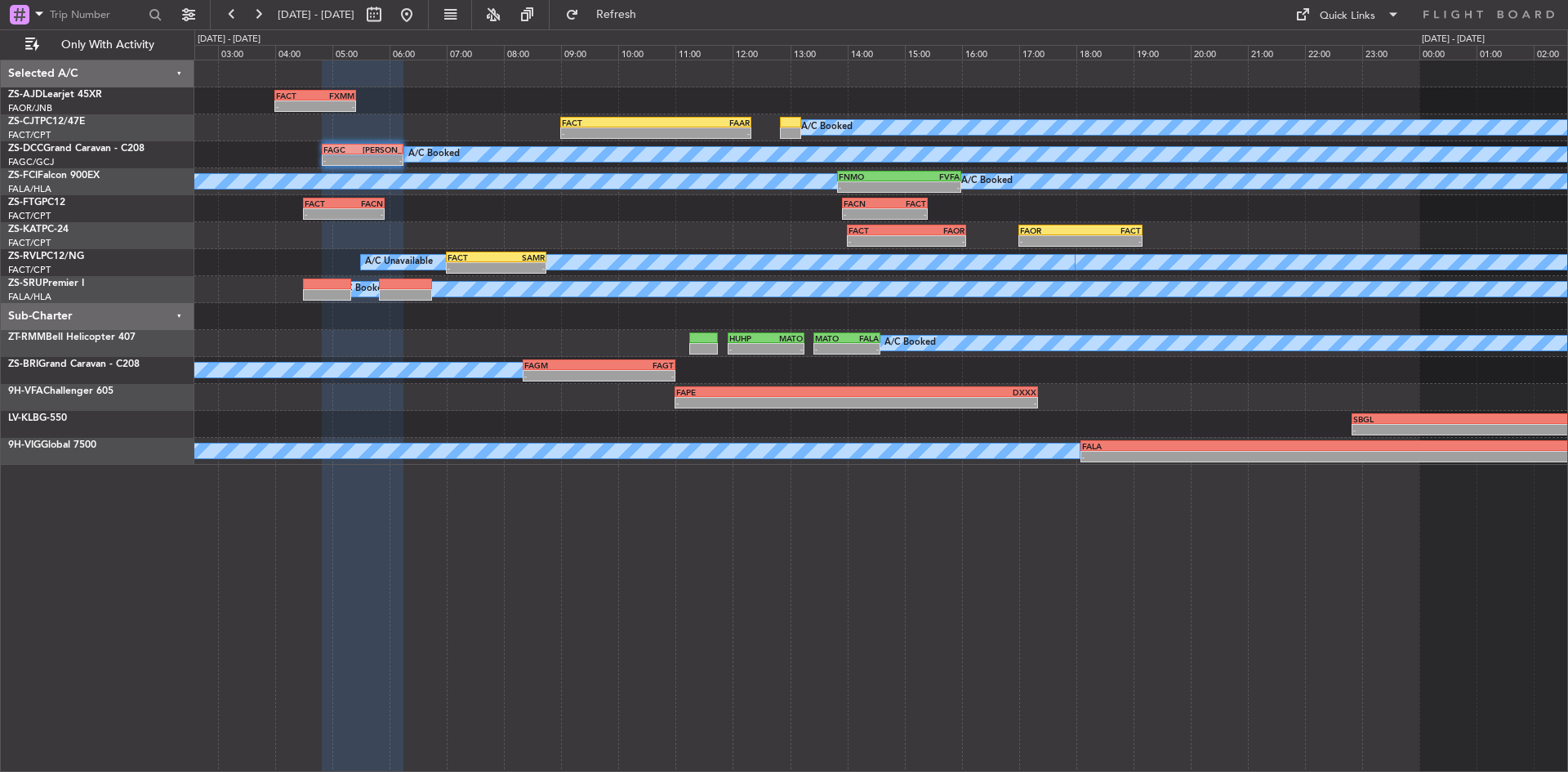
type input "0"
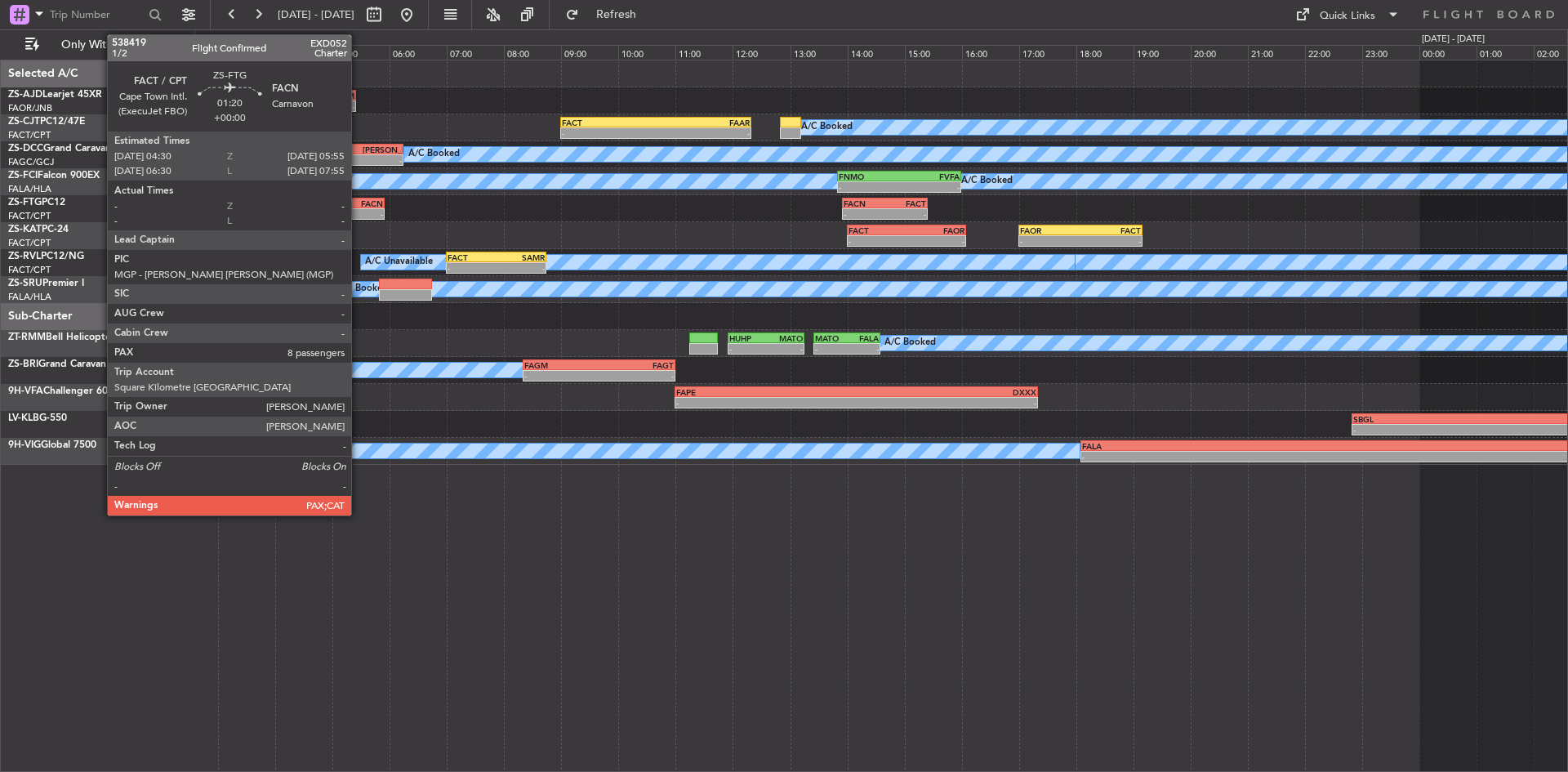
click at [358, 219] on div "- -" at bounding box center [344, 214] width 82 height 11
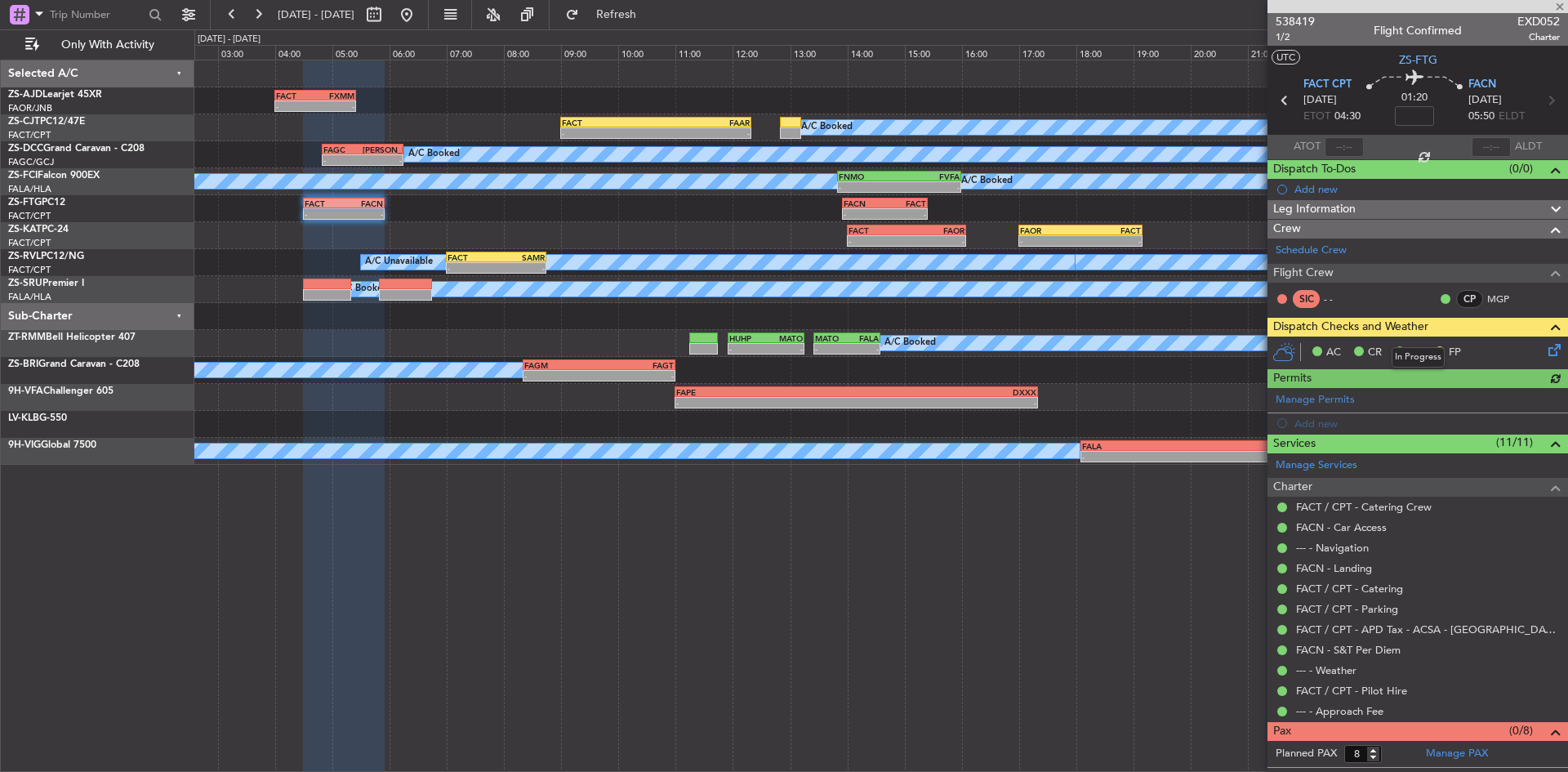
scroll to position [16, 0]
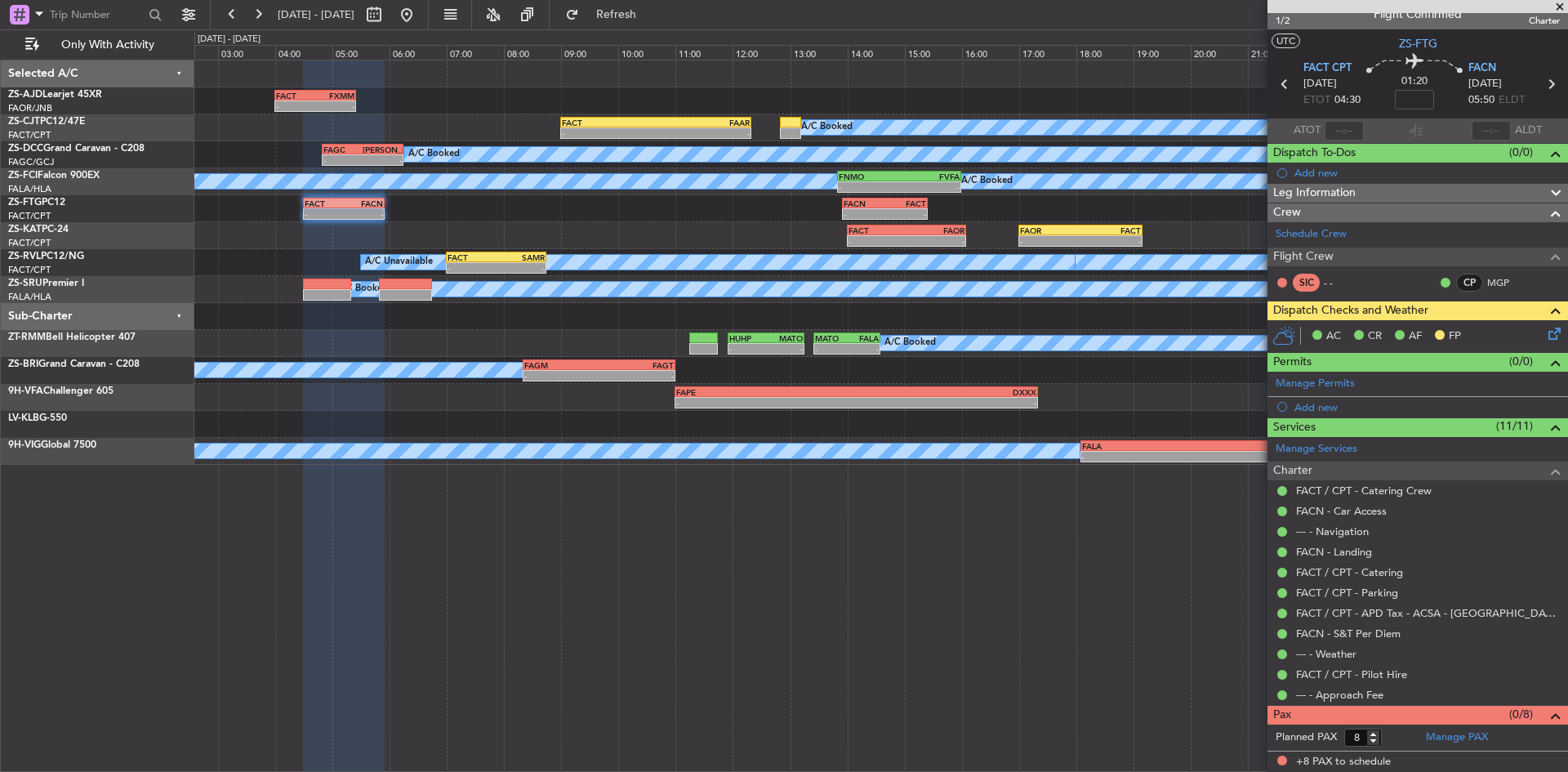
click at [1566, 3] on span at bounding box center [1559, 7] width 16 height 14
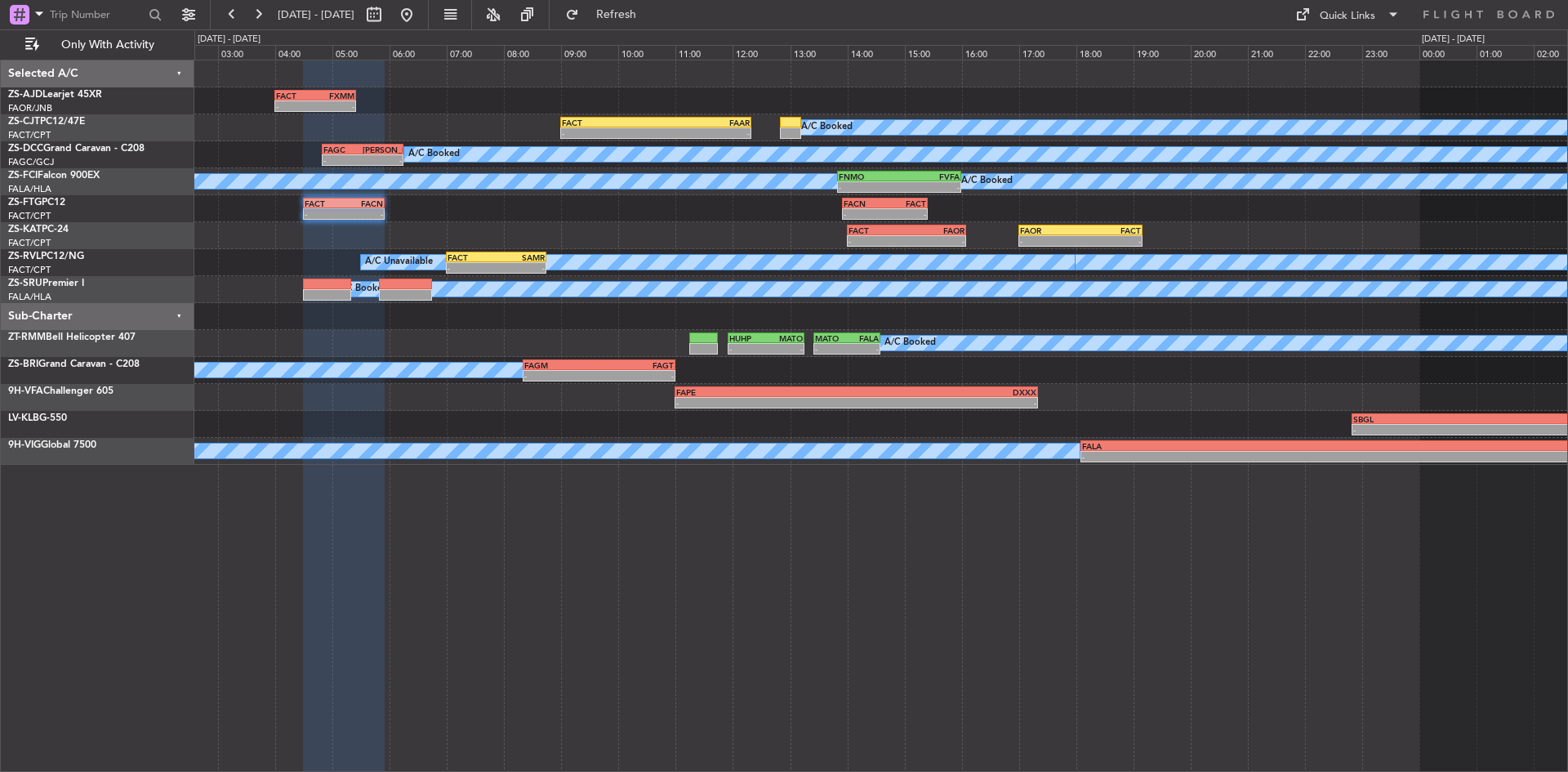
type input "0"
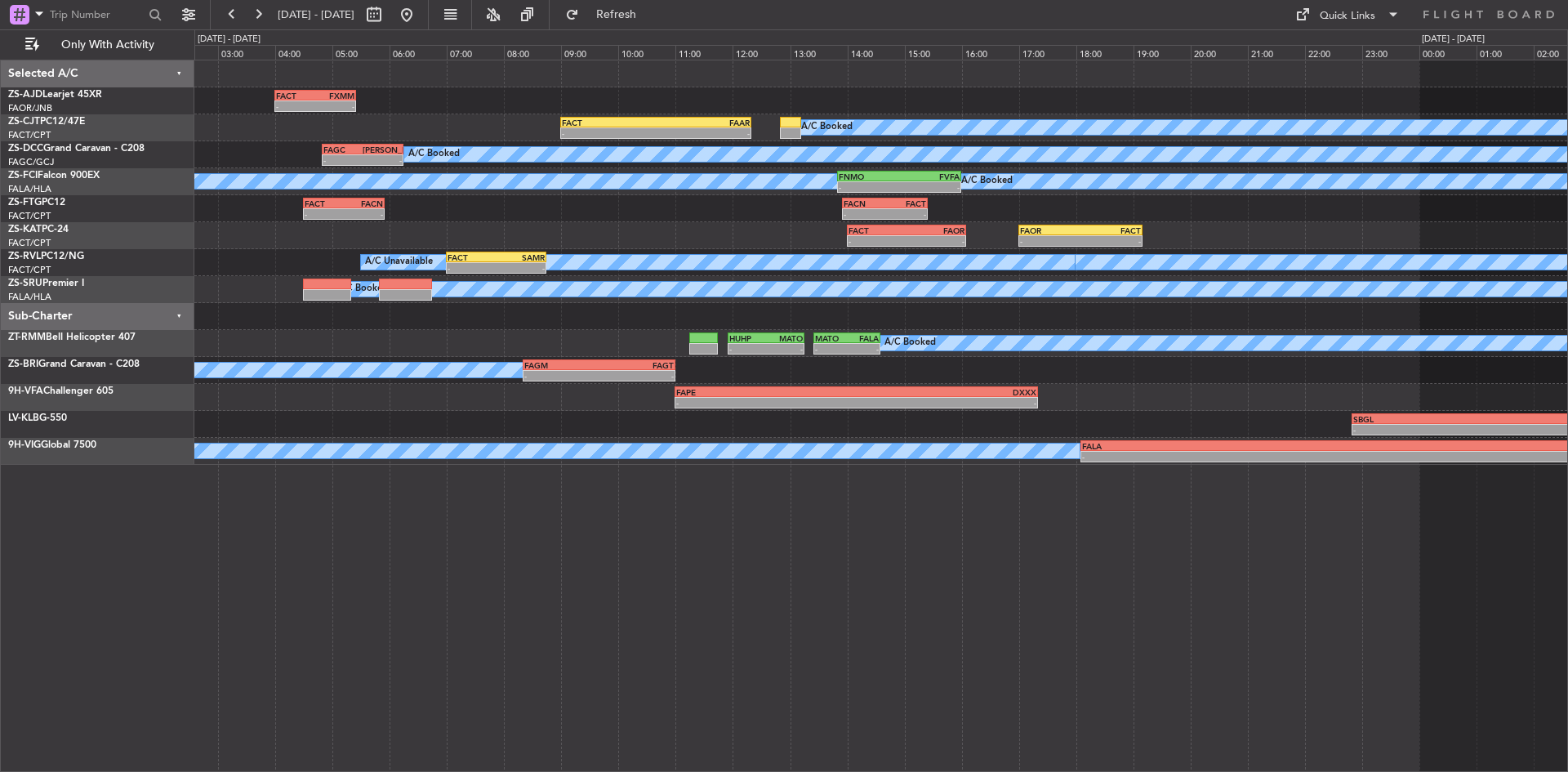
scroll to position [0, 0]
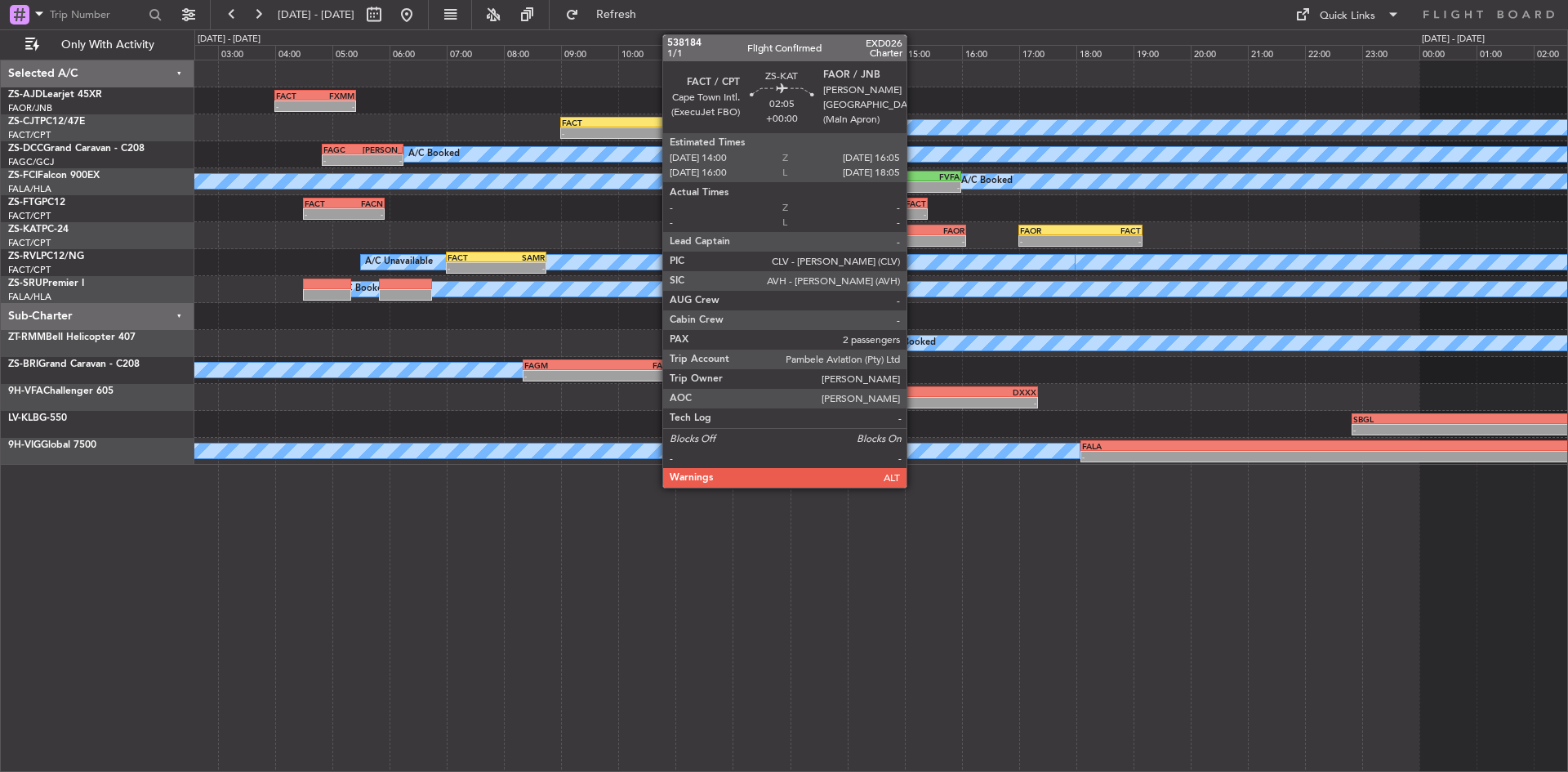
click at [914, 235] on div "FACT 14:00 Z FAOR 16:05 Z" at bounding box center [907, 230] width 119 height 11
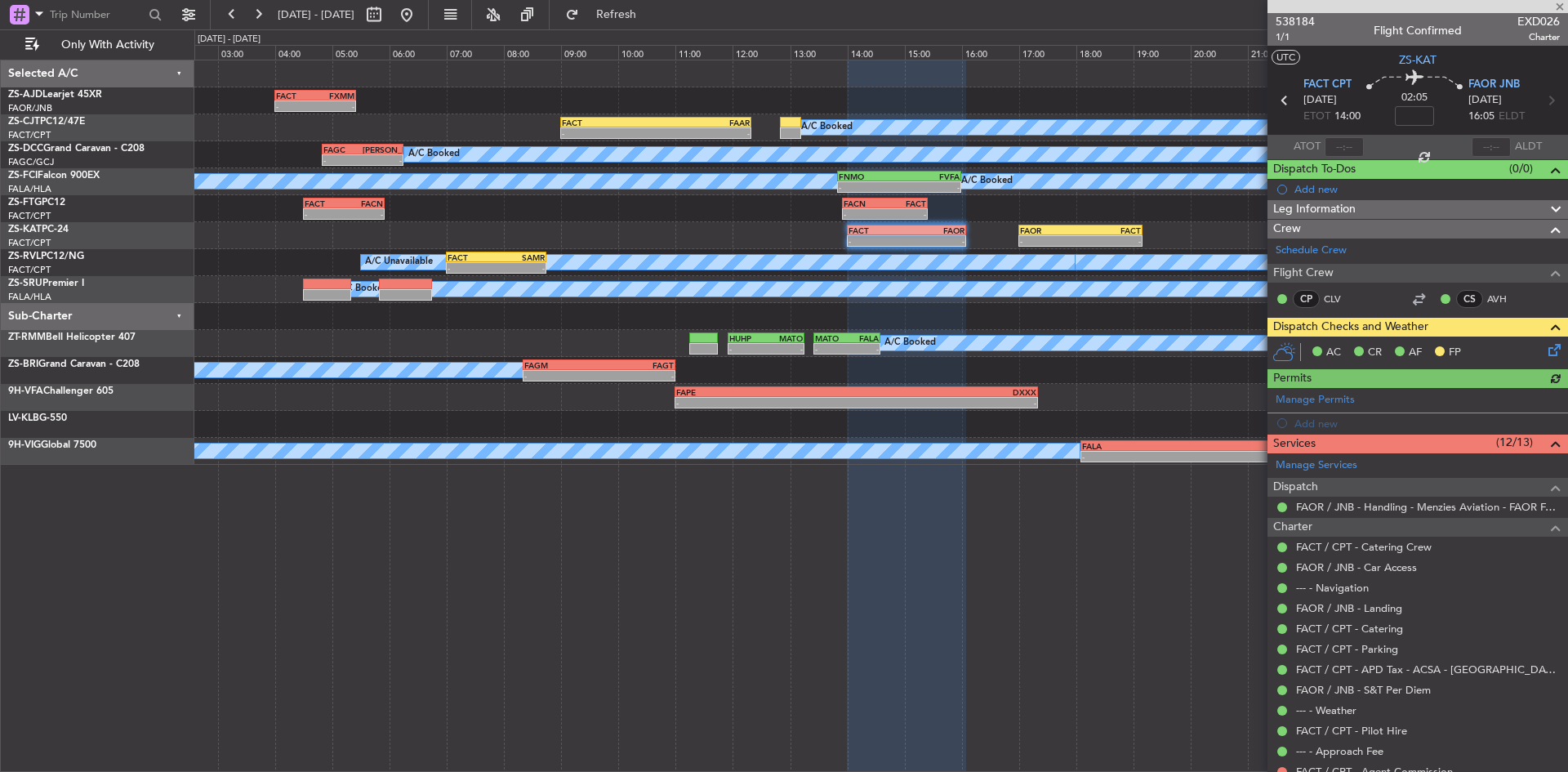
scroll to position [124, 0]
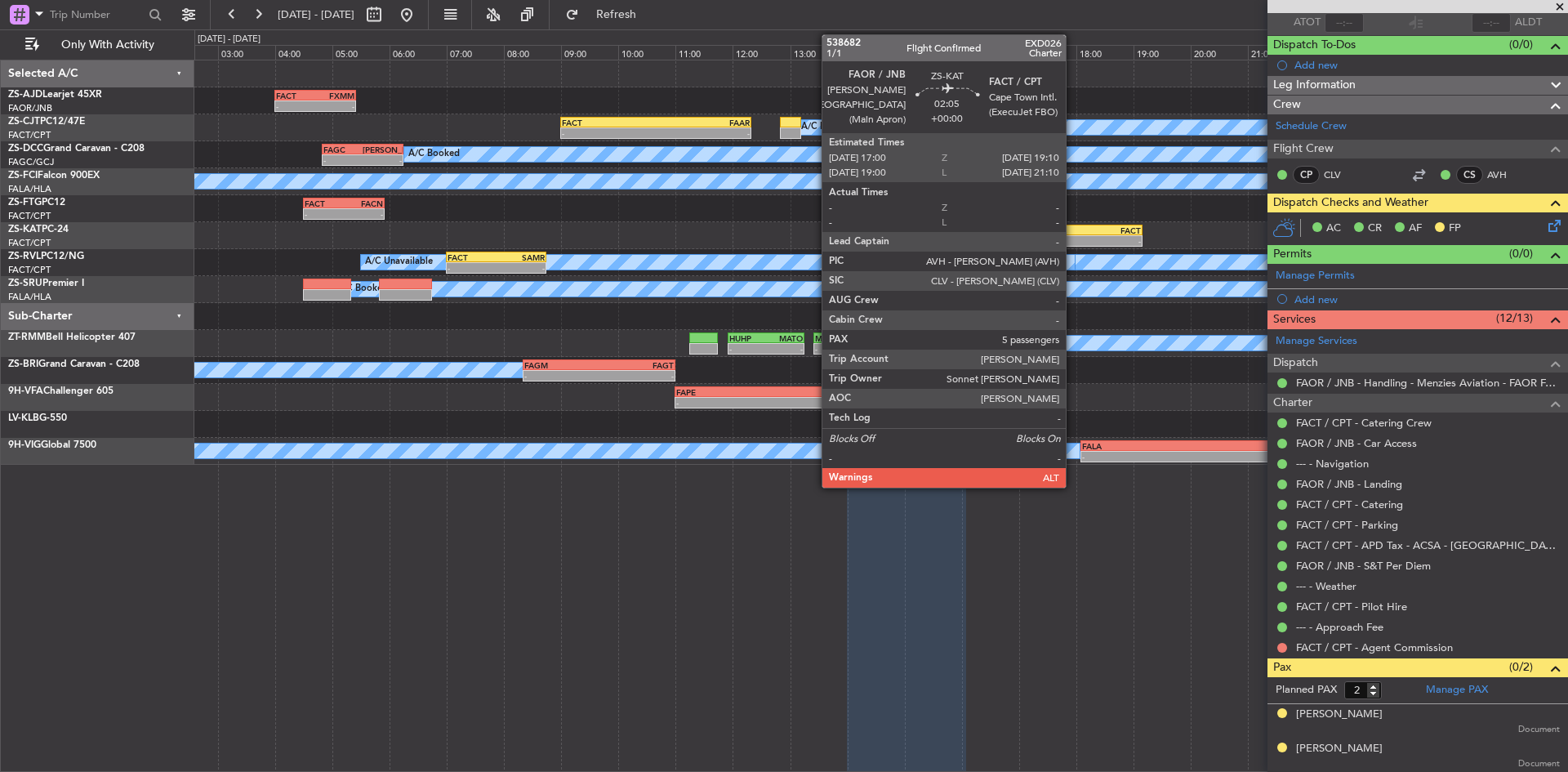
click at [1074, 240] on div "-" at bounding box center [1050, 241] width 60 height 10
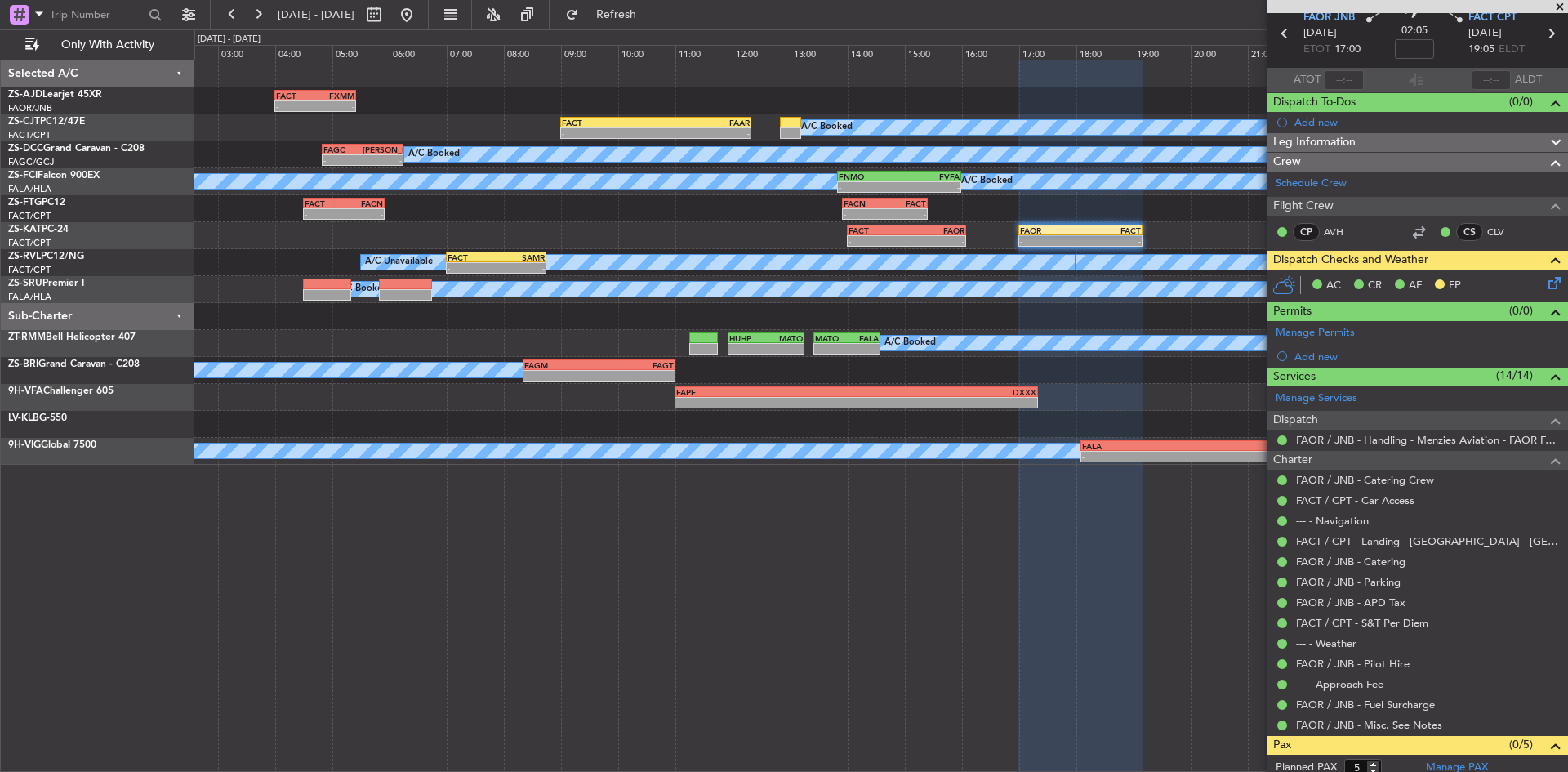
scroll to position [0, 0]
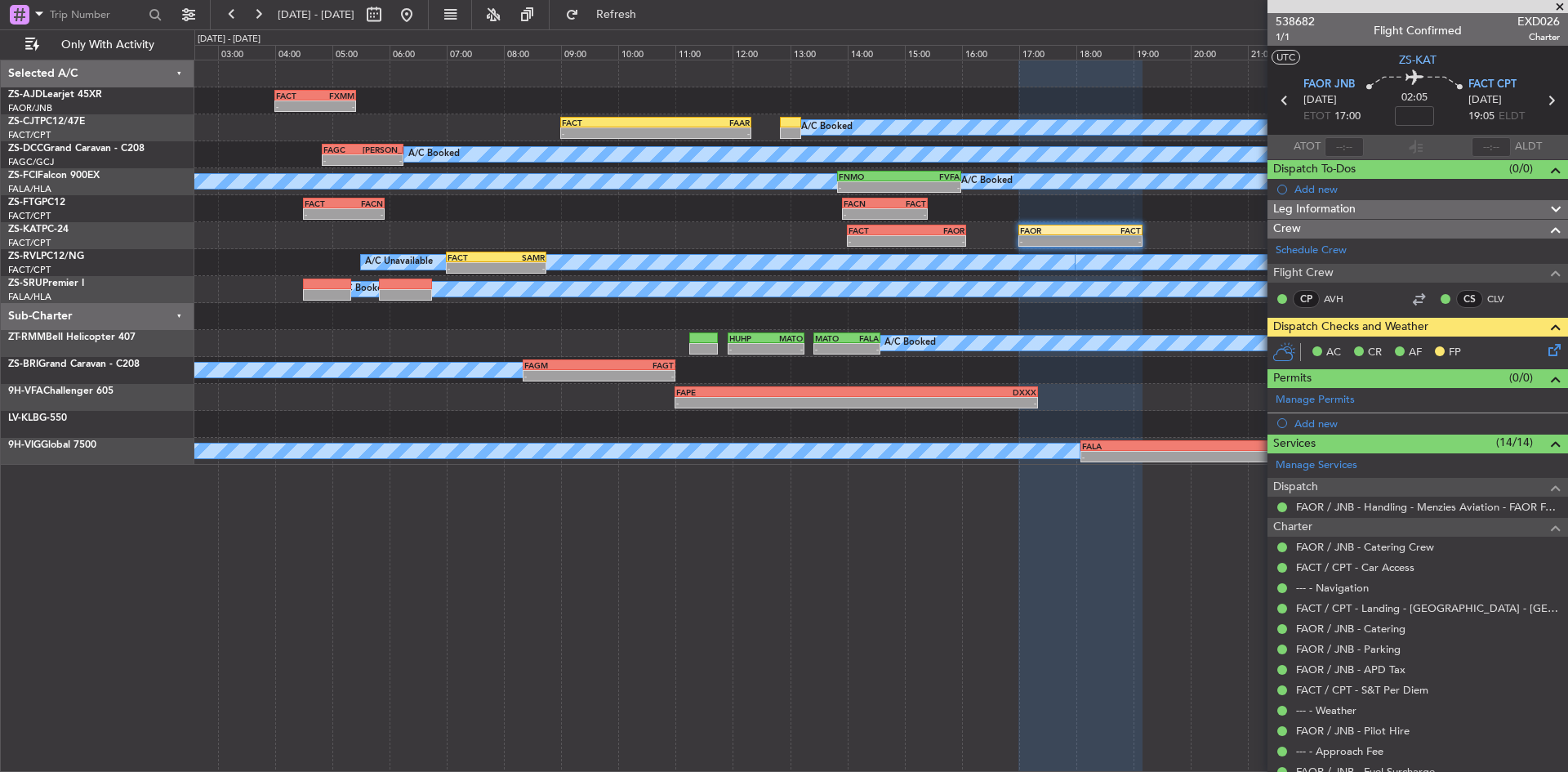
click at [1565, 7] on span at bounding box center [1559, 7] width 16 height 14
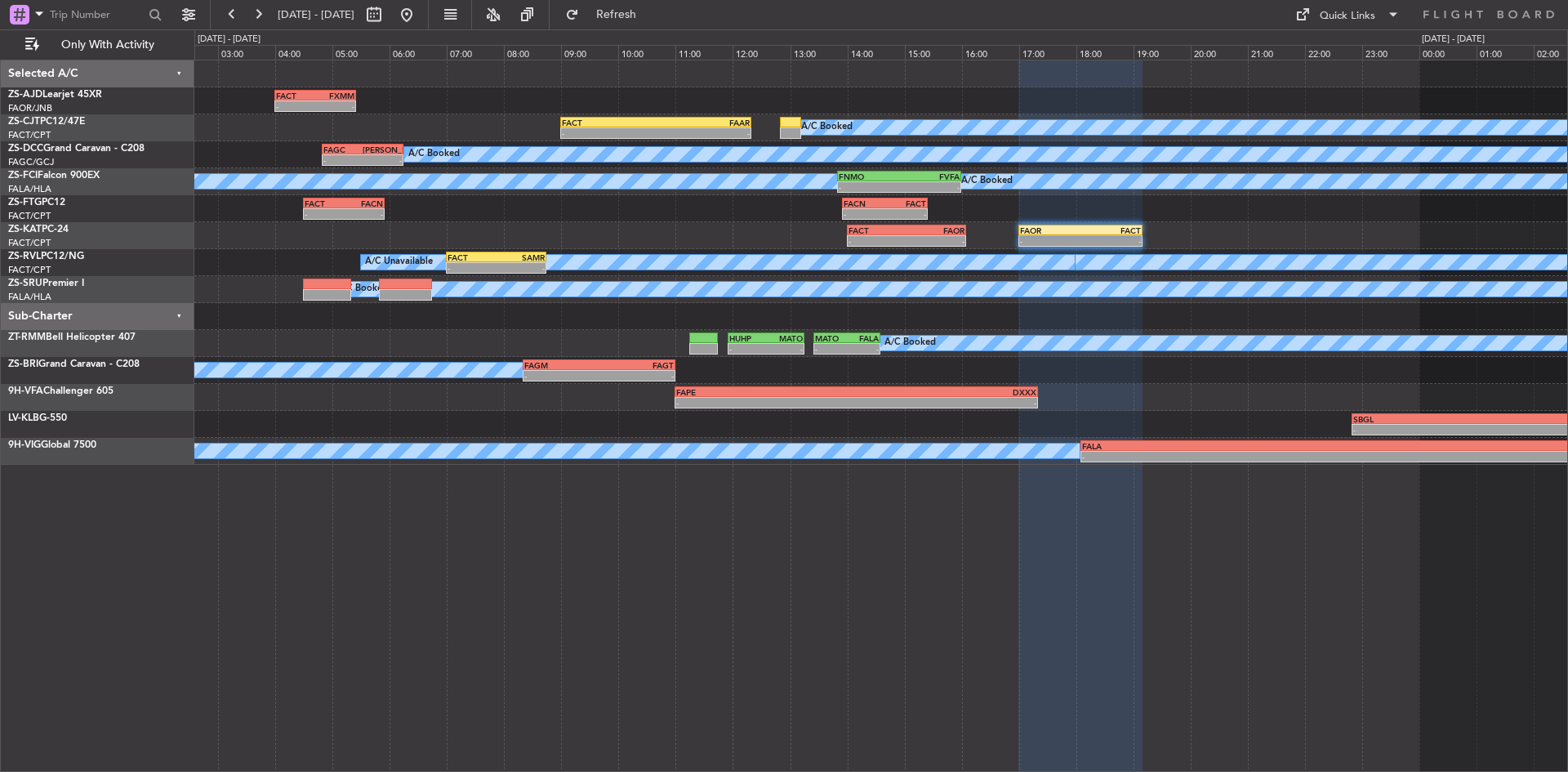
type input "0"
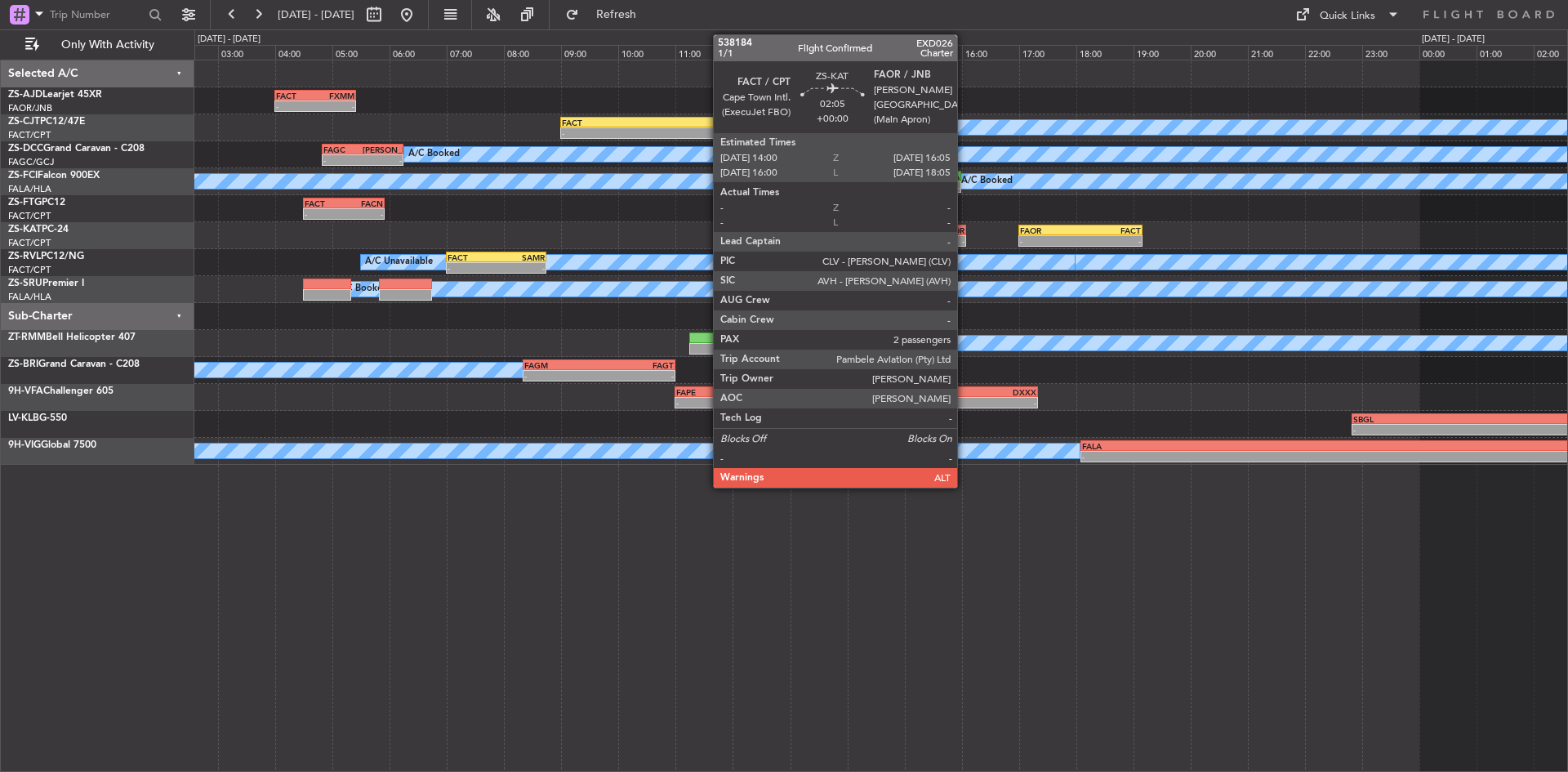
click at [965, 229] on div "FAOR 16:05 Z" at bounding box center [936, 231] width 59 height 10
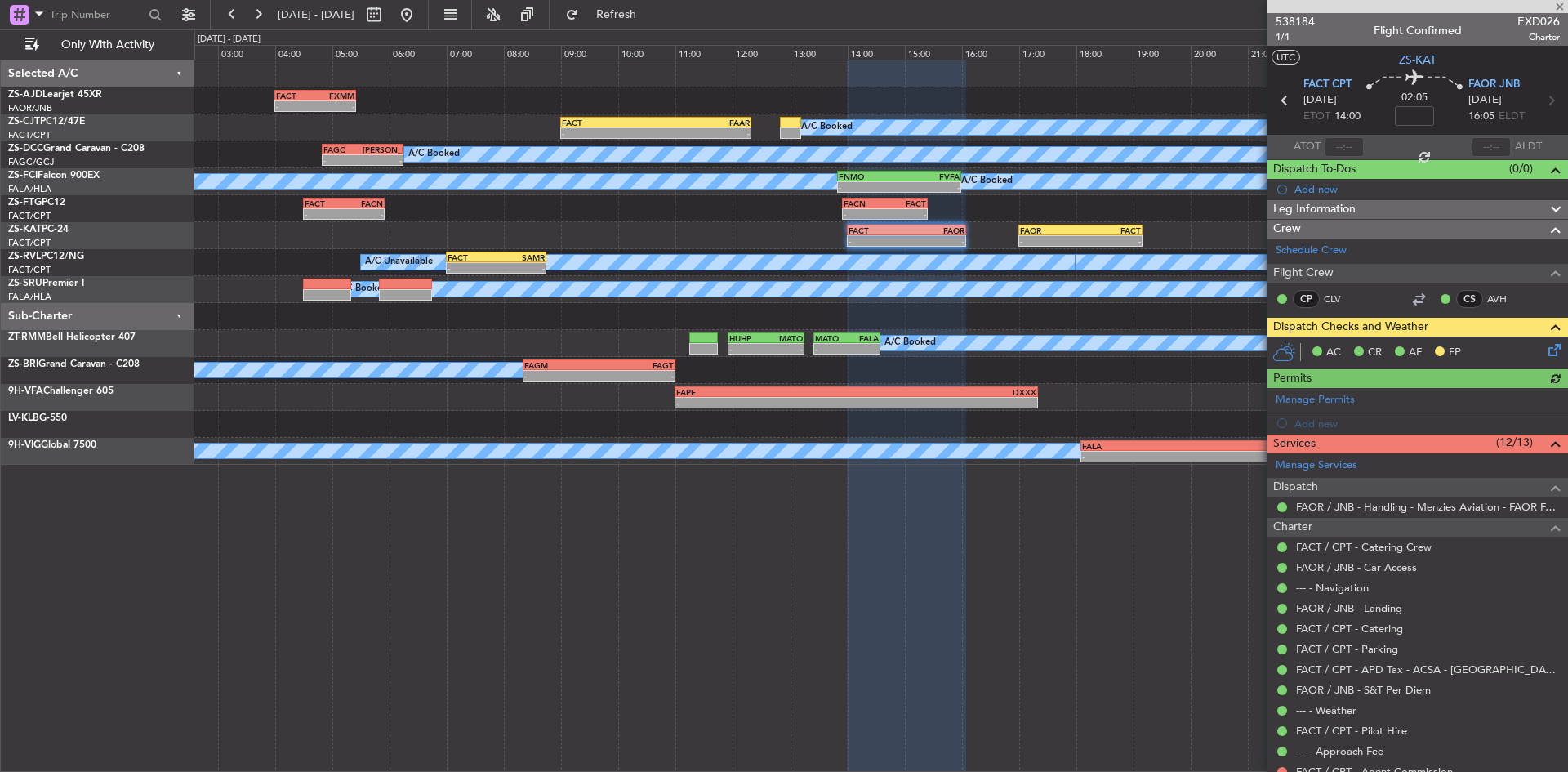
scroll to position [124, 0]
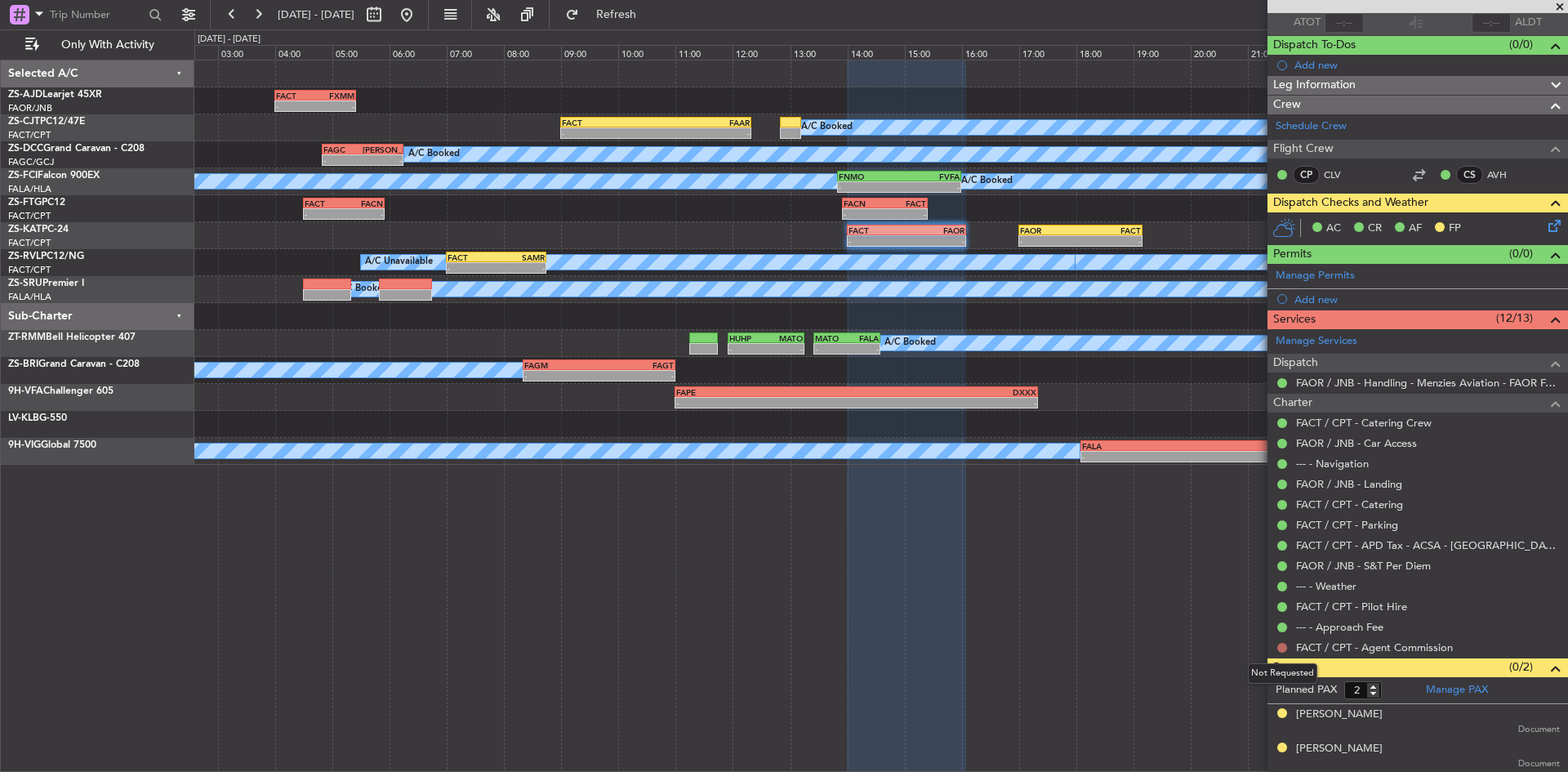
click at [1281, 649] on button at bounding box center [1283, 649] width 10 height 10
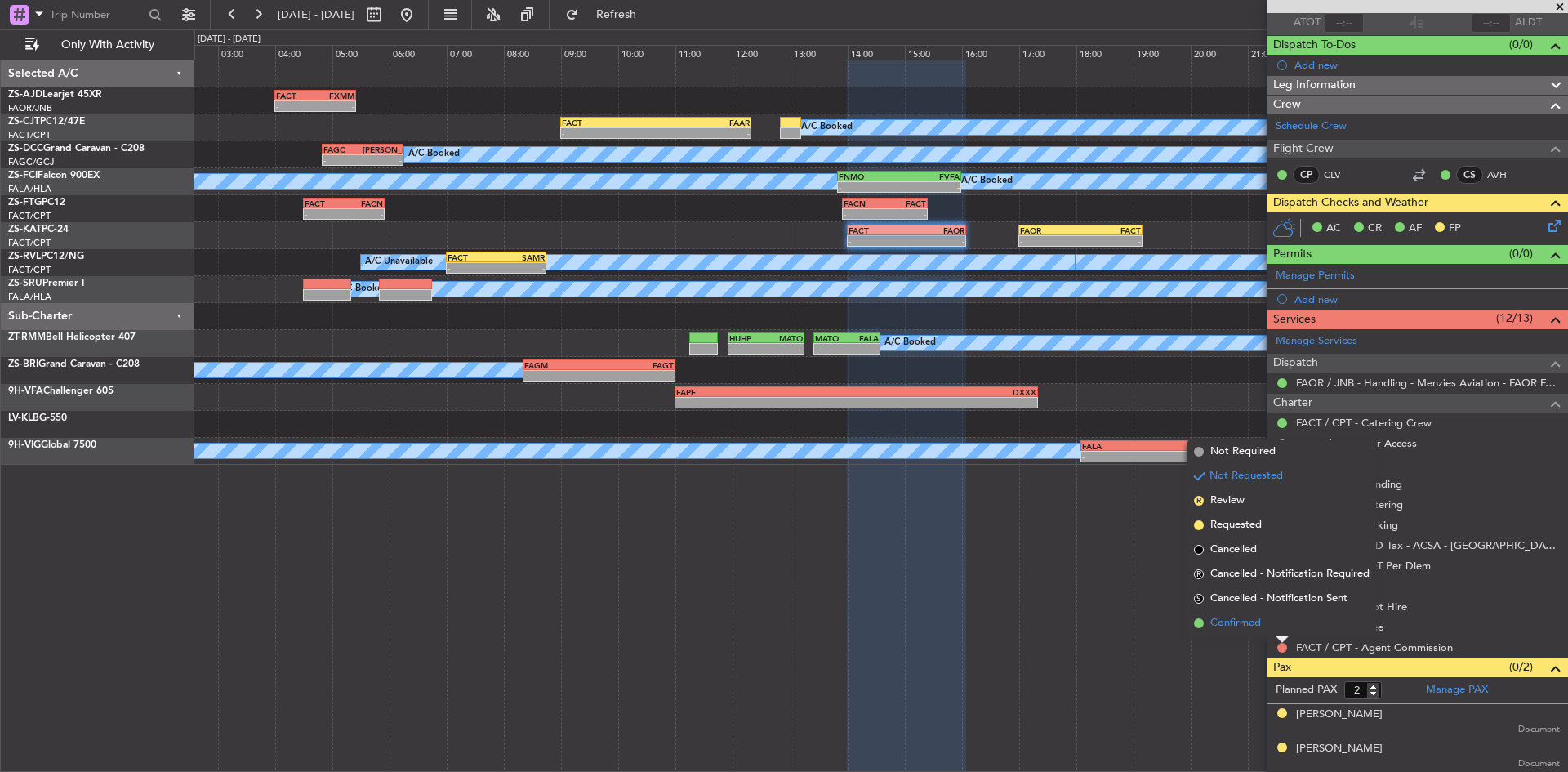
click at [1268, 626] on li "Confirmed" at bounding box center [1282, 623] width 189 height 25
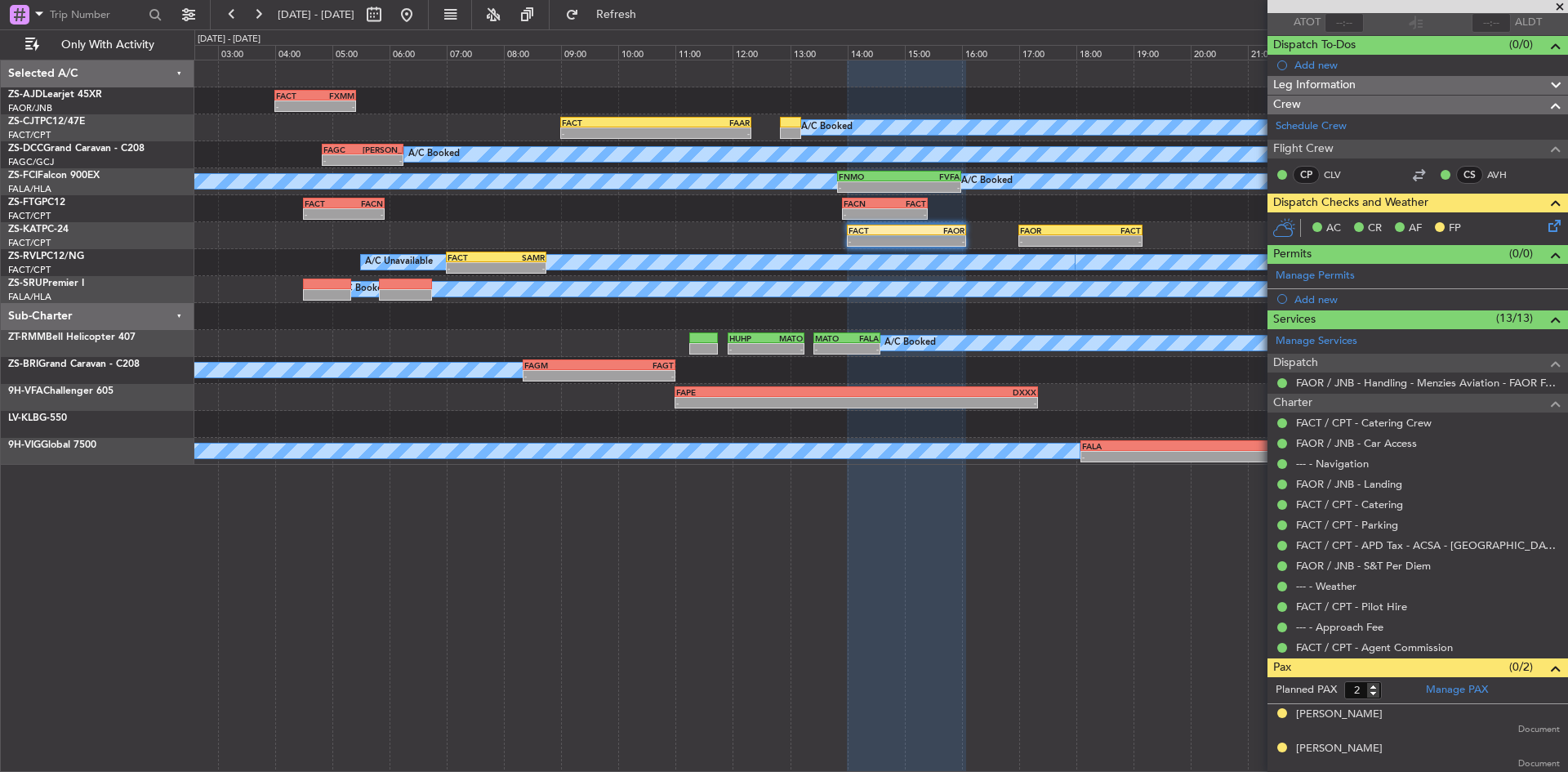
click at [1560, 5] on span at bounding box center [1559, 7] width 16 height 14
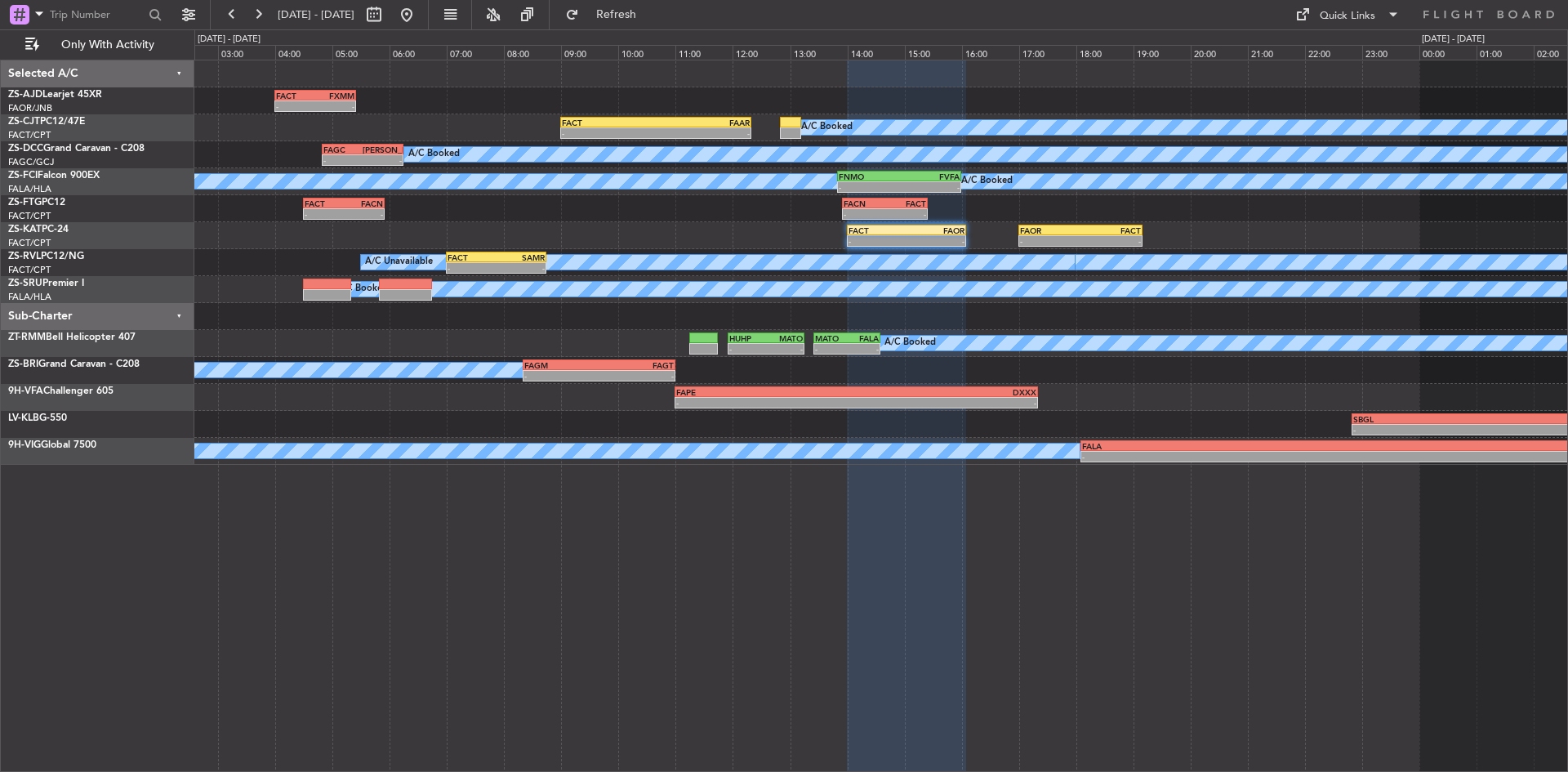
type input "0"
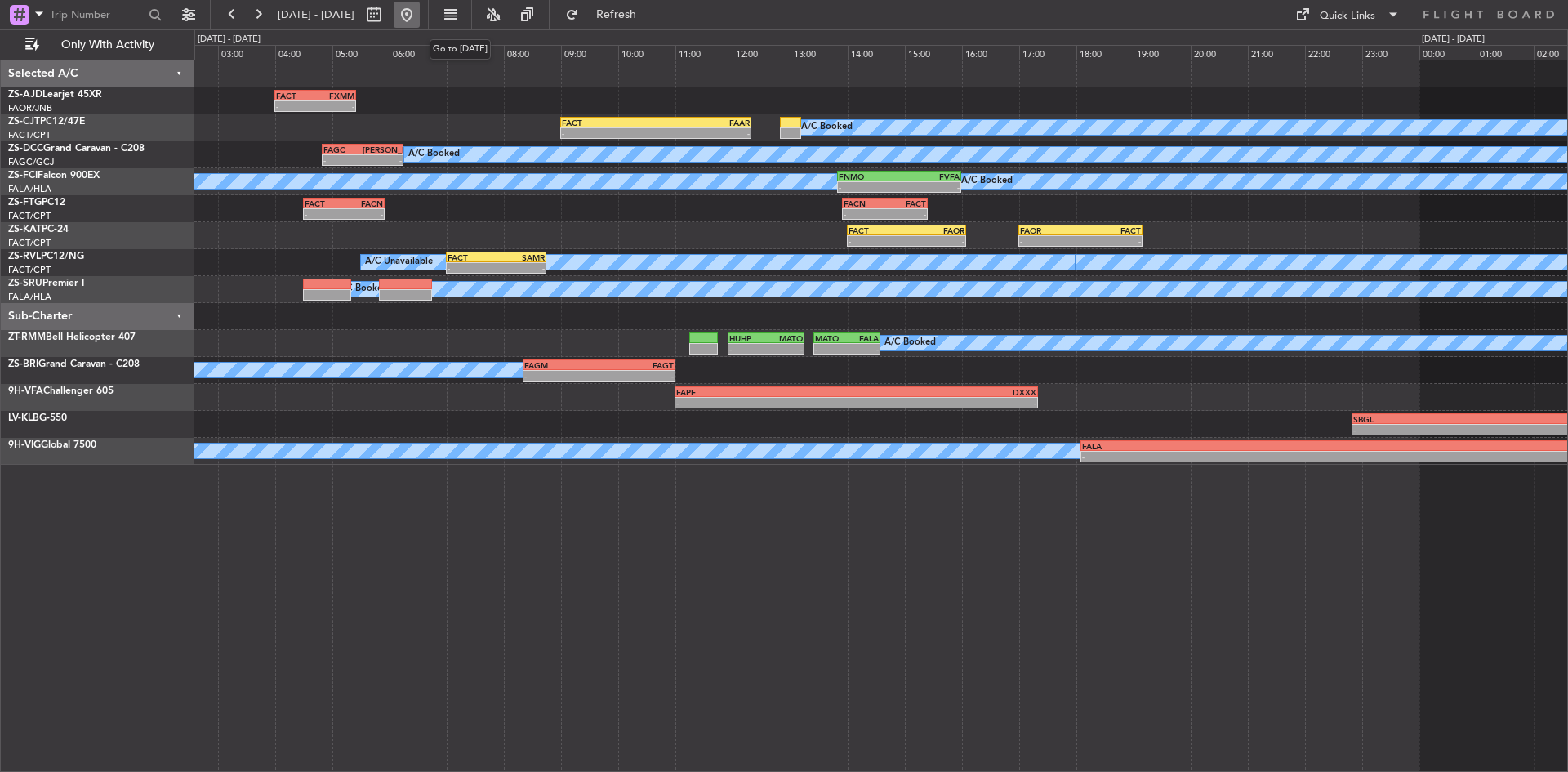
click at [419, 13] on button at bounding box center [407, 14] width 26 height 26
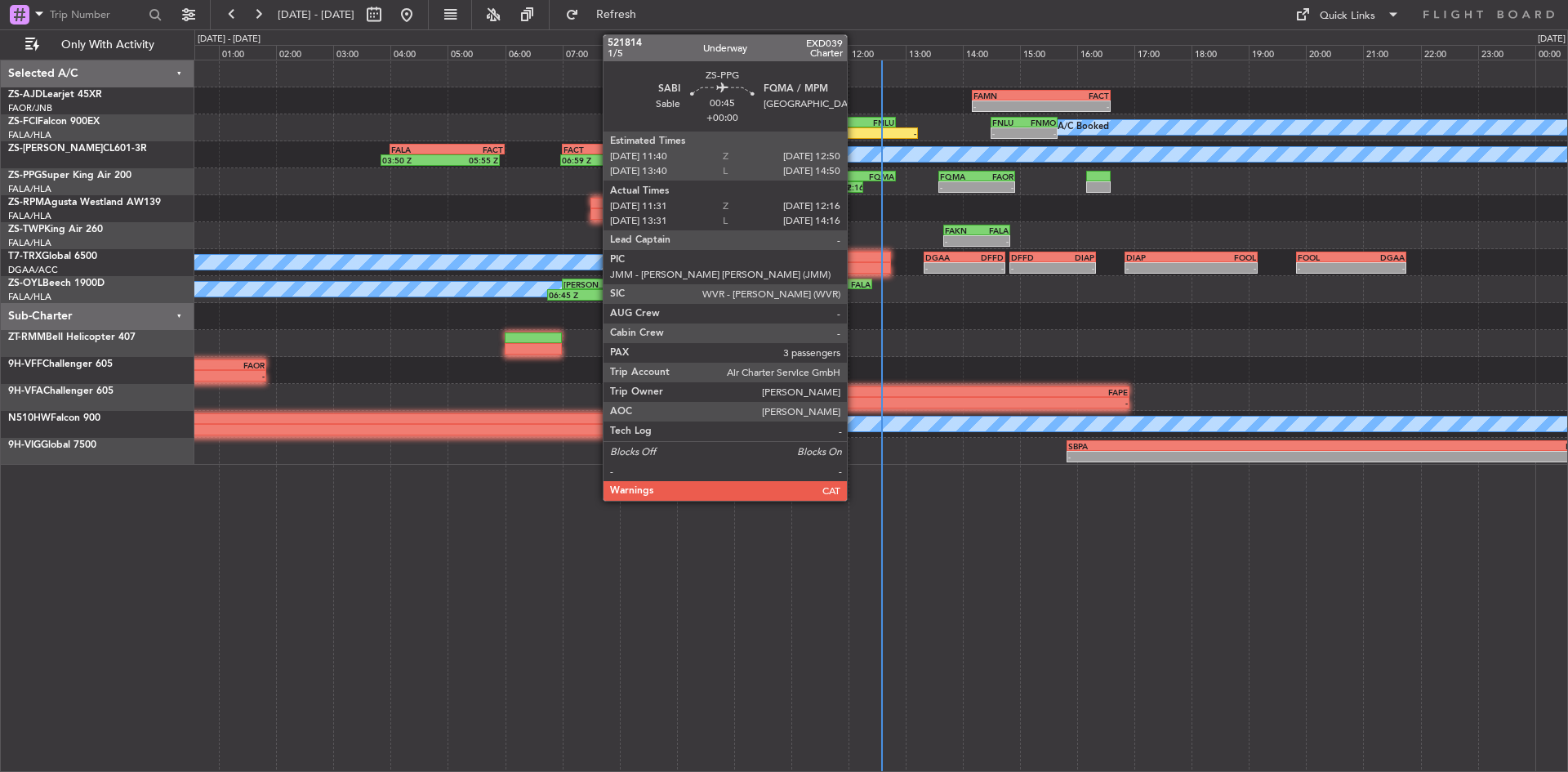
click at [854, 181] on div "11:31 Z 12:16 Z" at bounding box center [841, 186] width 43 height 11
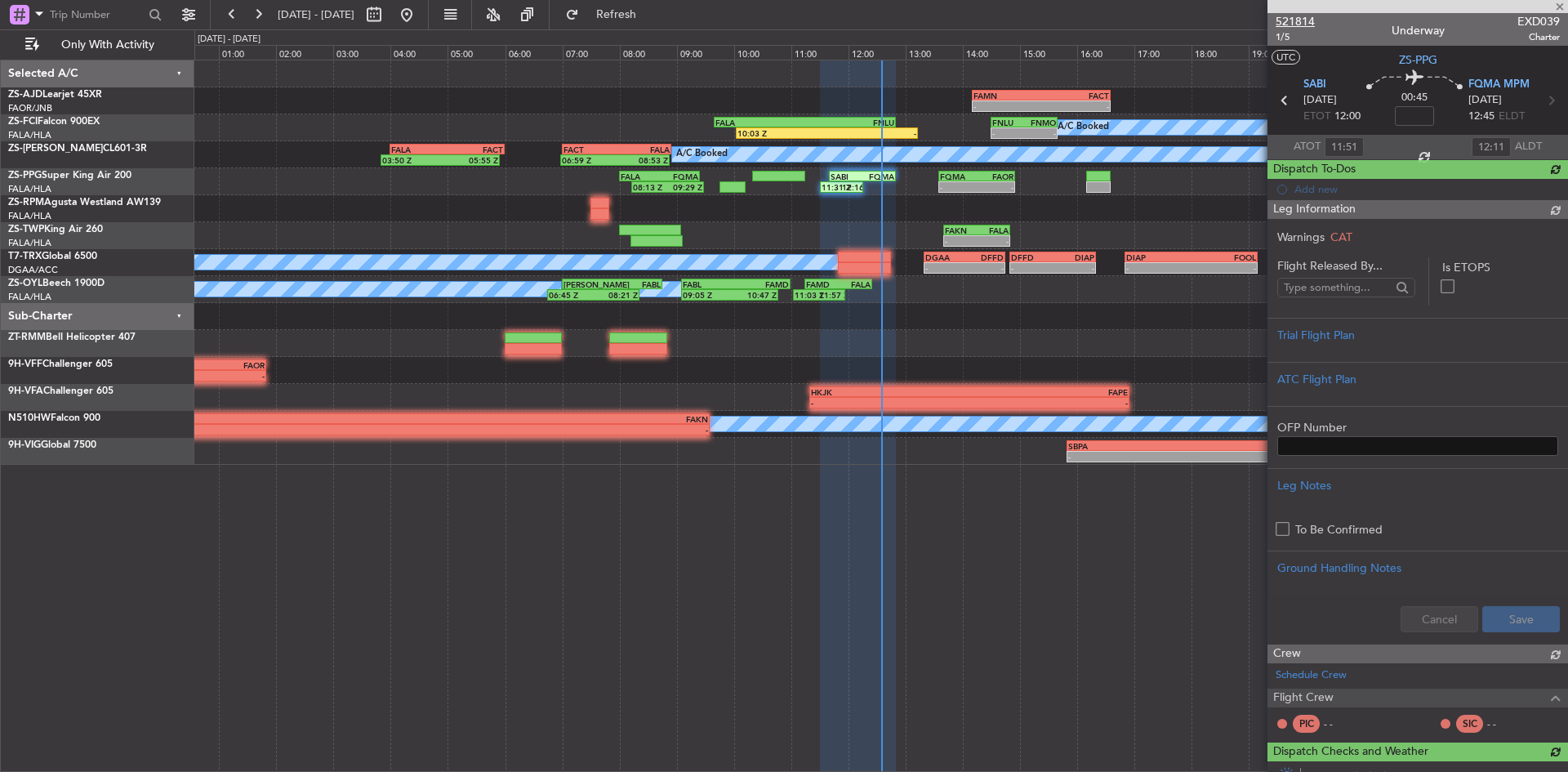
click at [1292, 19] on span "521814" at bounding box center [1296, 21] width 39 height 17
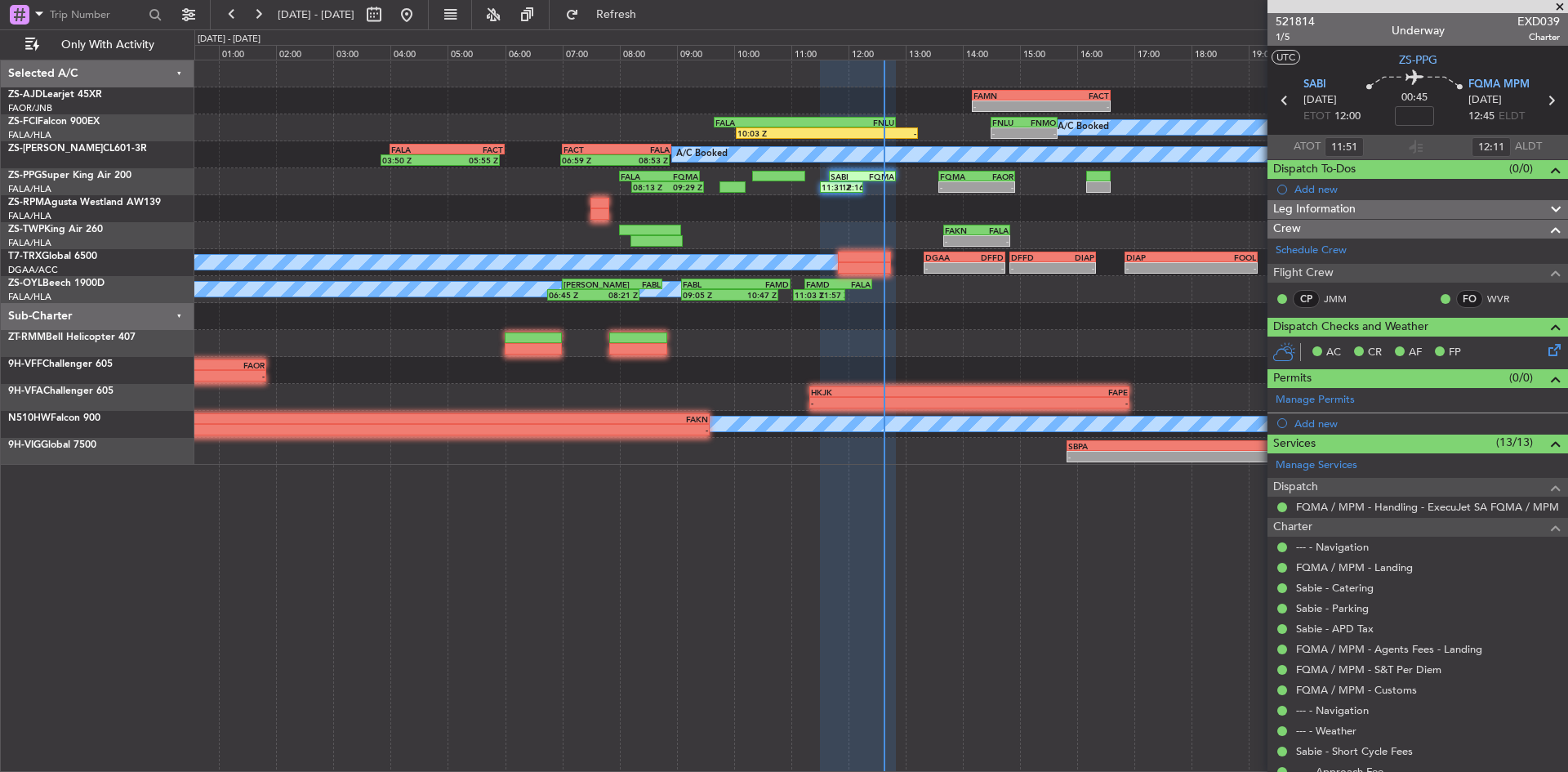
scroll to position [166, 0]
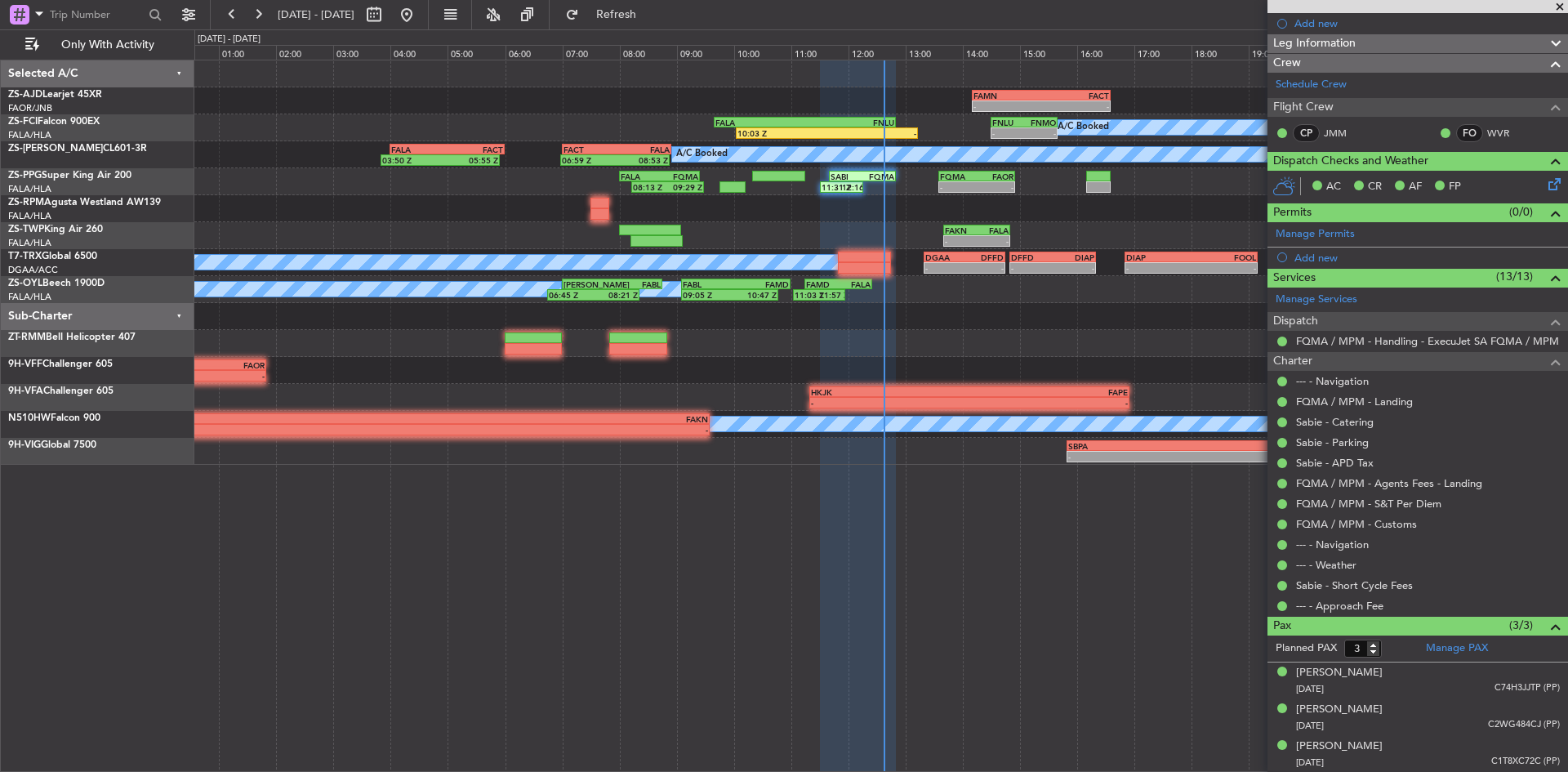
click at [1564, 6] on span at bounding box center [1559, 7] width 16 height 14
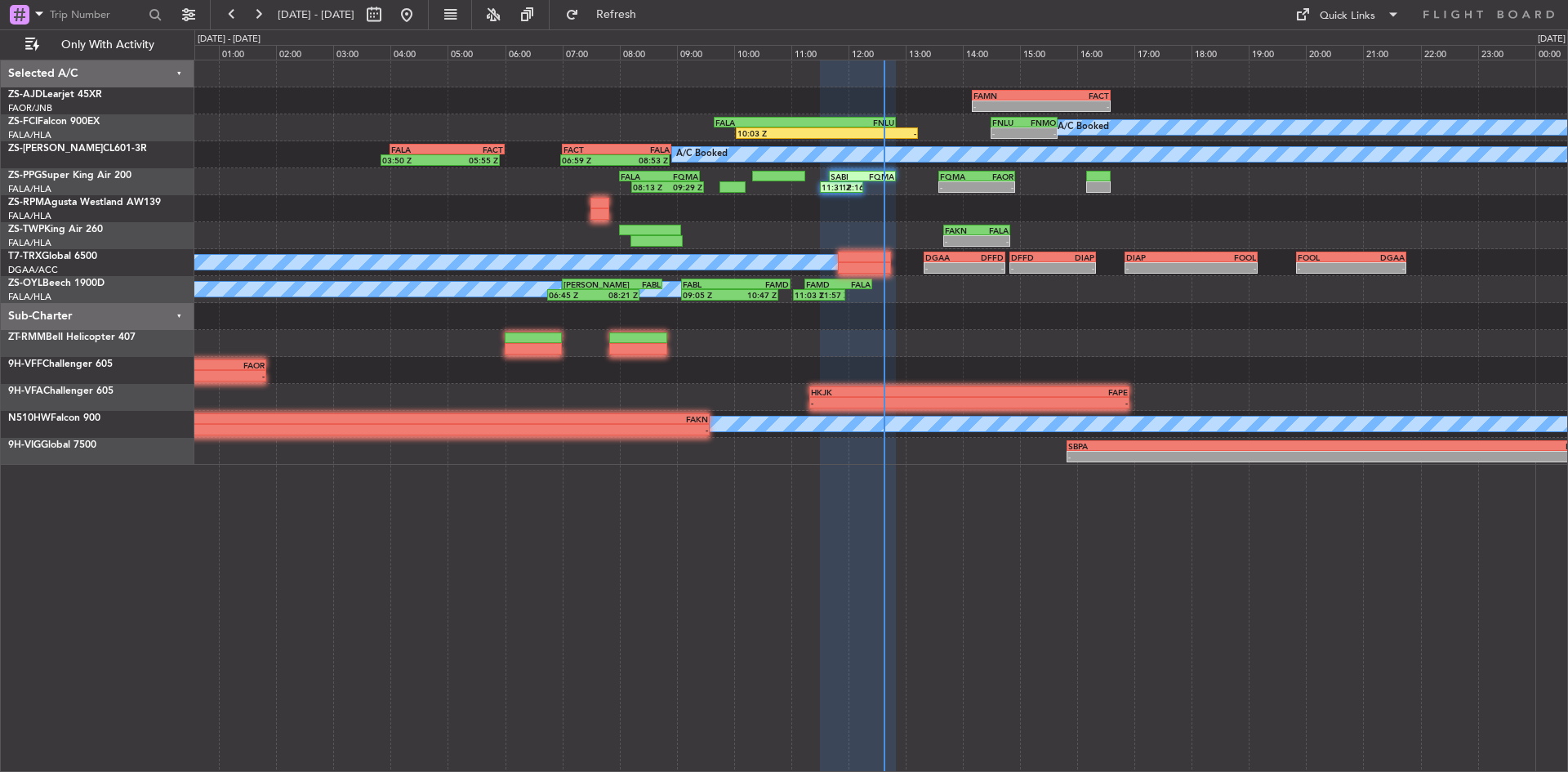
type input "0"
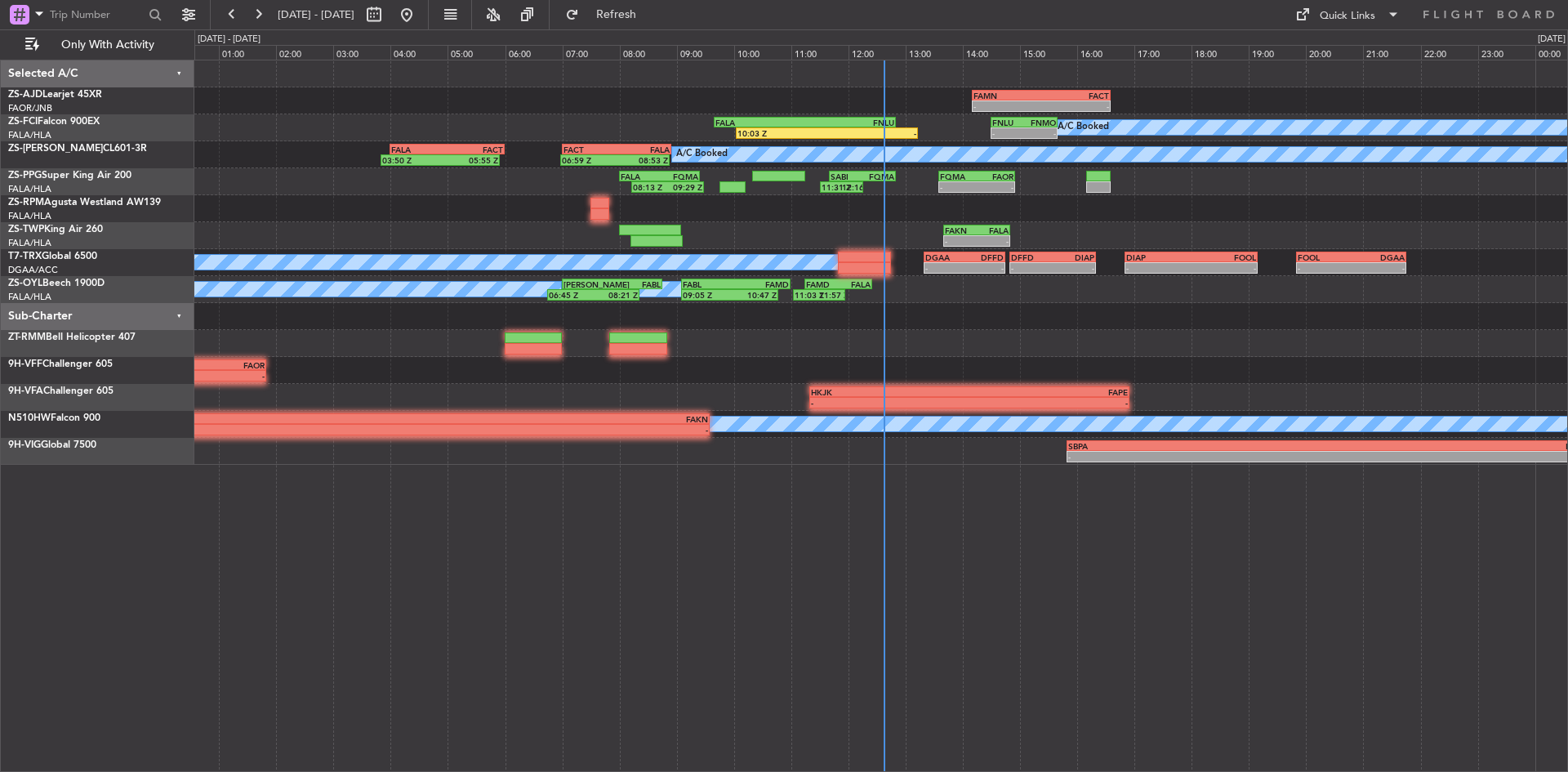
click at [704, 335] on div "- - FAMN 14:10 Z FACT 16:35 Z - - FACT 04:00 Z FXMM 05:25 Z A/C Booked 10:03 Z …" at bounding box center [881, 262] width 1373 height 404
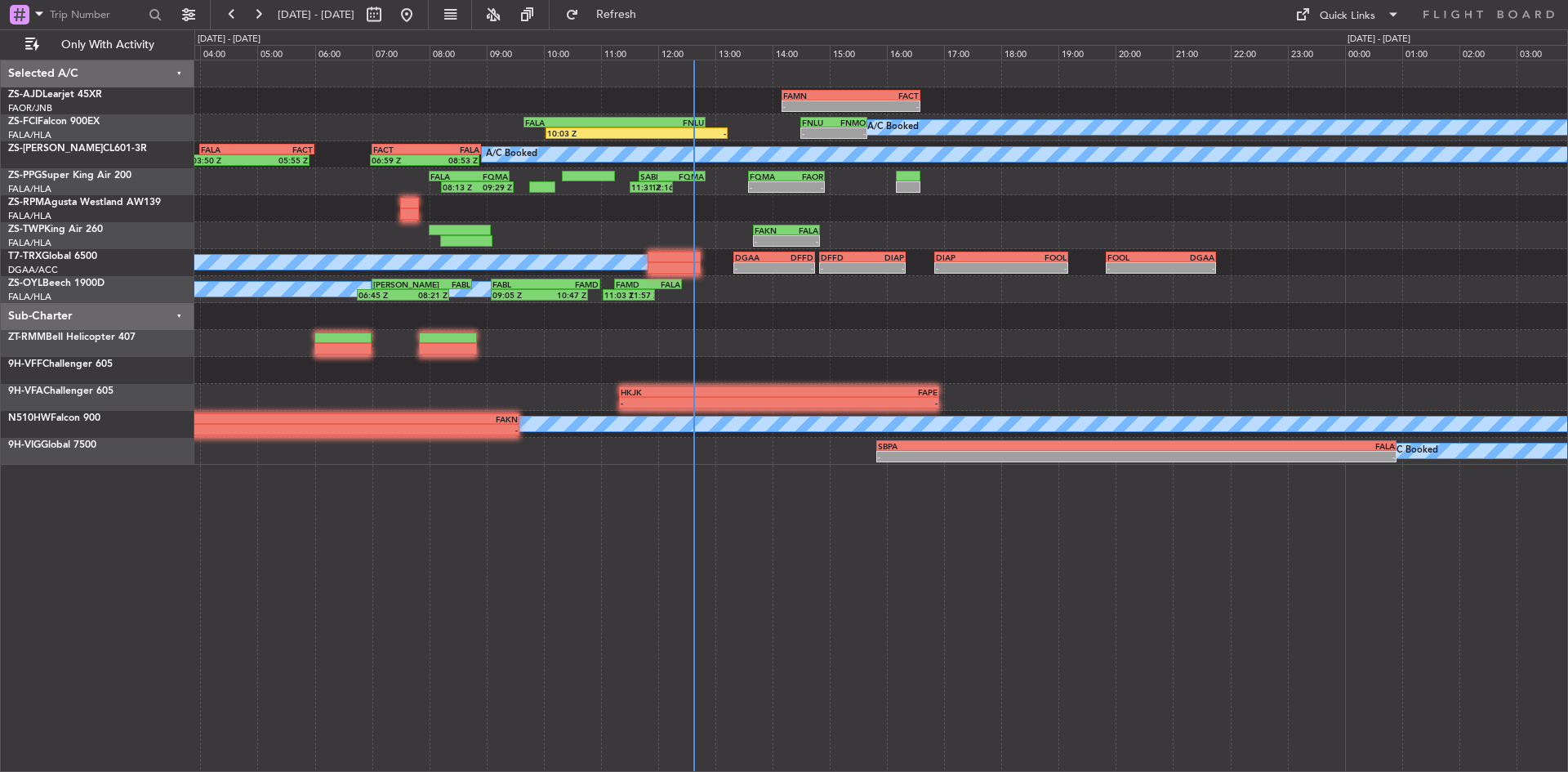
click at [663, 348] on div "- - FAMN 14:10 Z FACT 16:35 Z - - FACT 04:00 Z FXMM 05:25 Z A/C Booked 10:03 Z …" at bounding box center [881, 262] width 1373 height 404
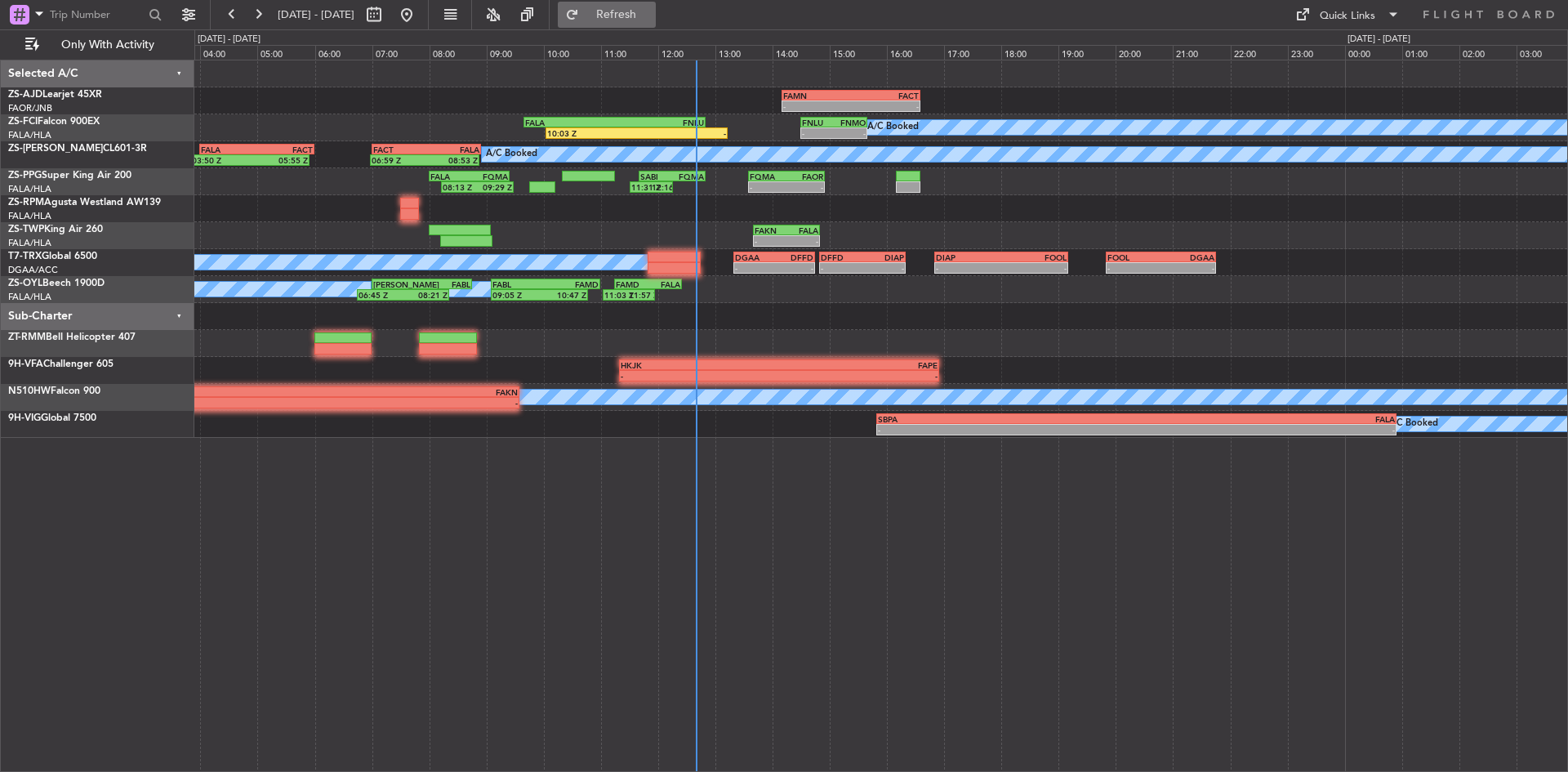
click at [651, 20] on span "Refresh" at bounding box center [617, 14] width 69 height 11
